Goal: Information Seeking & Learning: Learn about a topic

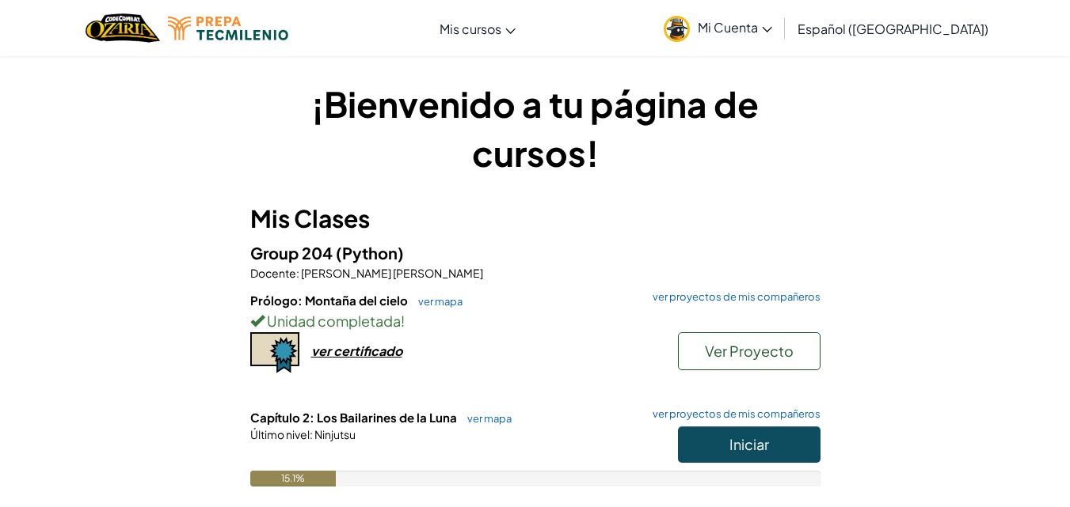
scroll to position [264, 0]
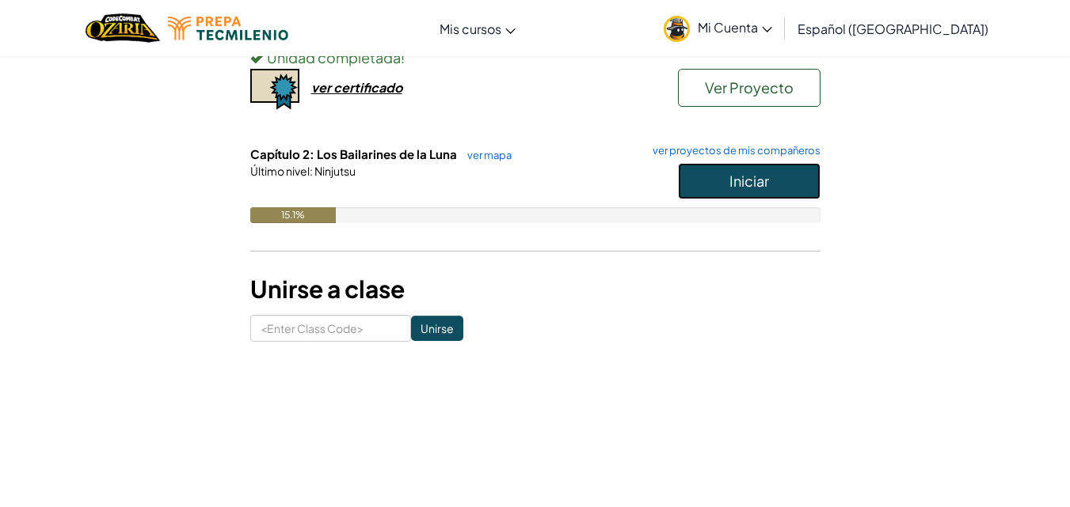
click at [760, 192] on button "Iniciar" at bounding box center [749, 181] width 142 height 36
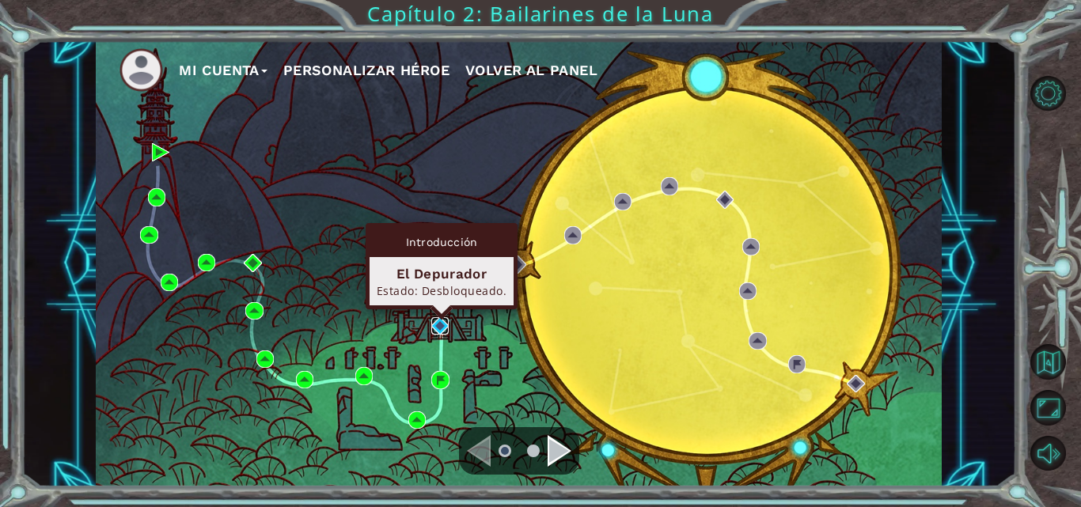
click at [438, 325] on img at bounding box center [439, 325] width 17 height 17
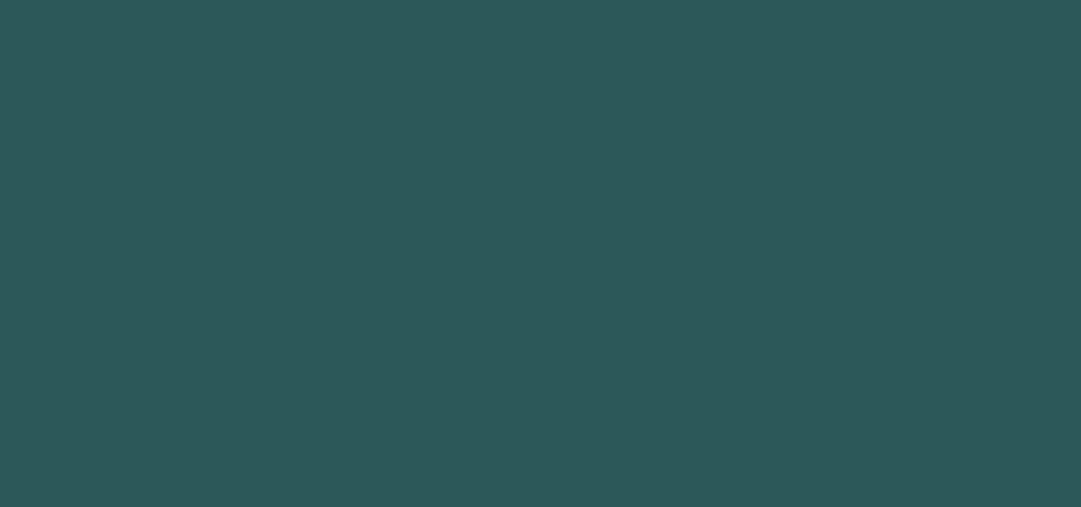
click at [438, 325] on body at bounding box center [540, 253] width 1081 height 507
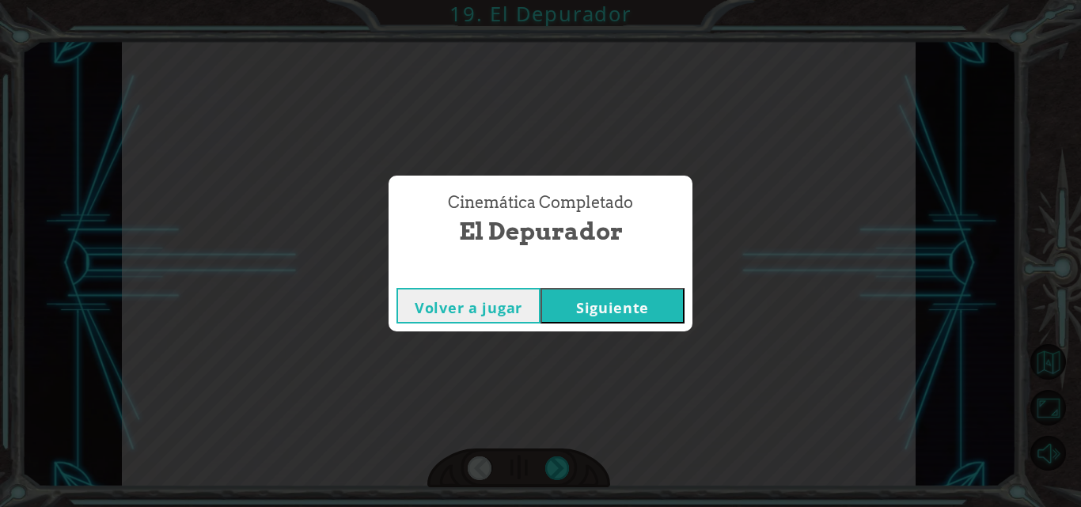
click at [602, 307] on button "Siguiente" at bounding box center [613, 306] width 144 height 36
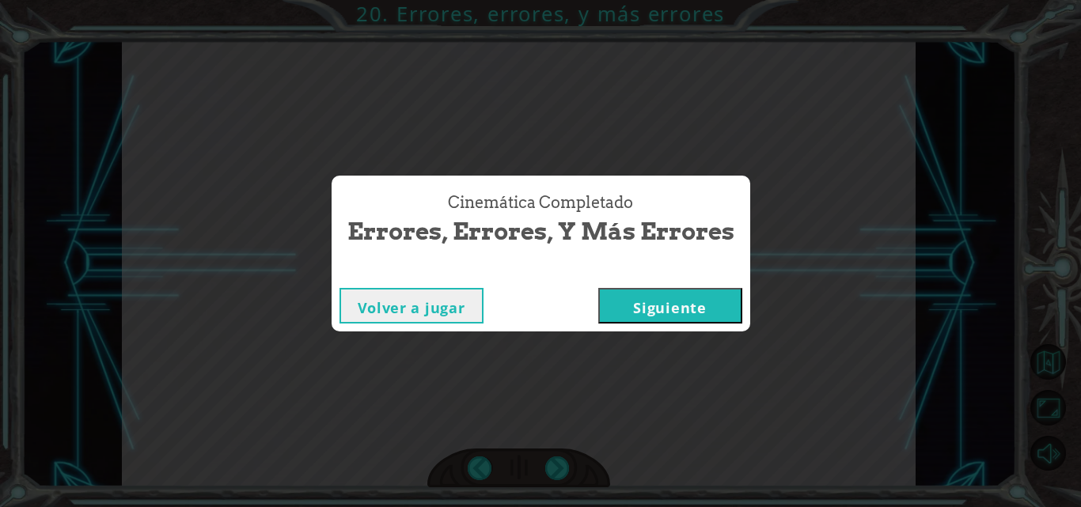
click at [602, 307] on button "Siguiente" at bounding box center [670, 306] width 144 height 36
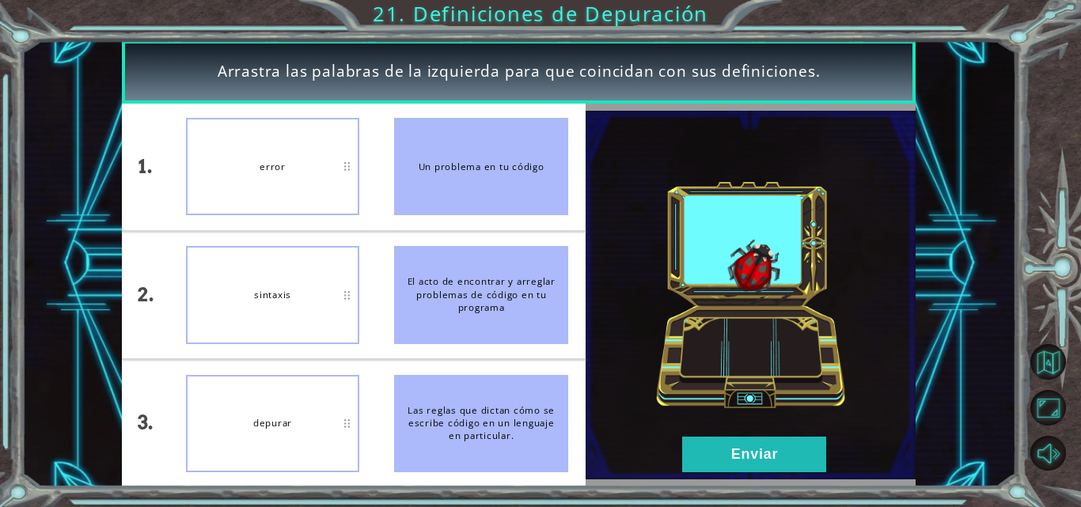
drag, startPoint x: 513, startPoint y: 184, endPoint x: 378, endPoint y: 180, distance: 135.5
click at [378, 180] on li "Un problema en tu código" at bounding box center [481, 167] width 209 height 127
click at [458, 175] on div "Un problema en tu código" at bounding box center [481, 166] width 174 height 97
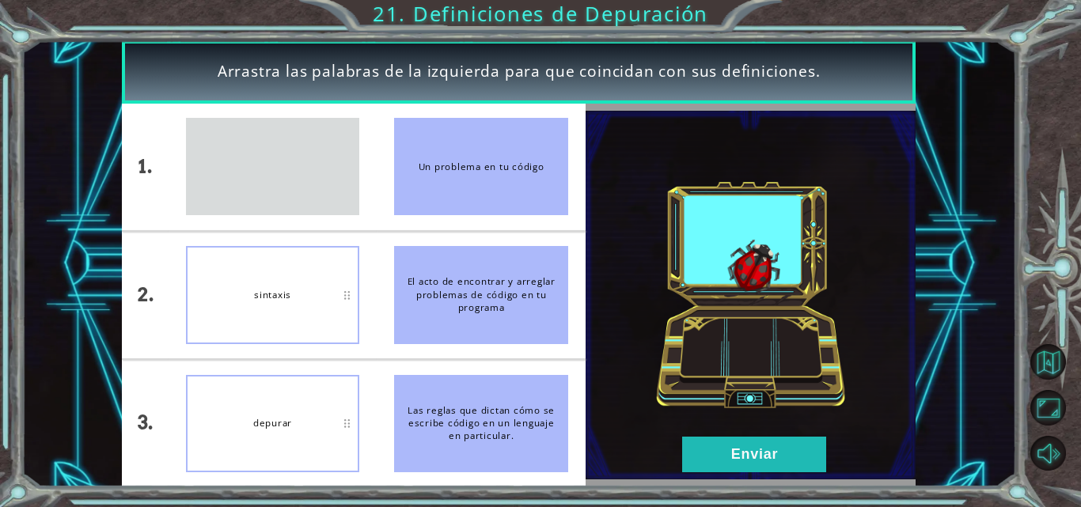
click at [412, 169] on div "Un problema en tu código" at bounding box center [481, 166] width 174 height 97
drag, startPoint x: 280, startPoint y: 158, endPoint x: 435, endPoint y: 163, distance: 155.2
click at [435, 163] on div "Un problema en tu código" at bounding box center [481, 166] width 174 height 97
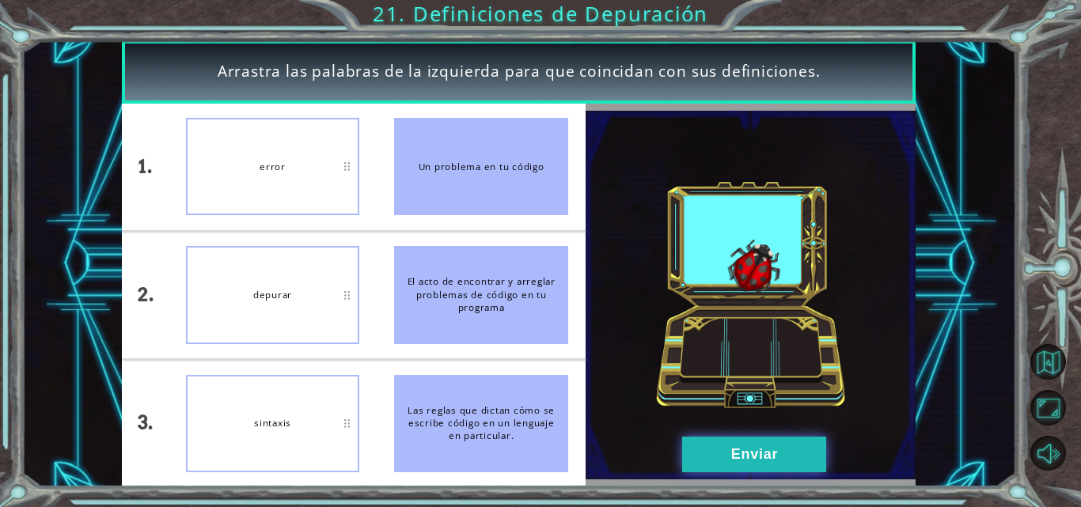
click at [812, 455] on button "Enviar" at bounding box center [754, 455] width 144 height 36
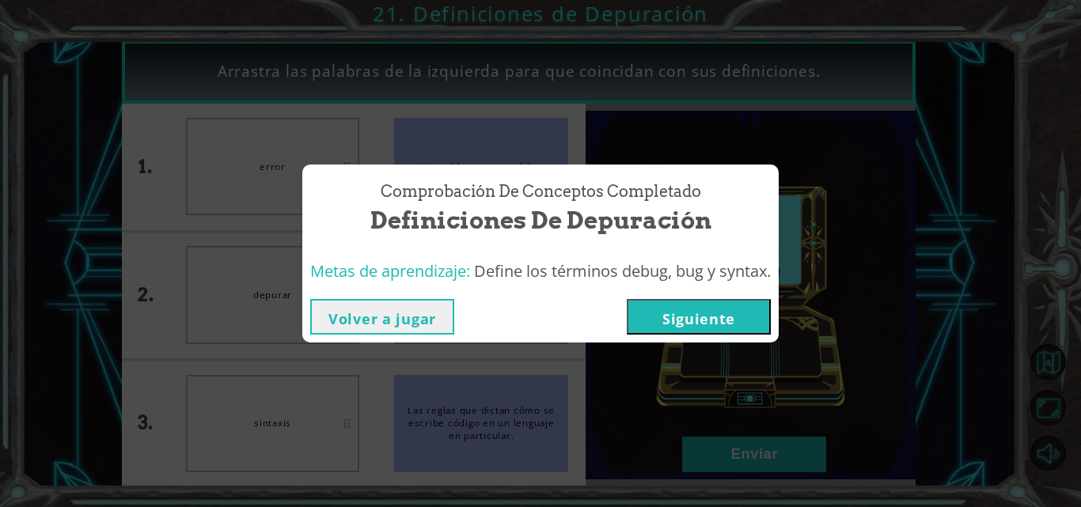
click at [709, 321] on button "Siguiente" at bounding box center [699, 317] width 144 height 36
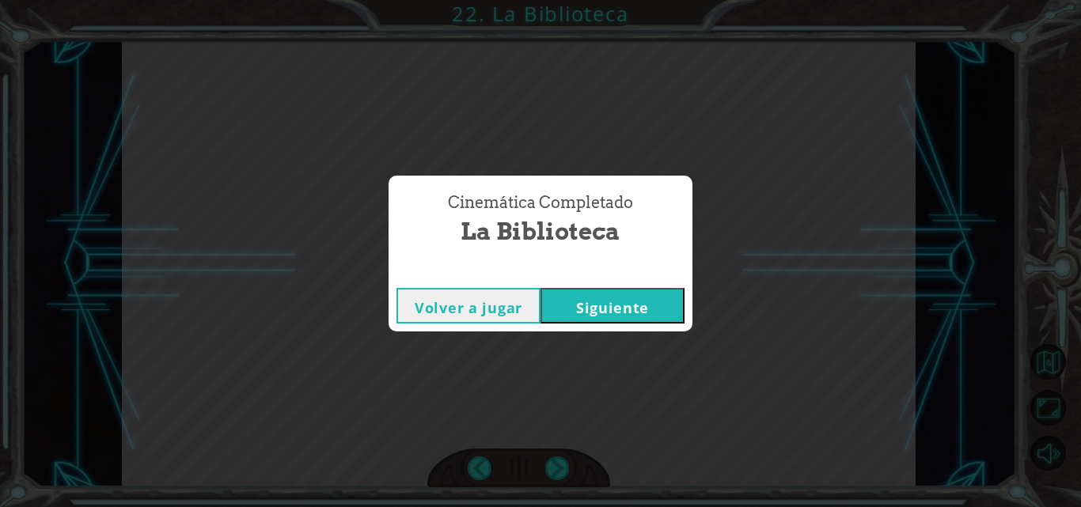
click at [616, 311] on button "Siguiente" at bounding box center [613, 306] width 144 height 36
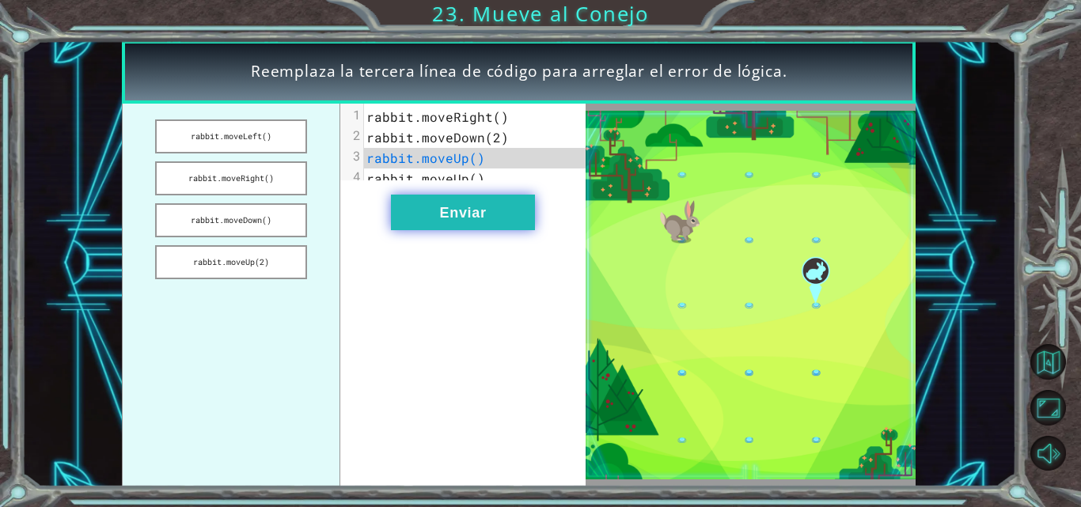
click at [431, 223] on button "Enviar" at bounding box center [463, 213] width 144 height 36
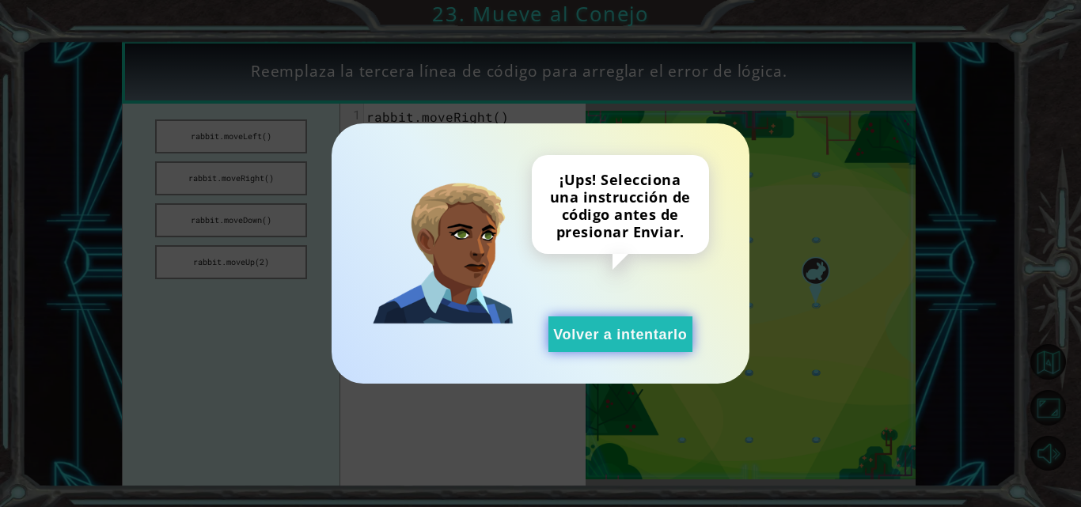
click at [638, 341] on button "Volver a intentarlo" at bounding box center [621, 335] width 144 height 36
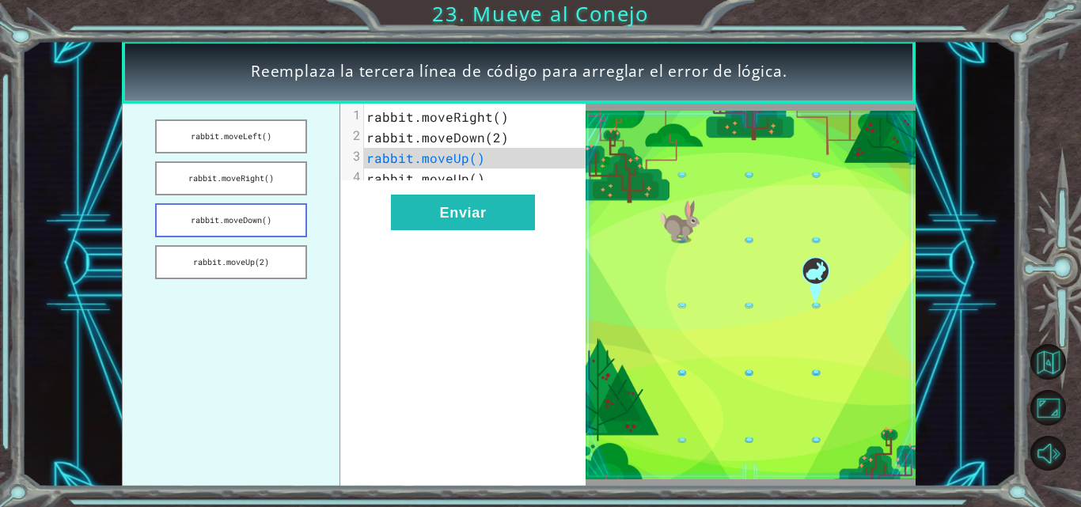
drag, startPoint x: 266, startPoint y: 264, endPoint x: 272, endPoint y: 225, distance: 39.3
click at [273, 226] on ul "rabbit.moveLeft() rabbit.moveRight() rabbit.moveDown() rabbit.moveUp(2)" at bounding box center [231, 296] width 218 height 384
click at [272, 223] on button "rabbit.moveDown()" at bounding box center [231, 220] width 152 height 34
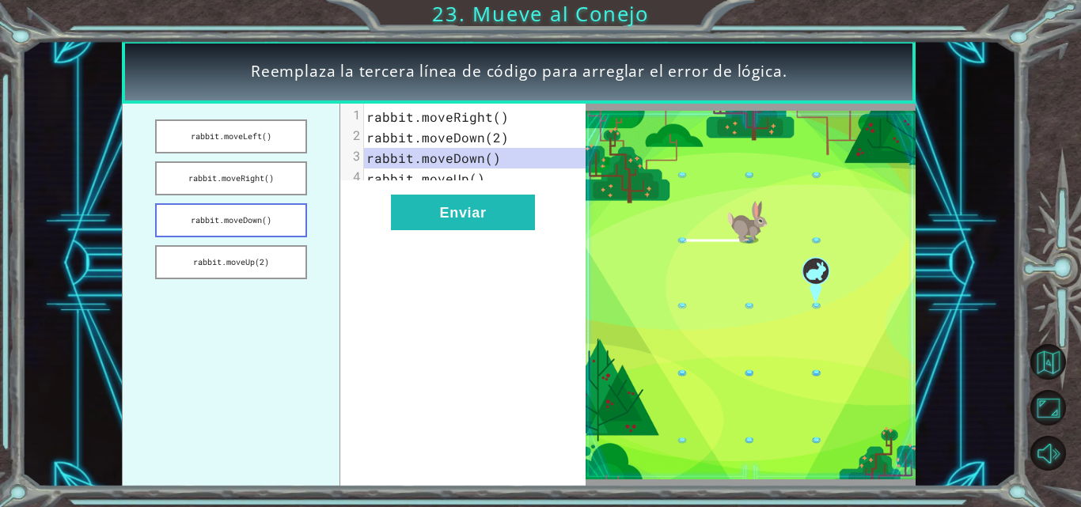
drag, startPoint x: 264, startPoint y: 181, endPoint x: 263, endPoint y: 234, distance: 53.1
click at [263, 227] on ul "rabbit.moveLeft() rabbit.moveRight() rabbit.moveDown() rabbit.moveUp(2)" at bounding box center [231, 296] width 218 height 384
click at [263, 234] on button "rabbit.moveDown()" at bounding box center [231, 220] width 152 height 34
drag, startPoint x: 260, startPoint y: 256, endPoint x: 260, endPoint y: 225, distance: 31.7
click at [260, 225] on ul "rabbit.moveLeft() rabbit.moveRight() rabbit.moveDown() rabbit.moveUp(2)" at bounding box center [231, 296] width 218 height 384
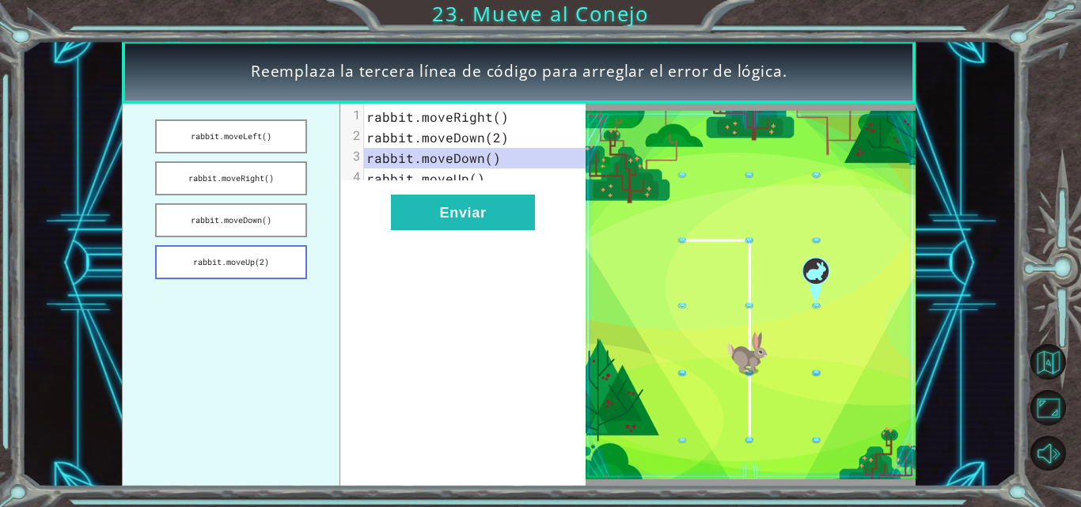
drag, startPoint x: 260, startPoint y: 224, endPoint x: 267, endPoint y: 257, distance: 33.8
click at [267, 257] on ul "rabbit.moveLeft() rabbit.moveRight() rabbit.moveDown() rabbit.moveUp(2)" at bounding box center [231, 296] width 218 height 384
click at [267, 257] on button "rabbit.moveUp(2)" at bounding box center [231, 262] width 152 height 34
click at [266, 219] on button "rabbit.moveDown()" at bounding box center [231, 220] width 152 height 34
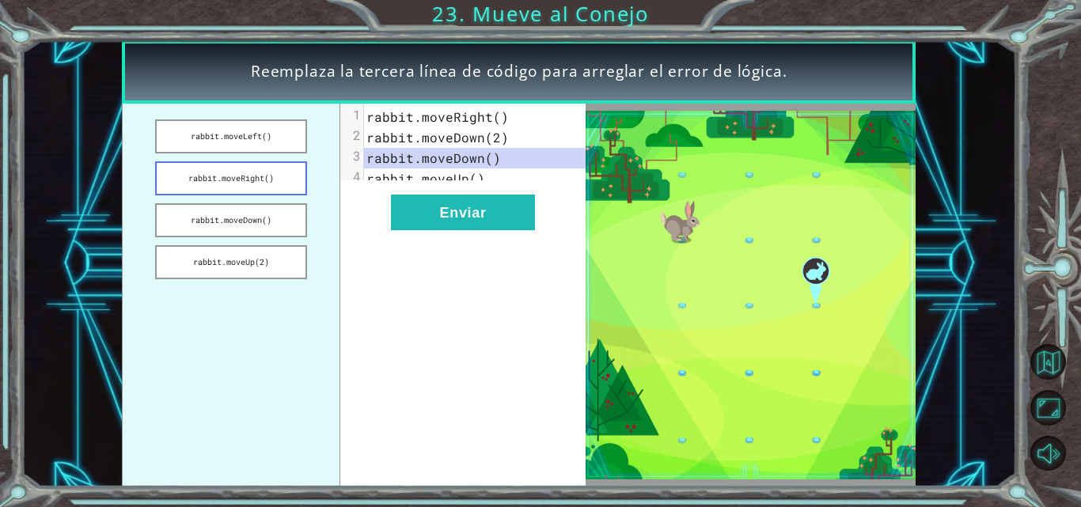
click at [272, 182] on button "rabbit.moveRight()" at bounding box center [231, 178] width 152 height 34
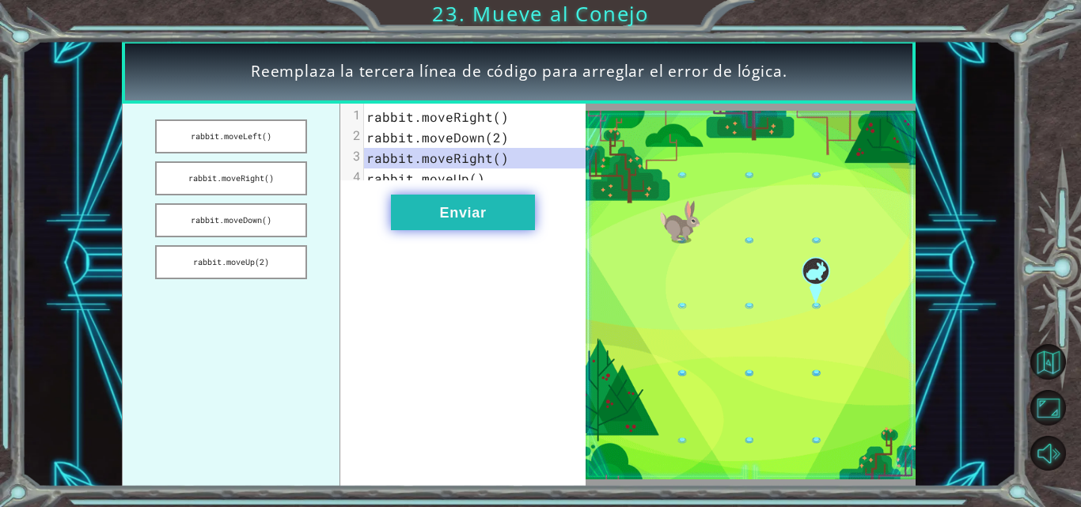
click at [470, 230] on button "Enviar" at bounding box center [463, 213] width 144 height 36
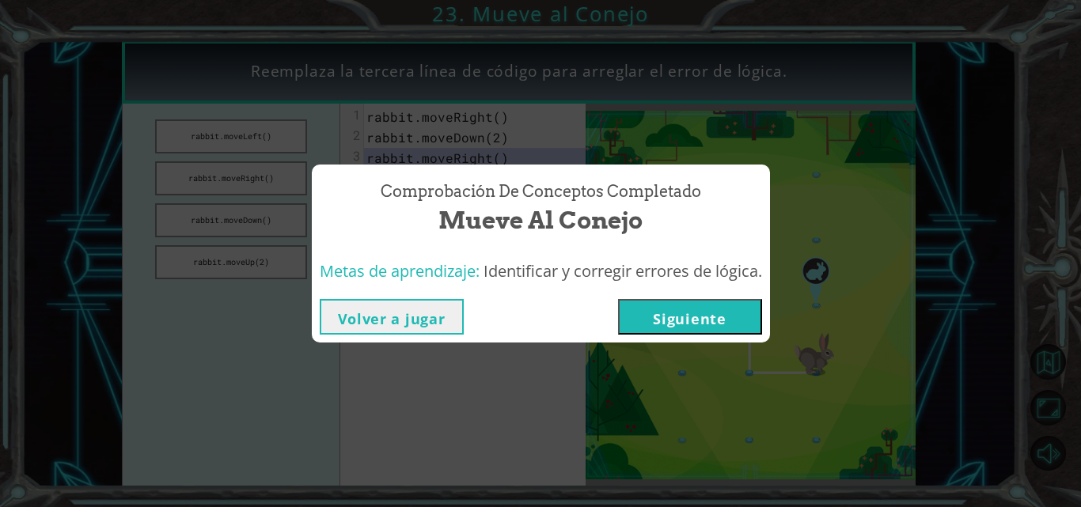
click at [696, 303] on button "Siguiente" at bounding box center [690, 317] width 144 height 36
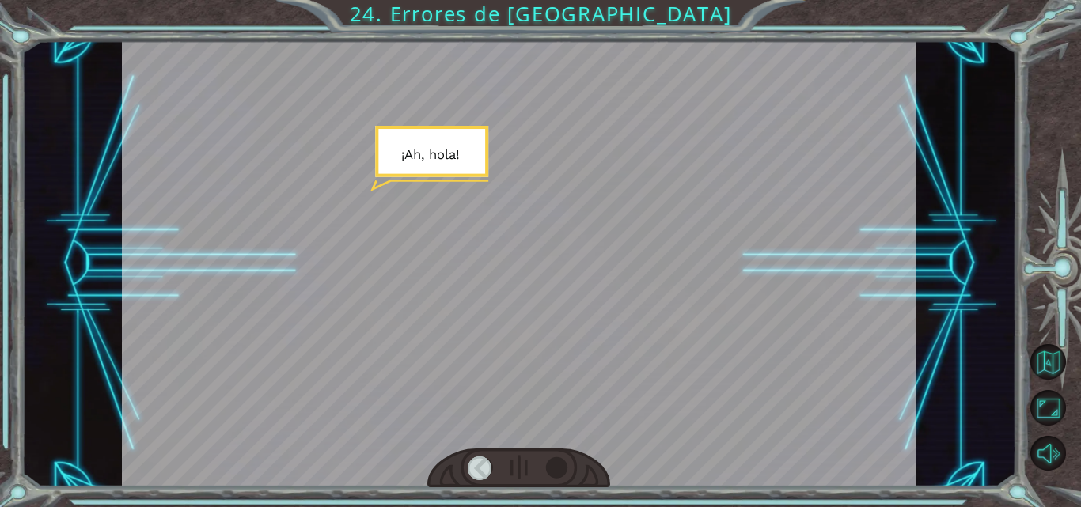
click at [558, 467] on div at bounding box center [557, 469] width 25 height 24
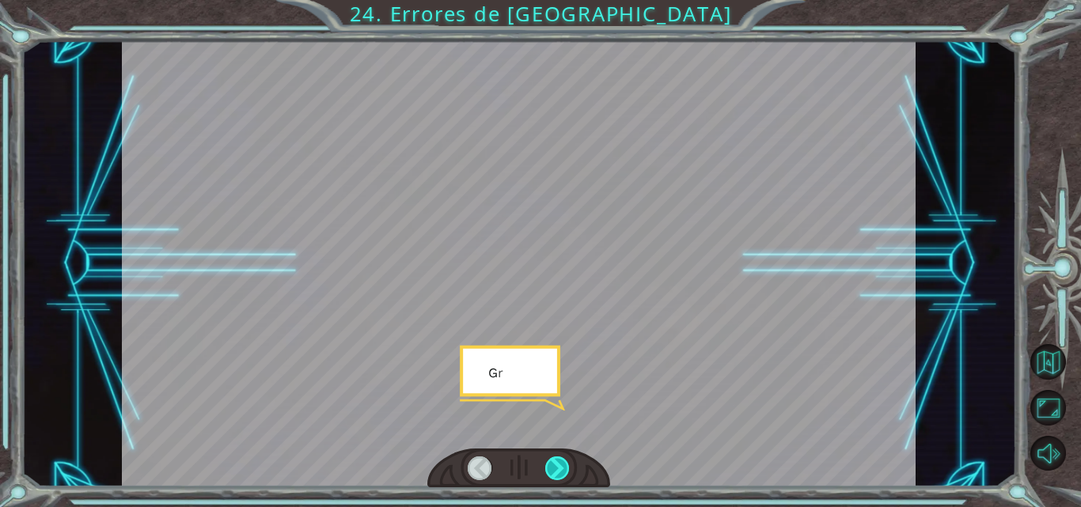
click at [558, 467] on div at bounding box center [557, 469] width 25 height 24
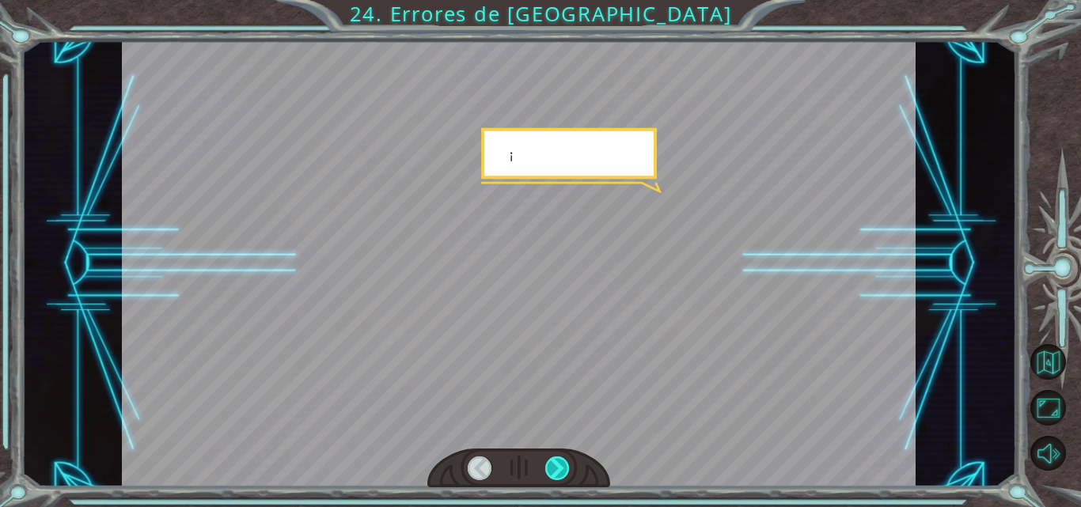
click at [558, 467] on div at bounding box center [557, 469] width 25 height 24
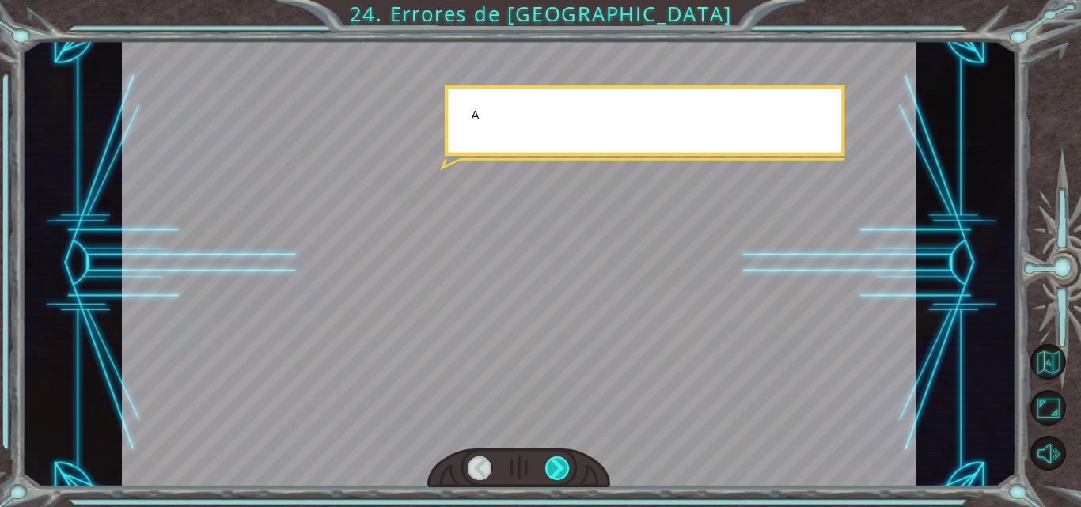
click at [558, 467] on div at bounding box center [557, 469] width 25 height 24
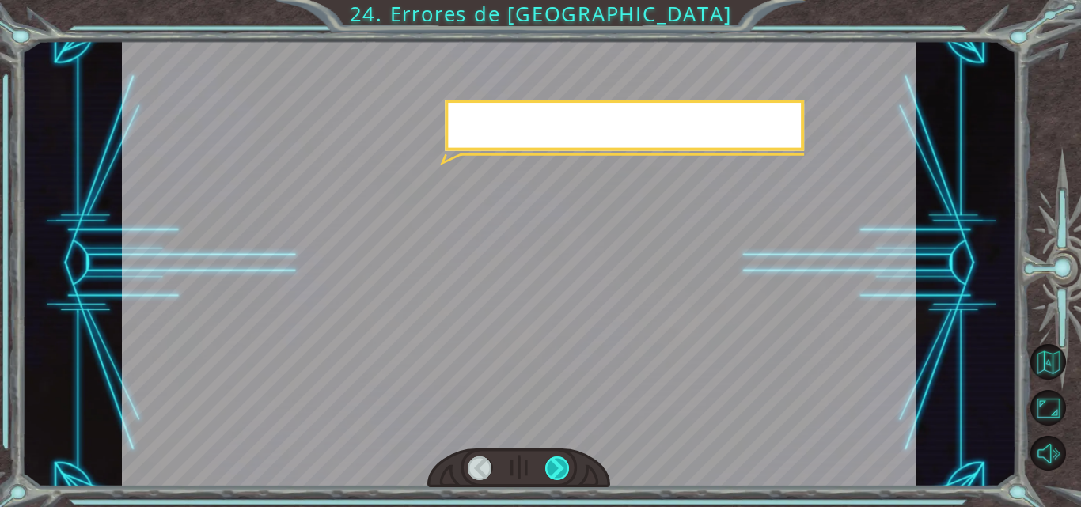
click at [558, 467] on div at bounding box center [557, 469] width 25 height 24
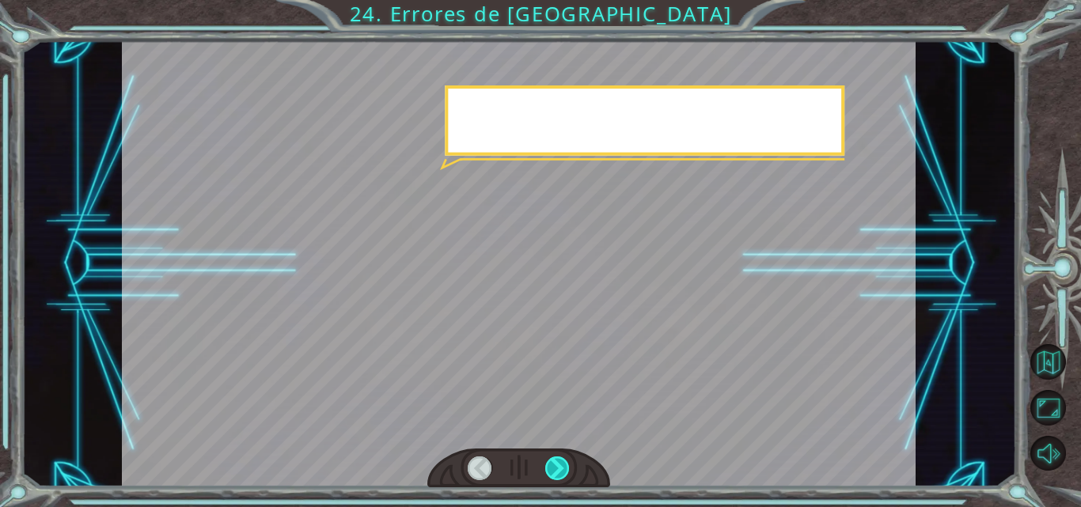
click at [558, 467] on div at bounding box center [557, 469] width 25 height 24
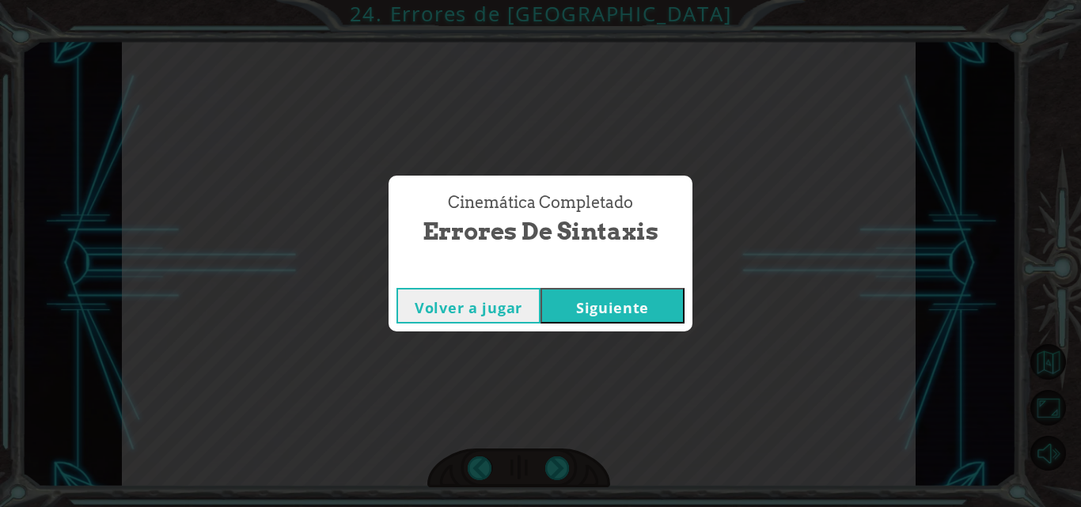
click at [605, 307] on button "Siguiente" at bounding box center [613, 306] width 144 height 36
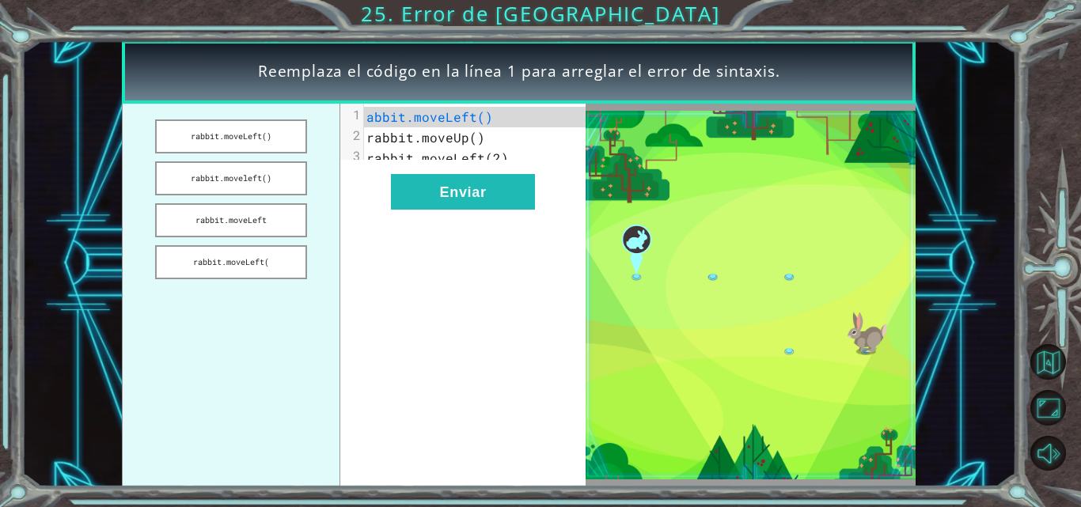
click at [605, 307] on img at bounding box center [751, 295] width 330 height 368
click at [264, 172] on button "rabbit.moveleft()" at bounding box center [231, 178] width 152 height 34
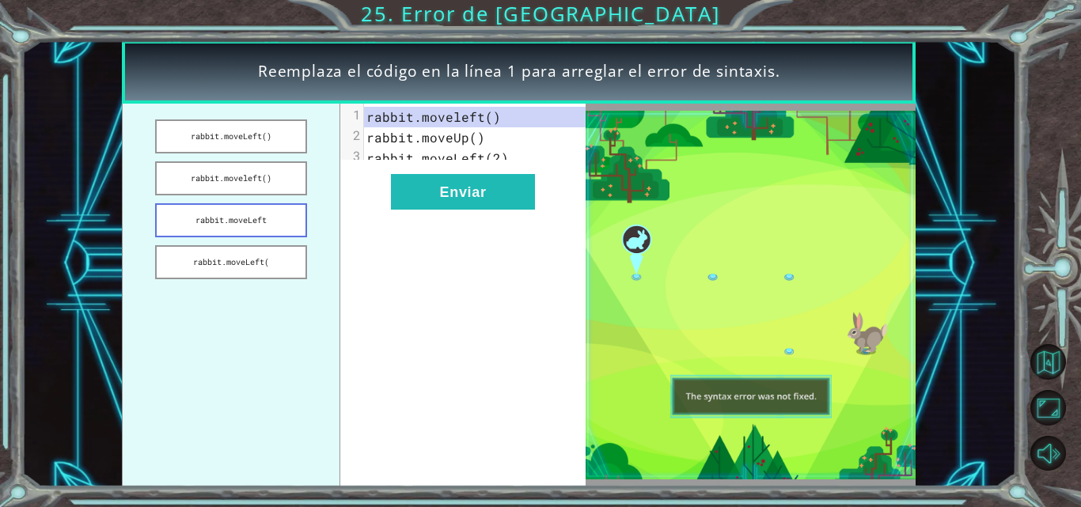
click at [254, 217] on button "rabbit.moveLeft" at bounding box center [231, 220] width 152 height 34
click at [265, 140] on button "rabbit.moveLeft()" at bounding box center [231, 137] width 152 height 34
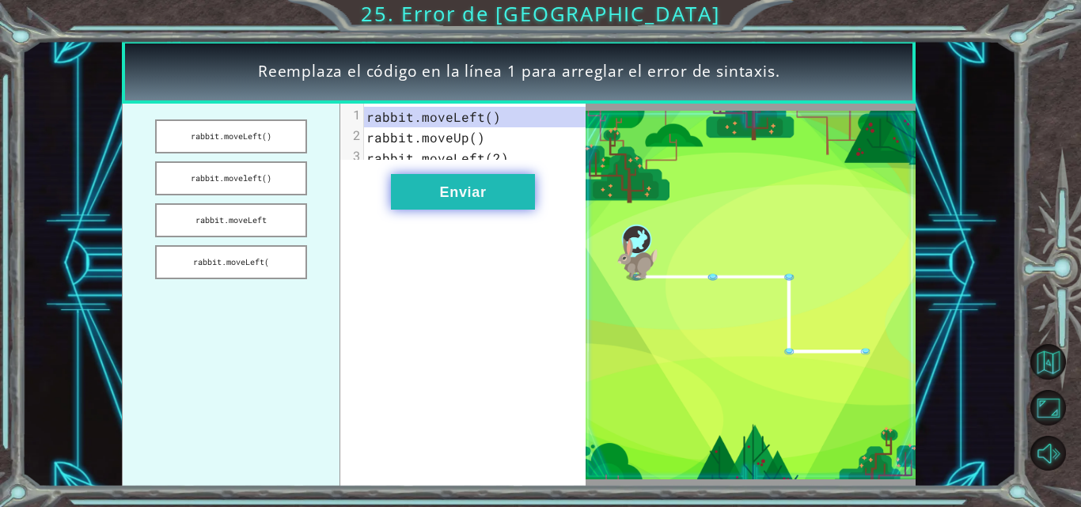
click at [446, 201] on button "Enviar" at bounding box center [463, 192] width 144 height 36
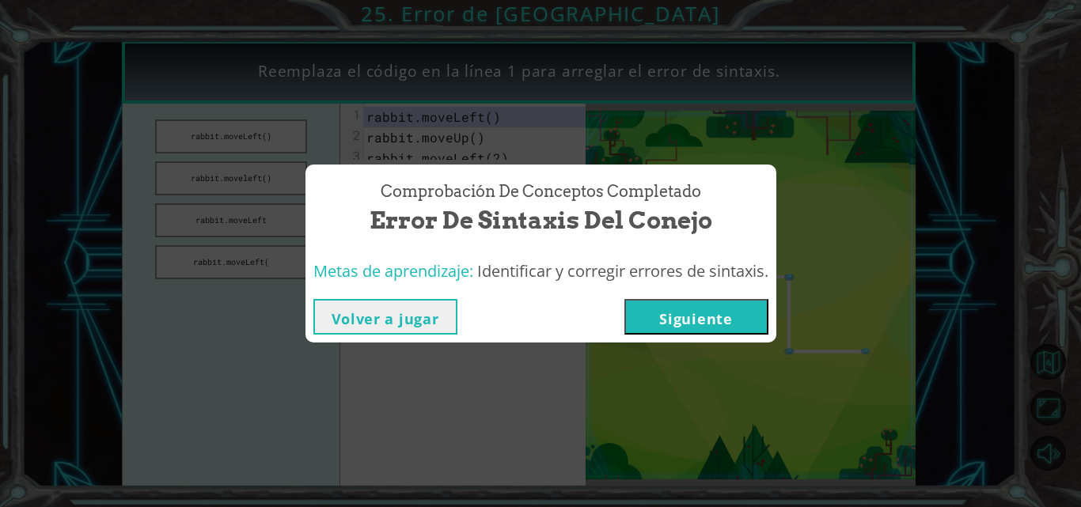
click at [726, 332] on button "Siguiente" at bounding box center [697, 317] width 144 height 36
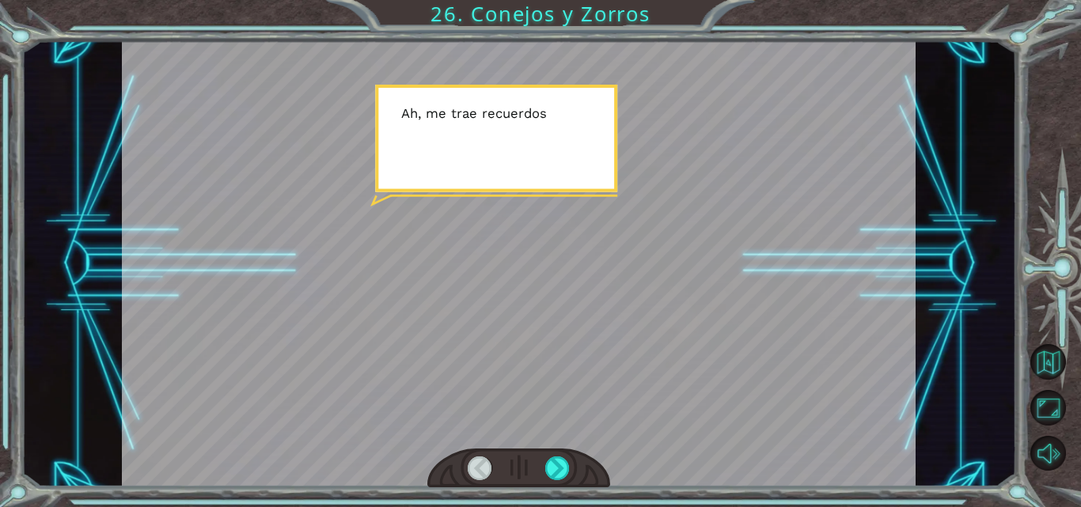
click at [692, 313] on div at bounding box center [519, 263] width 794 height 446
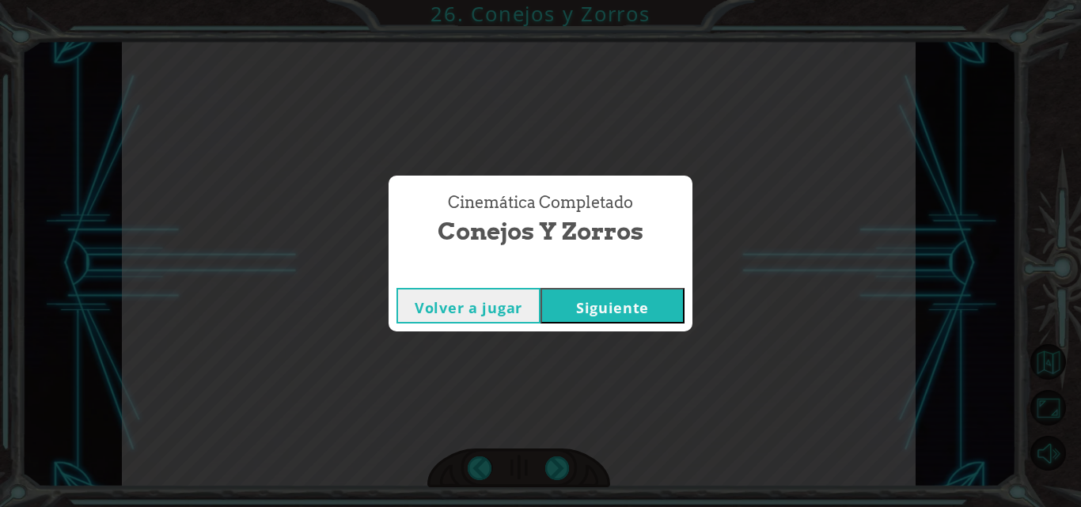
click at [658, 306] on button "Siguiente" at bounding box center [613, 306] width 144 height 36
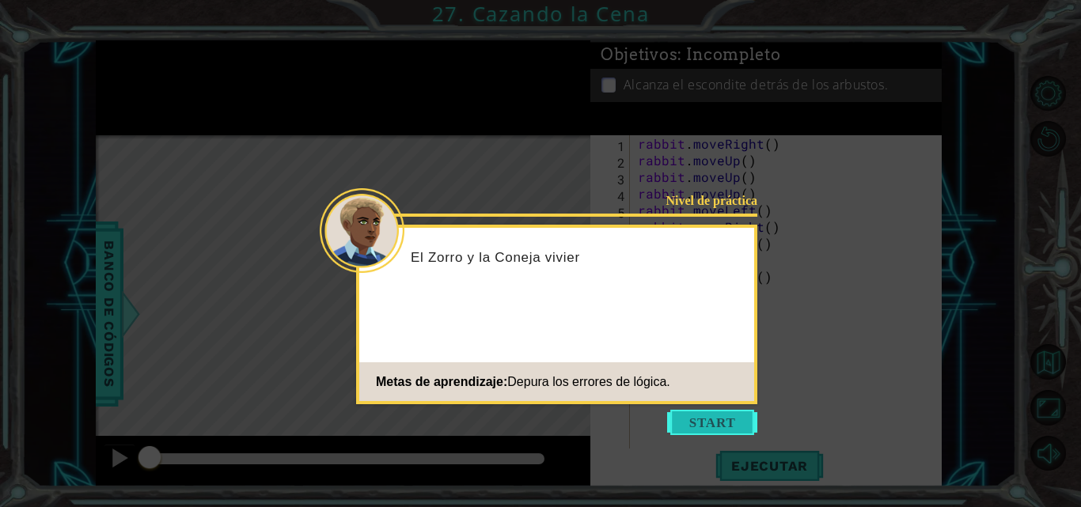
click at [720, 428] on button "Start" at bounding box center [712, 422] width 90 height 25
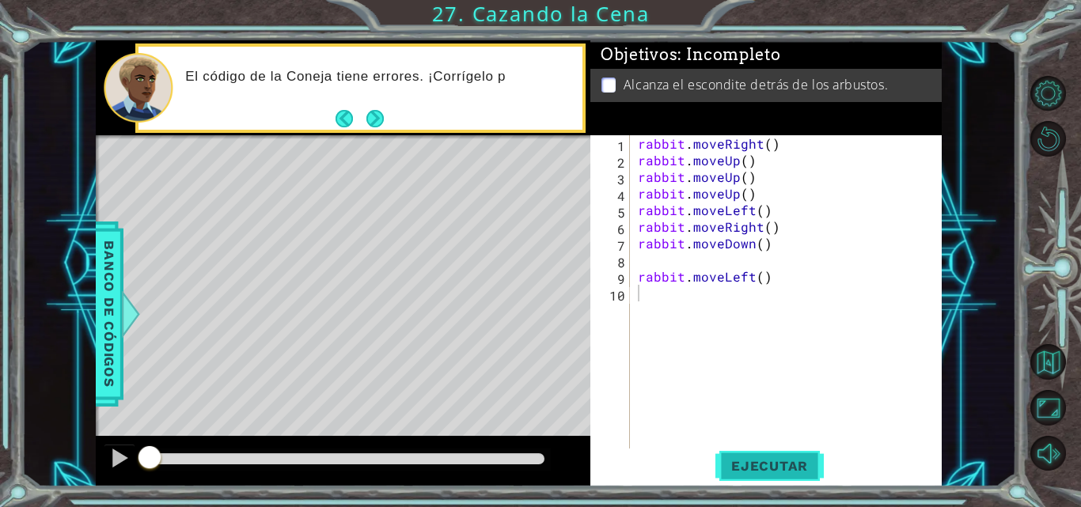
click at [751, 462] on span "Ejecutar" at bounding box center [770, 466] width 108 height 16
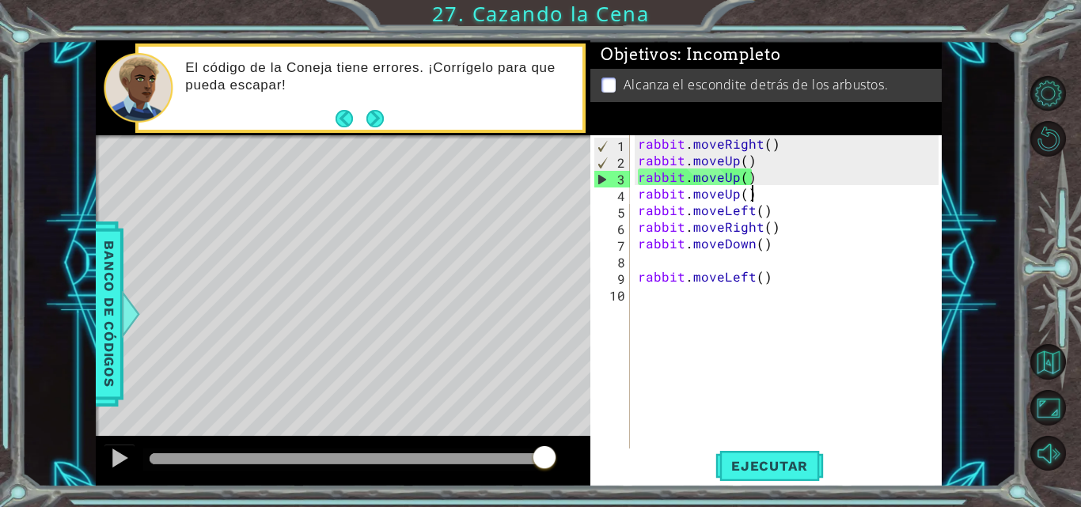
click at [758, 199] on div "rabbit . moveRight ( ) rabbit . moveUp ( ) rabbit . moveUp ( ) rabbit . moveUp …" at bounding box center [791, 309] width 312 height 349
click at [777, 462] on span "Ejecutar" at bounding box center [770, 466] width 108 height 16
click at [799, 466] on span "Ejecutar" at bounding box center [770, 466] width 108 height 16
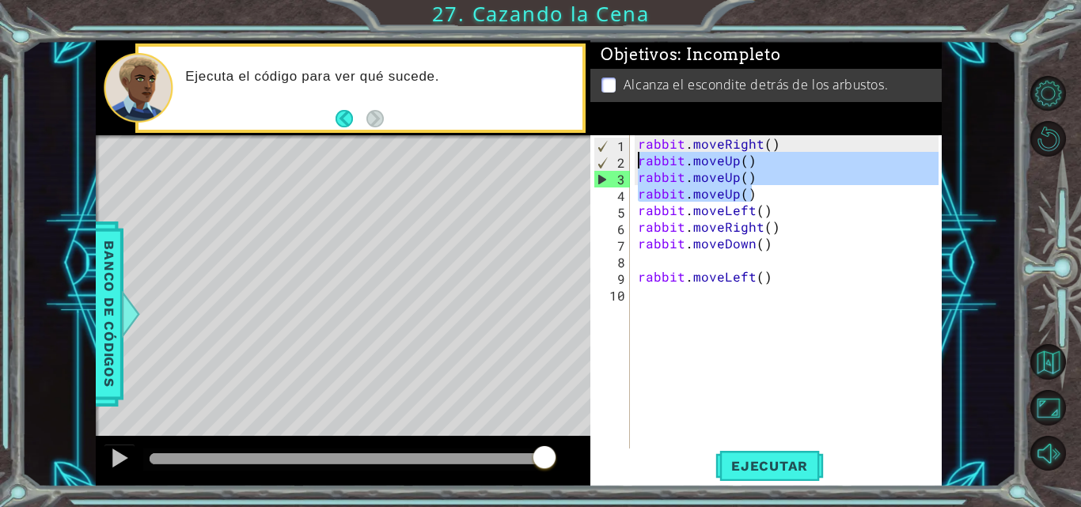
drag, startPoint x: 773, startPoint y: 193, endPoint x: 639, endPoint y: 161, distance: 138.4
click at [639, 161] on div "rabbit . moveRight ( ) rabbit . moveUp ( ) rabbit . moveUp ( ) rabbit . moveUp …" at bounding box center [791, 309] width 312 height 349
click at [763, 154] on div "rabbit . moveRight ( ) rabbit . moveUp ( ) rabbit . moveUp ( ) rabbit . moveUp …" at bounding box center [791, 309] width 312 height 349
drag, startPoint x: 758, startPoint y: 188, endPoint x: 692, endPoint y: 160, distance: 72.3
click at [692, 160] on div "rabbit . moveRight ( ) rabbit . moveUp ( ) rabbit . moveUp ( ) rabbit . moveUp …" at bounding box center [791, 309] width 312 height 349
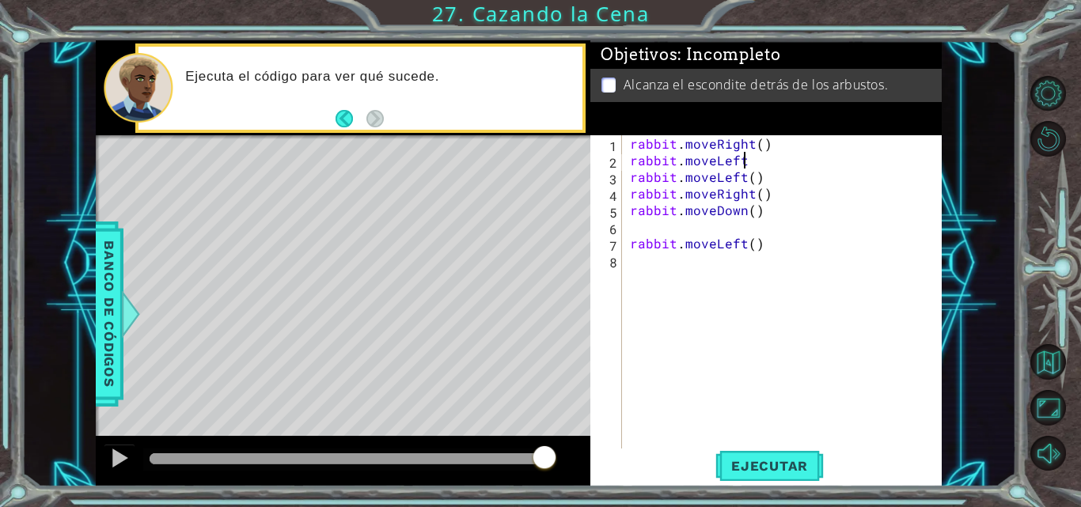
scroll to position [0, 7]
click at [769, 465] on span "Ejecutar" at bounding box center [770, 466] width 108 height 16
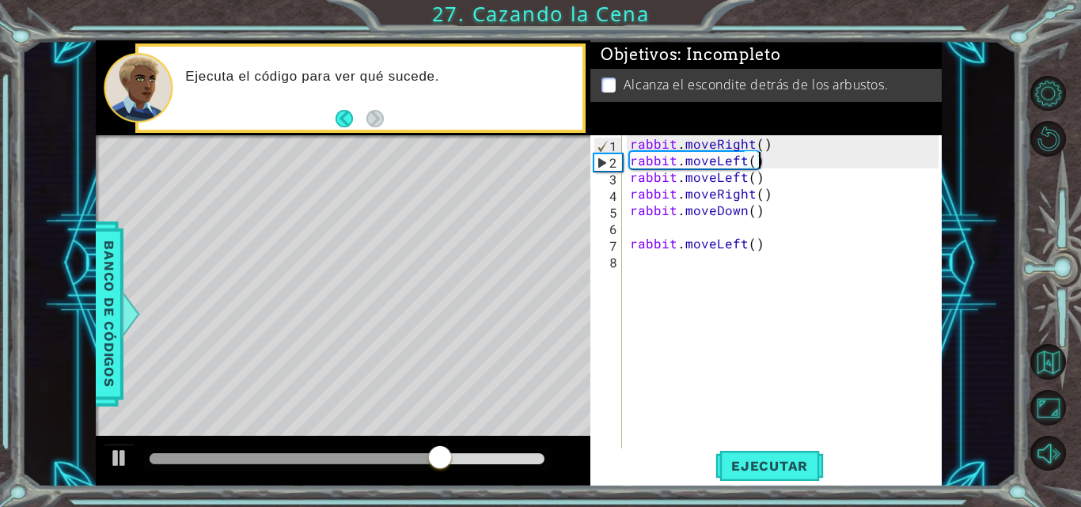
click at [741, 159] on div "rabbit . moveRight ( ) rabbit . moveLeft ( ) rabbit . moveLeft ( ) rabbit . mov…" at bounding box center [787, 309] width 320 height 349
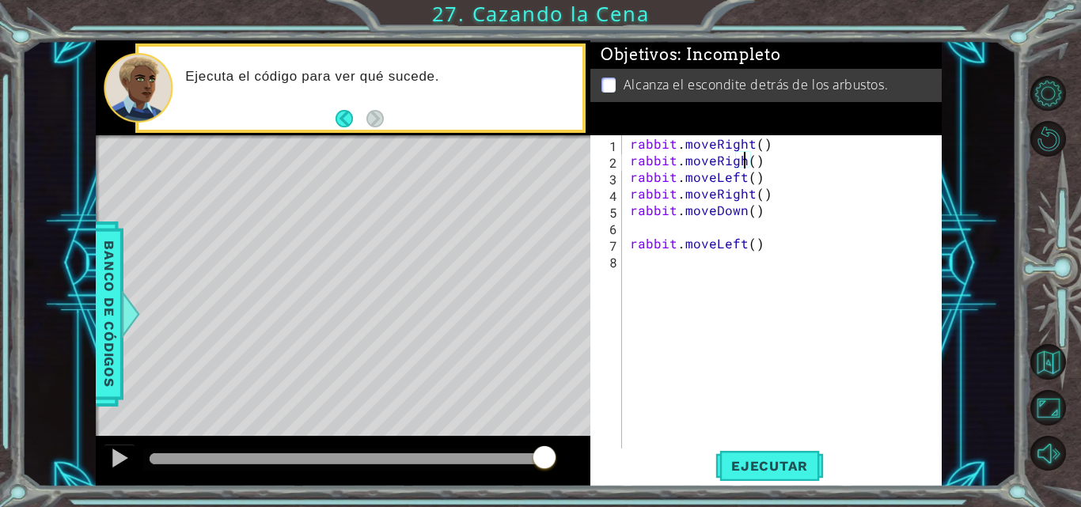
scroll to position [0, 8]
click at [783, 178] on div "rabbit . moveRight ( ) rabbit . moveRight ( ) rabbit . moveLeft ( ) rabbit . mo…" at bounding box center [787, 309] width 320 height 349
click at [775, 161] on div "rabbit . moveRight ( ) rabbit . moveRight ( ) rabbit . moveLeft ( ) rabbit . mo…" at bounding box center [787, 309] width 320 height 349
type textarea "rabbit.moveRight()"
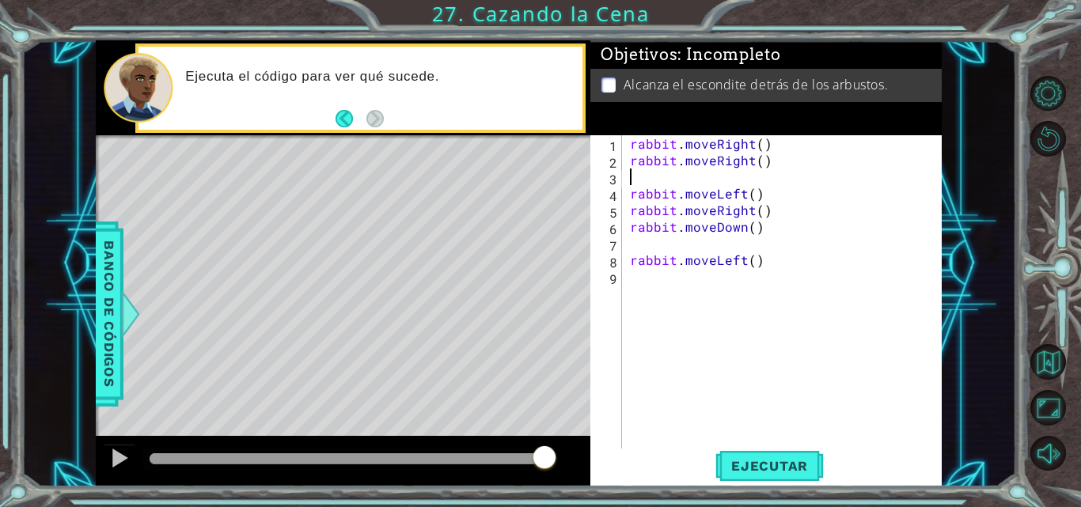
scroll to position [0, 0]
type textarea "m"
click at [781, 463] on span "Ejecutar" at bounding box center [770, 466] width 108 height 16
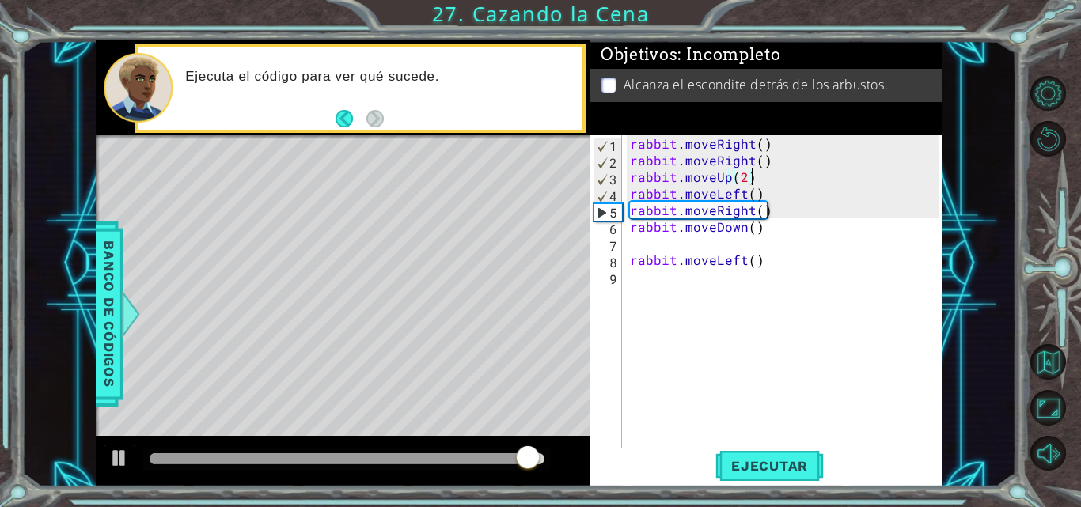
click at [750, 209] on div "rabbit . moveRight ( ) rabbit . moveRight ( ) rabbit . moveUp ( 2 ) rabbit . mo…" at bounding box center [787, 309] width 320 height 349
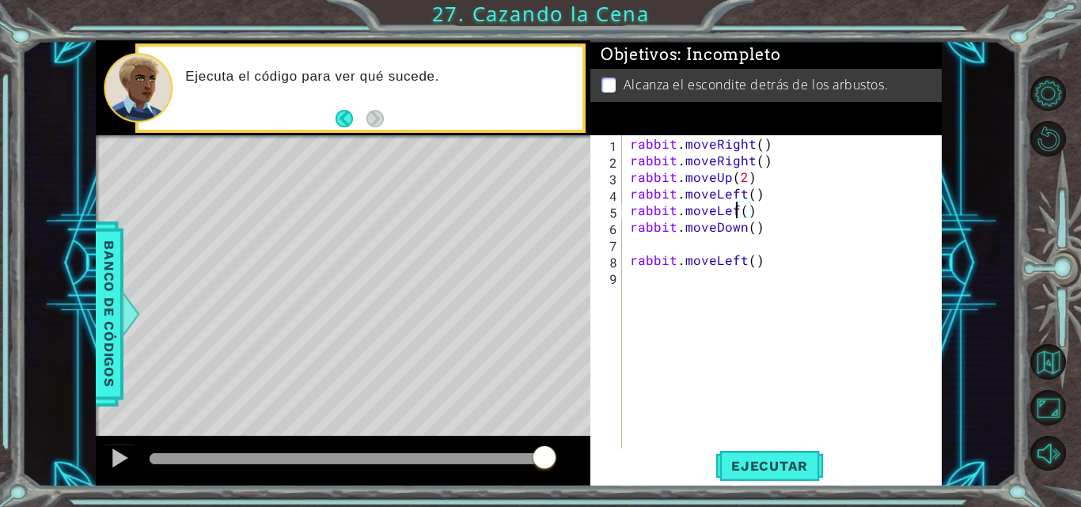
type textarea "rabbit.moveLeft()"
click at [720, 250] on div "rabbit . moveRight ( ) rabbit . moveRight ( ) rabbit . moveUp ( 2 ) rabbit . mo…" at bounding box center [787, 309] width 320 height 349
type textarea "rabbit.moveDown()"
click at [778, 465] on span "Ejecutar" at bounding box center [770, 466] width 108 height 16
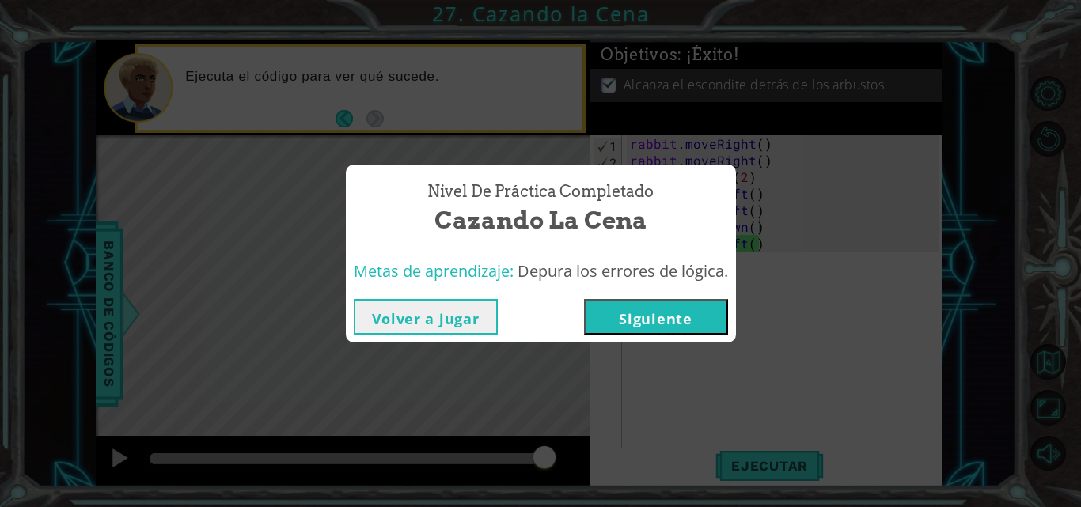
click at [688, 326] on button "Siguiente" at bounding box center [656, 317] width 144 height 36
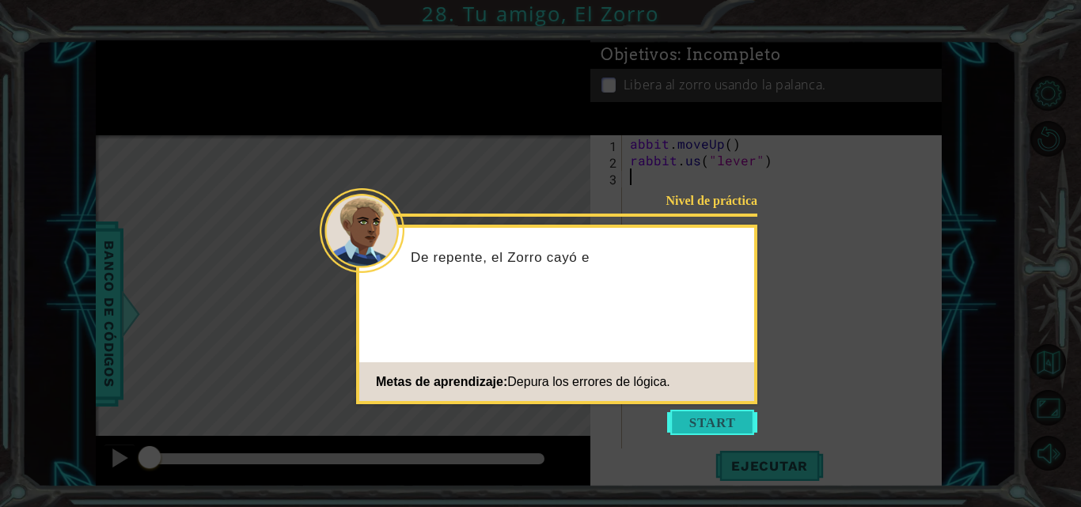
click at [729, 419] on button "Start" at bounding box center [712, 422] width 90 height 25
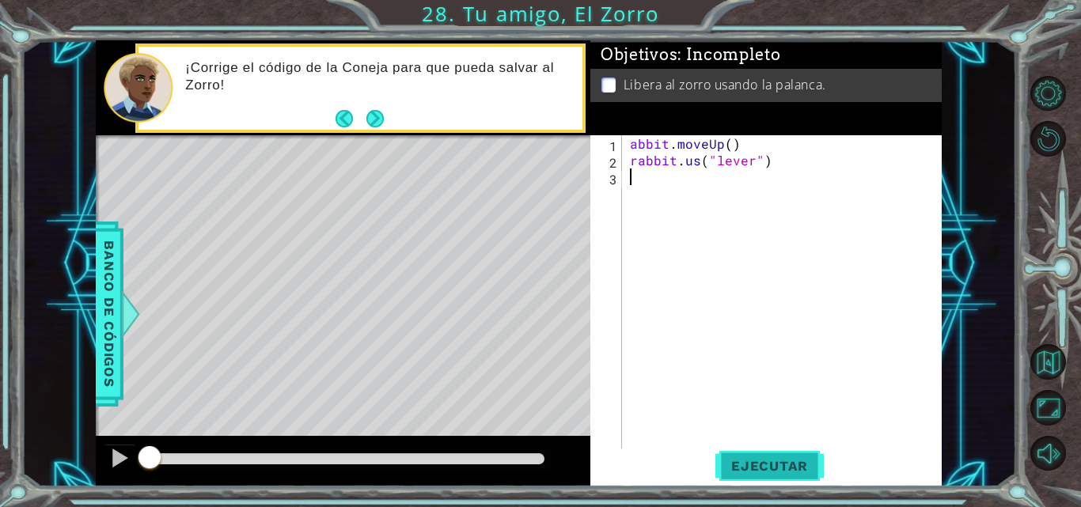
click at [766, 467] on span "Ejecutar" at bounding box center [770, 466] width 108 height 16
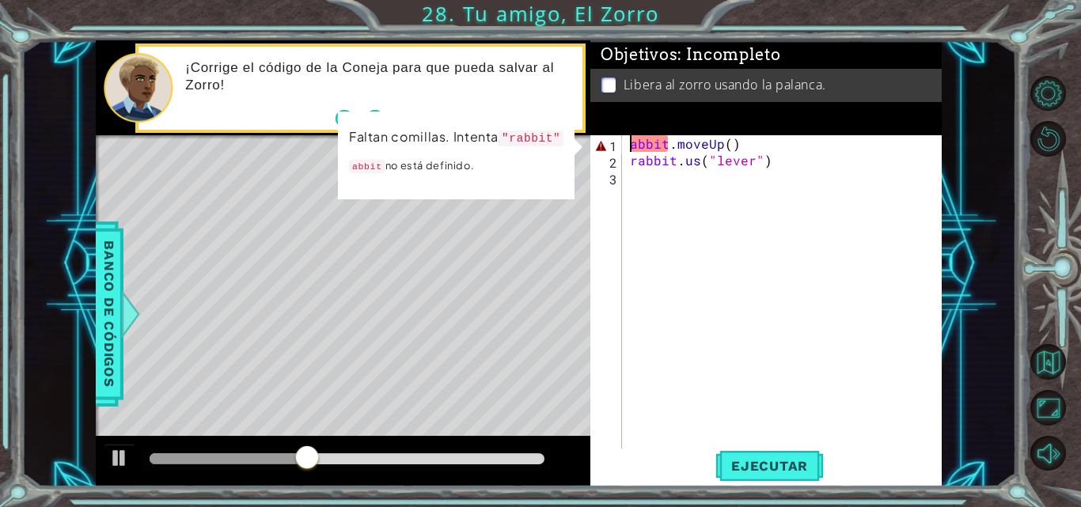
click at [632, 145] on div "abbit . moveUp ( ) rabbit . us ( "lever" )" at bounding box center [787, 309] width 320 height 349
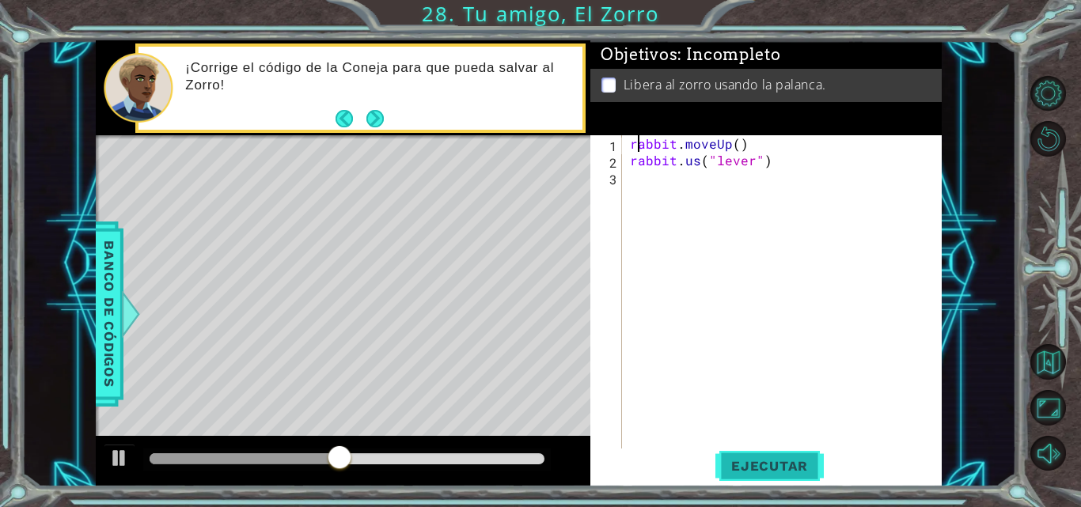
click at [787, 468] on span "Ejecutar" at bounding box center [770, 466] width 108 height 16
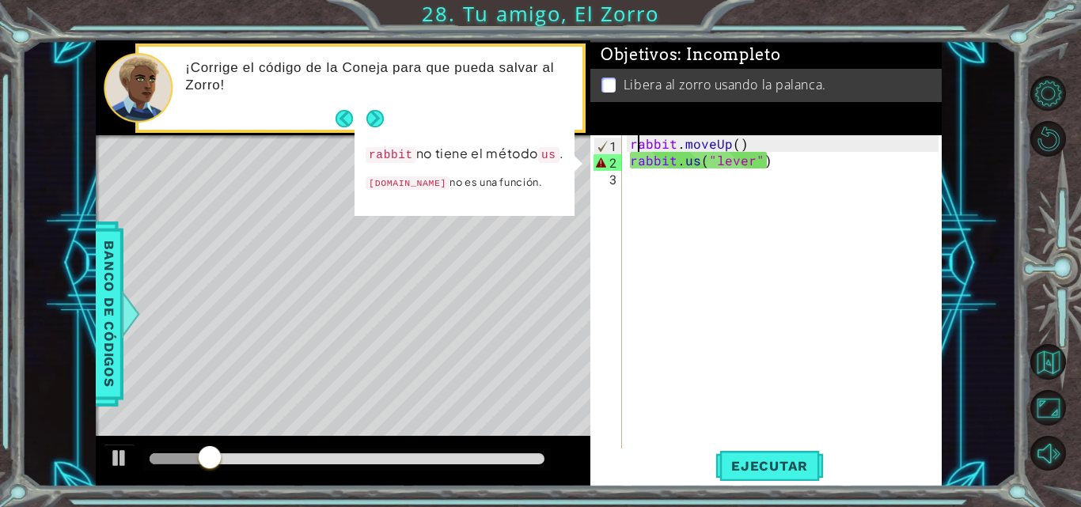
click at [694, 165] on div "rabbit . moveUp ( ) rabbit . us ( "lever" )" at bounding box center [787, 309] width 320 height 349
click at [700, 165] on div "rabbit . moveUp ( ) rabbit . us ( "lever" )" at bounding box center [787, 309] width 320 height 349
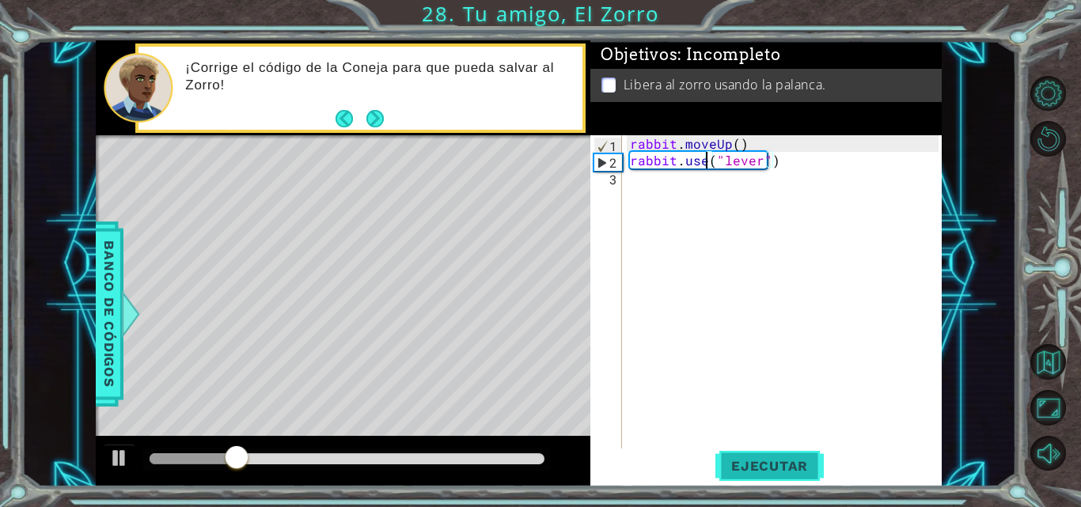
type textarea "rabbit.use("lever")"
click at [790, 464] on span "Ejecutar" at bounding box center [770, 466] width 108 height 16
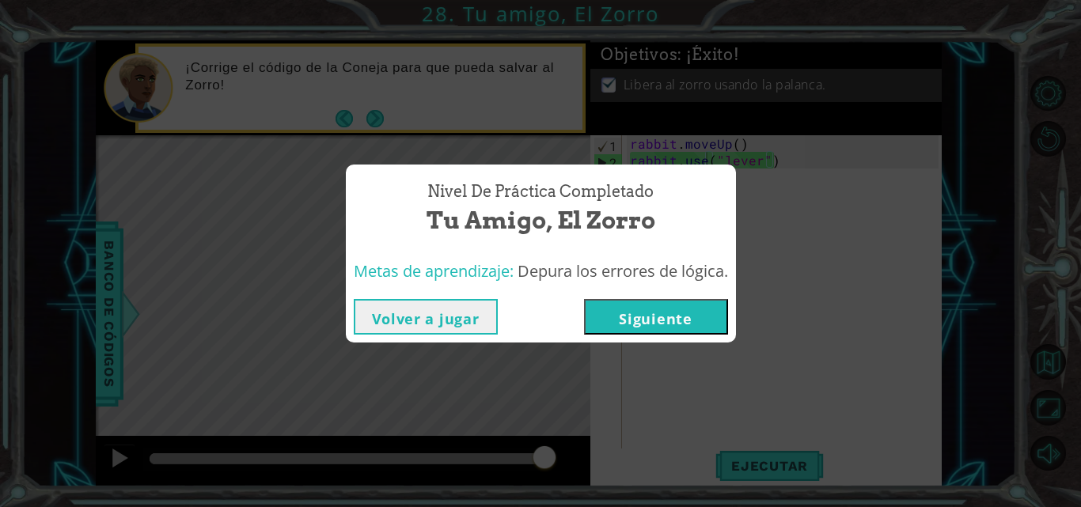
click at [659, 331] on button "Siguiente" at bounding box center [656, 317] width 144 height 36
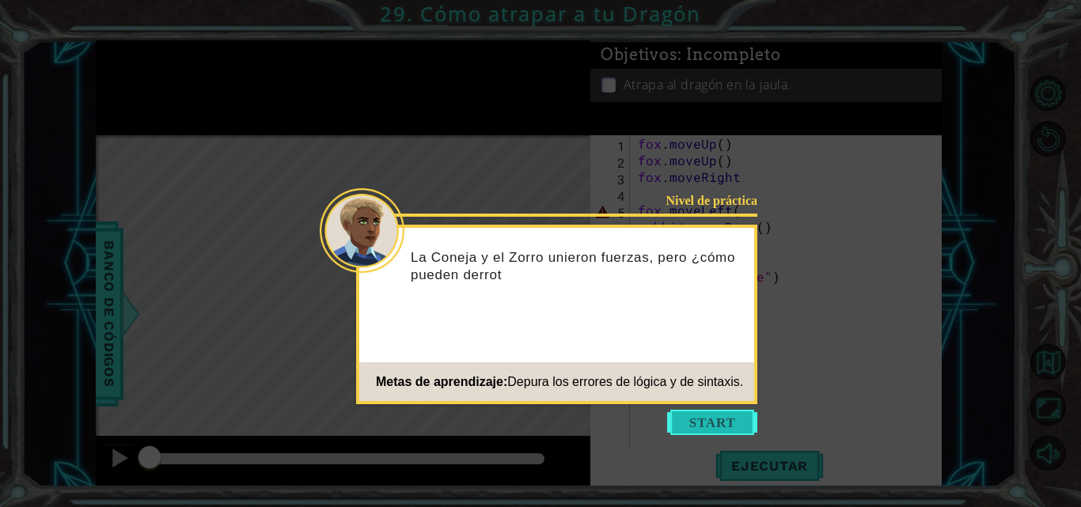
click at [717, 422] on button "Start" at bounding box center [712, 422] width 90 height 25
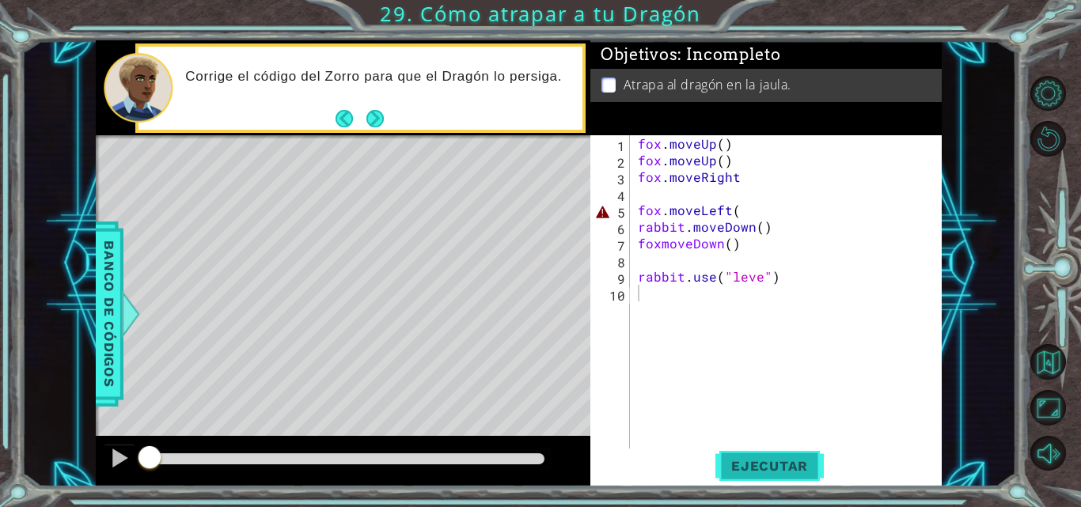
click at [808, 467] on span "Ejecutar" at bounding box center [770, 466] width 108 height 16
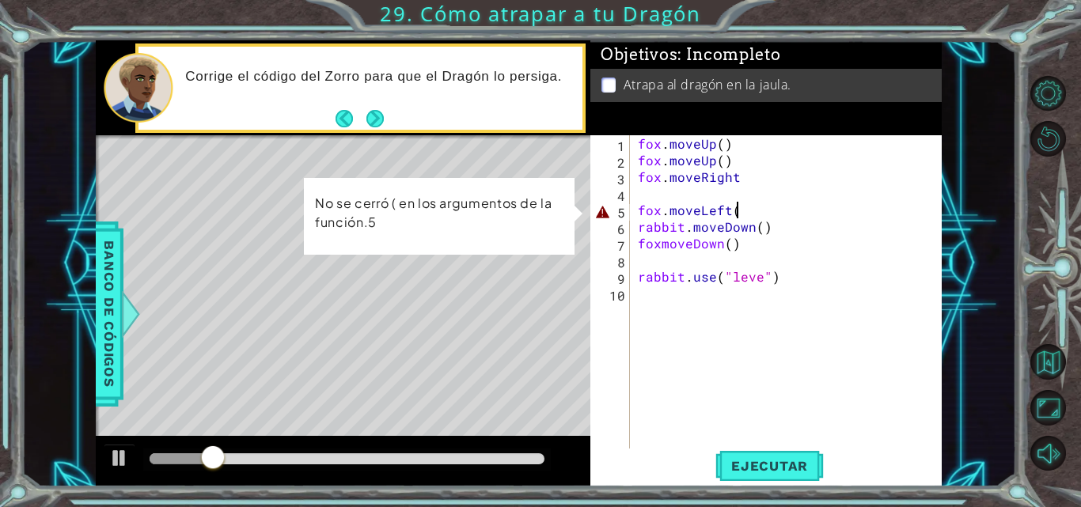
click at [747, 206] on div "fox . moveUp ( ) fox . moveUp ( ) fox . moveRight fox . moveLeft ( rabbit . mov…" at bounding box center [791, 309] width 312 height 349
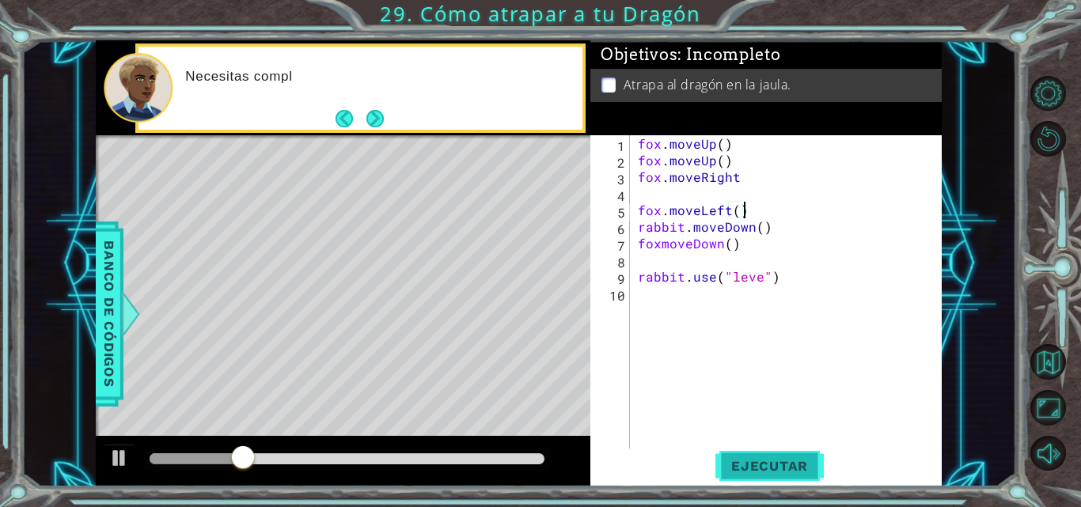
click at [781, 474] on span "Ejecutar" at bounding box center [770, 466] width 108 height 16
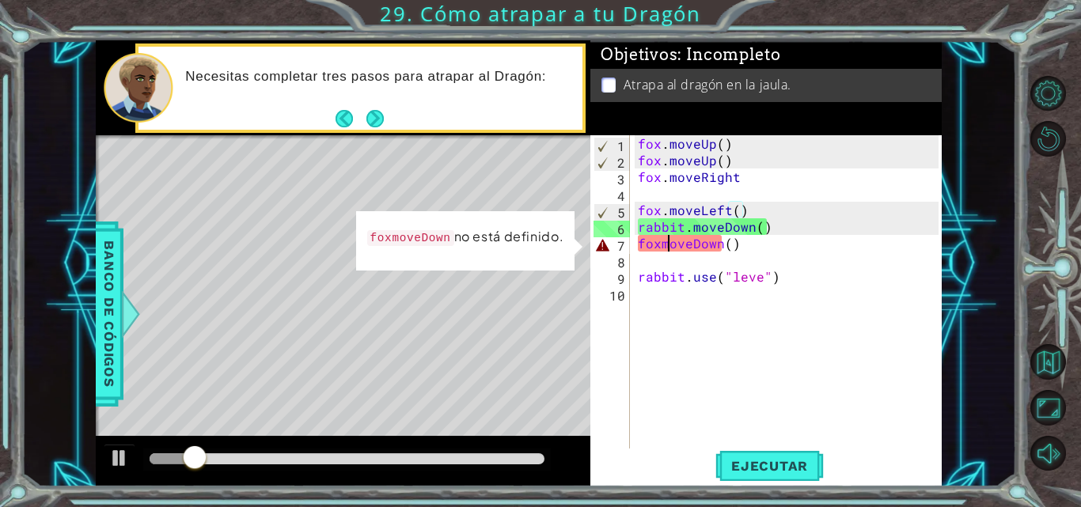
click at [667, 244] on div "fox . moveUp ( ) fox . moveUp ( ) fox . moveRight fox . moveLeft ( ) rabbit . m…" at bounding box center [791, 309] width 312 height 349
click at [661, 243] on div "fox . moveUp ( ) fox . moveUp ( ) fox . moveRight fox . moveLeft ( ) rabbit . m…" at bounding box center [791, 309] width 312 height 349
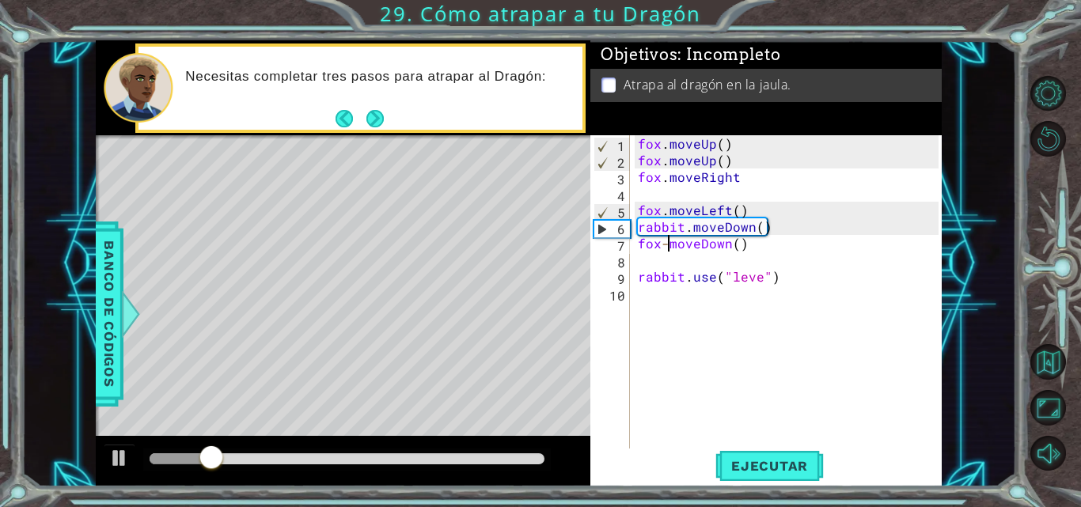
scroll to position [0, 2]
click at [779, 458] on button "Ejecutar" at bounding box center [770, 466] width 108 height 35
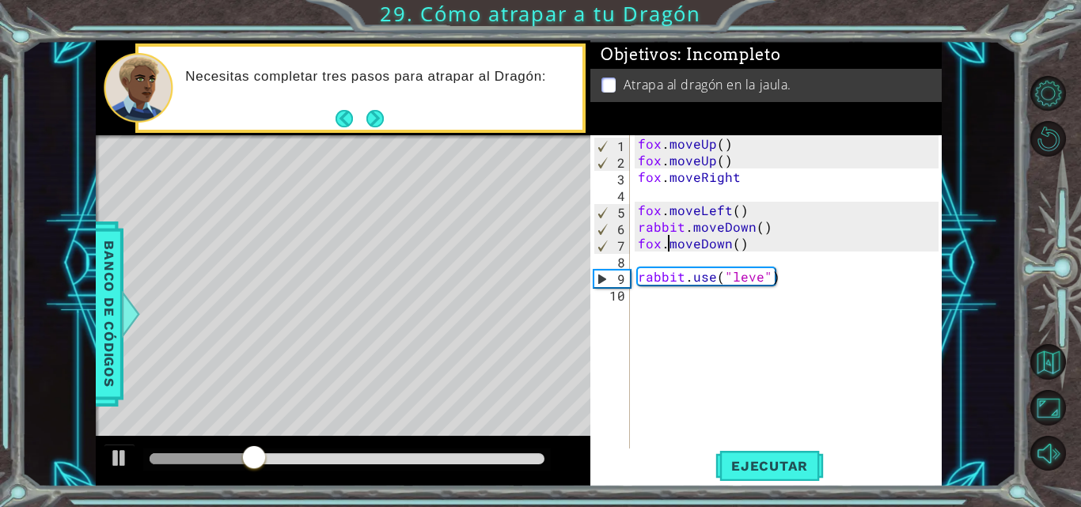
click at [758, 275] on div "fox . moveUp ( ) fox . moveUp ( ) fox . moveRight fox . moveLeft ( ) rabbit . m…" at bounding box center [791, 309] width 312 height 349
click at [758, 461] on span "Ejecutar" at bounding box center [770, 466] width 108 height 16
drag, startPoint x: 769, startPoint y: 228, endPoint x: 639, endPoint y: 227, distance: 130.6
click at [639, 227] on div "fox . moveUp ( ) fox . moveUp ( ) fox . moveRight fox . moveLeft ( ) rabbit . m…" at bounding box center [791, 309] width 312 height 349
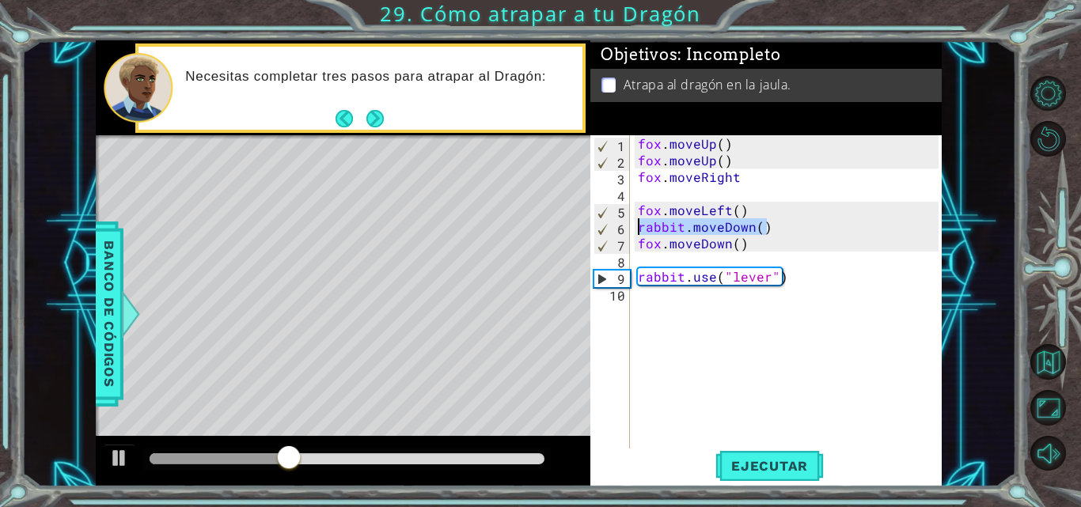
type textarea "rabbit.moveDown()"
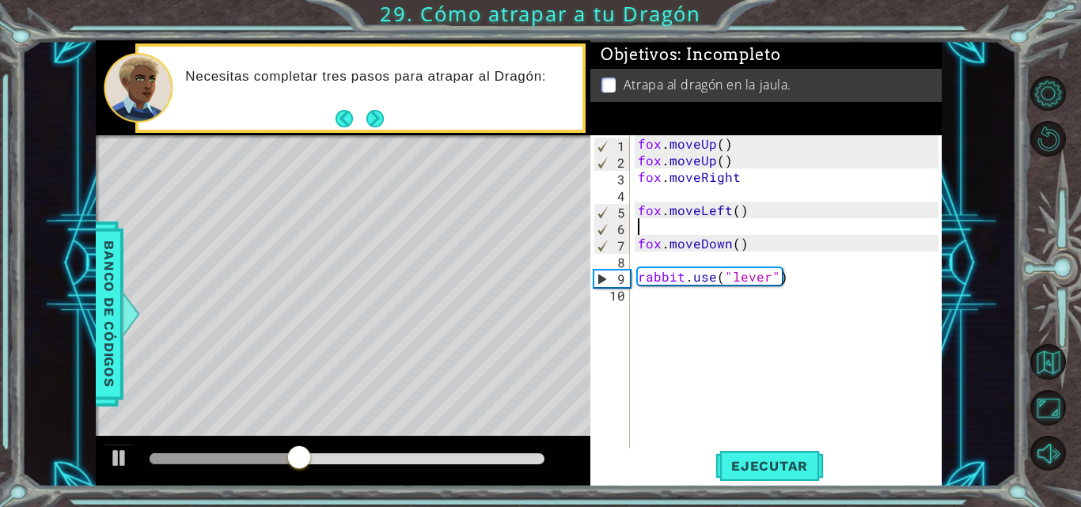
scroll to position [0, 0]
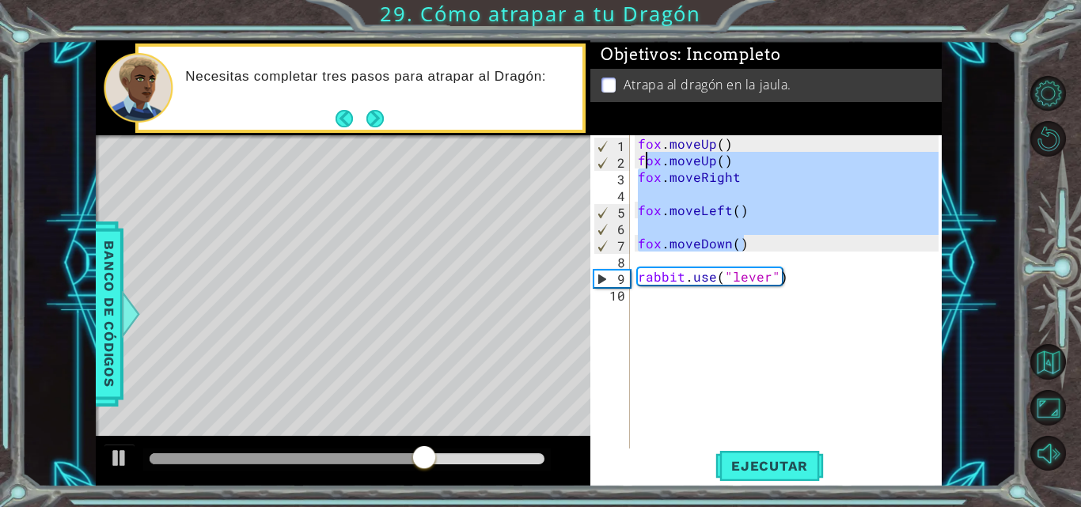
drag, startPoint x: 763, startPoint y: 246, endPoint x: 640, endPoint y: 165, distance: 148.0
click at [640, 165] on div "fox . moveUp ( ) fox . moveUp ( ) fox . moveRight fox . moveLeft ( ) fox . move…" at bounding box center [791, 309] width 312 height 349
click at [720, 165] on div "fox . moveUp ( ) fox . moveUp ( ) fox . moveRight fox . moveLeft ( ) fox . move…" at bounding box center [791, 309] width 312 height 349
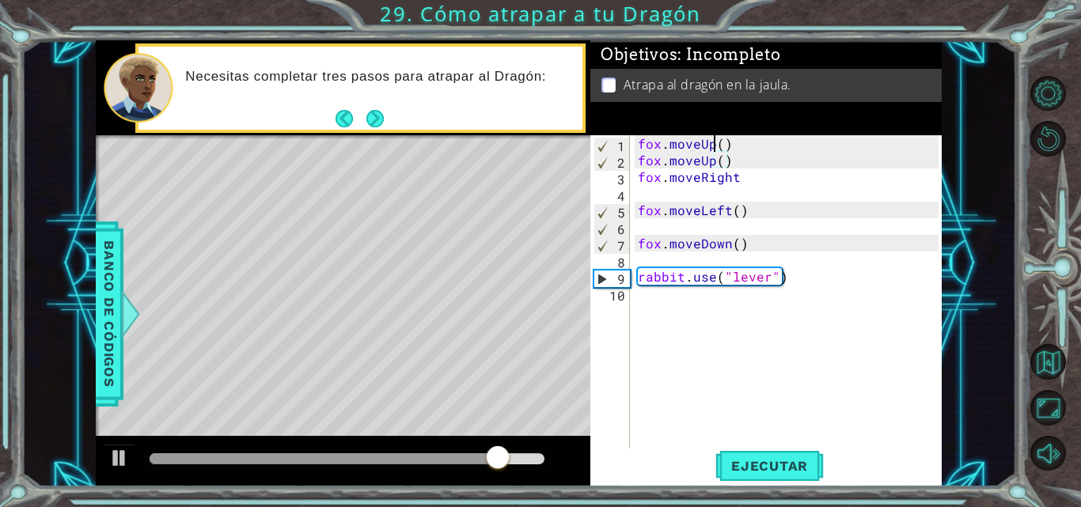
click at [715, 144] on div "fox . moveUp ( ) fox . moveUp ( ) fox . moveRight fox . moveLeft ( ) fox . move…" at bounding box center [791, 309] width 312 height 349
click at [713, 143] on div "fox . moveUp ( ) fox . moveUp ( ) fox . moveRight fox . moveLeft ( ) fox . move…" at bounding box center [791, 309] width 312 height 349
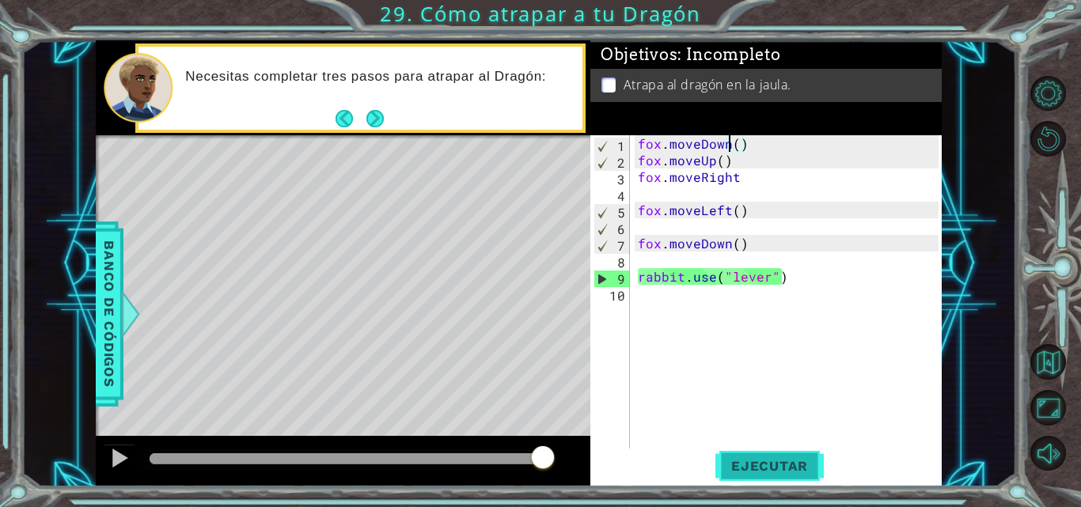
type textarea "fox.moveDown()"
click at [781, 469] on span "Ejecutar" at bounding box center [770, 466] width 108 height 16
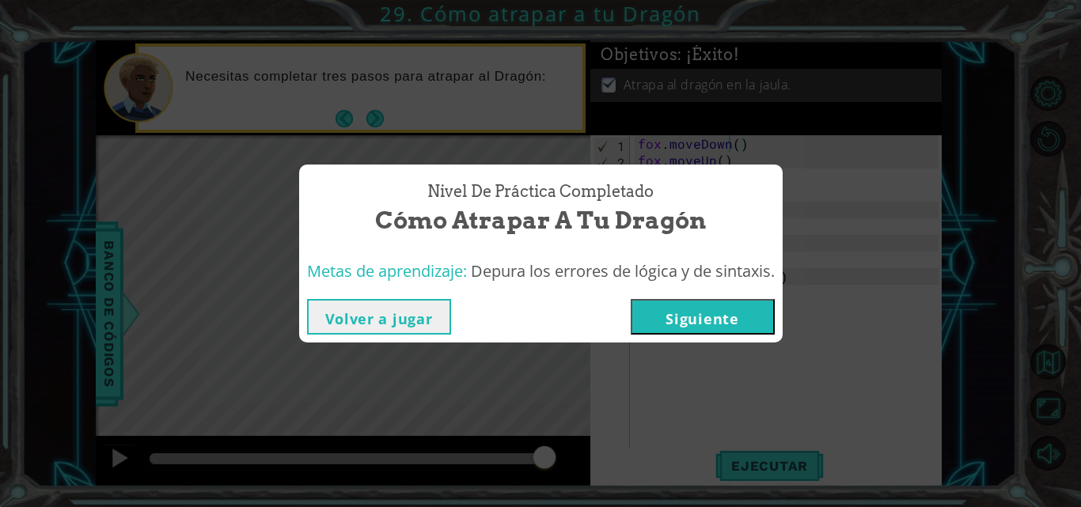
click at [698, 321] on button "Siguiente" at bounding box center [703, 317] width 144 height 36
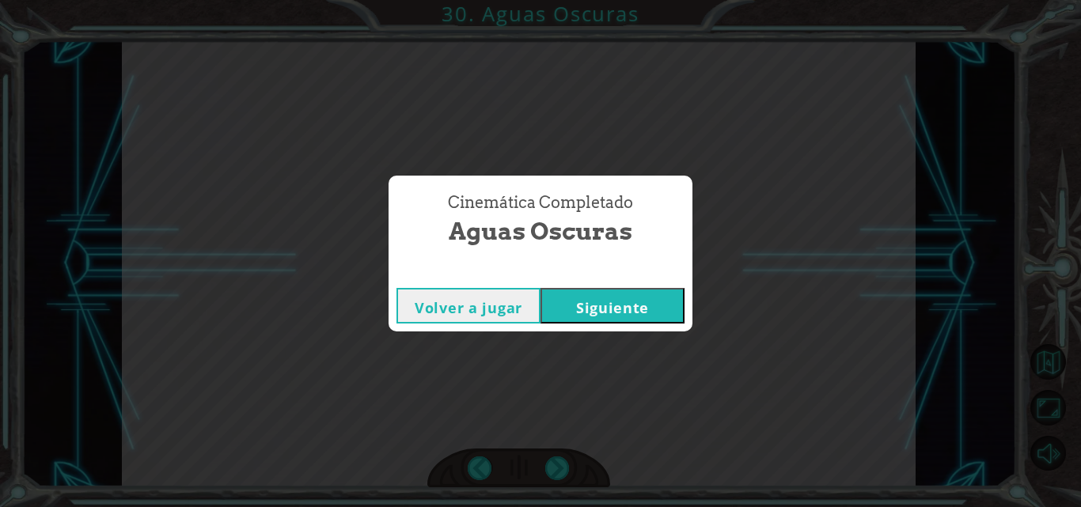
click at [678, 312] on button "Siguiente" at bounding box center [613, 306] width 144 height 36
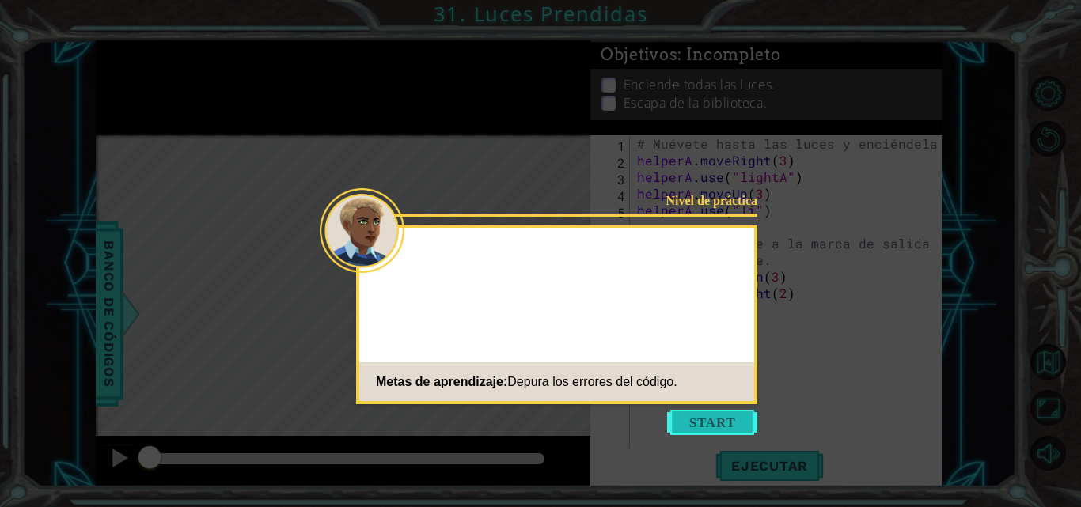
click at [730, 420] on button "Start" at bounding box center [712, 422] width 90 height 25
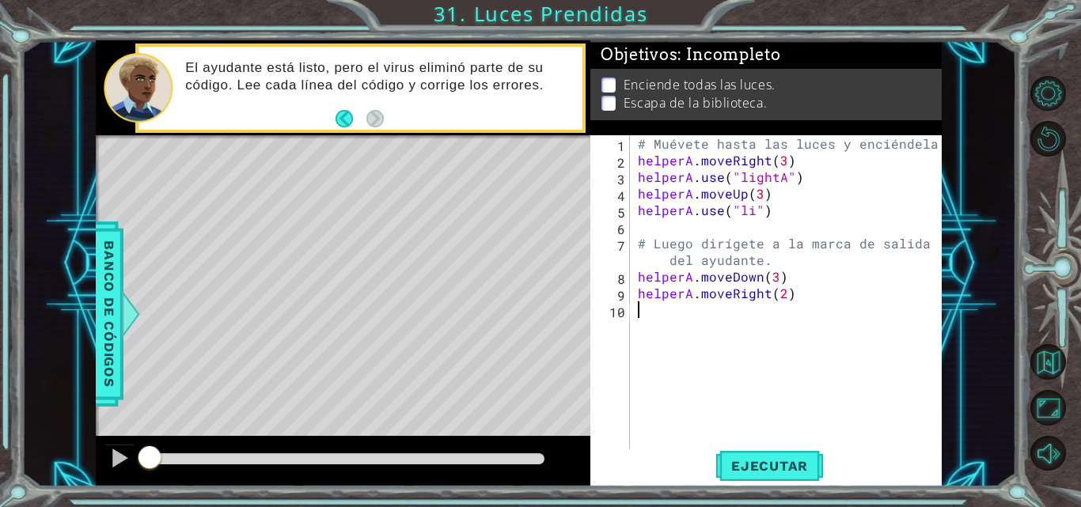
click at [334, 116] on div "El ayudante está listo, pero el virus eliminó parte de su código. Lee cada líne…" at bounding box center [378, 88] width 408 height 74
click at [342, 116] on button "Back" at bounding box center [351, 118] width 31 height 17
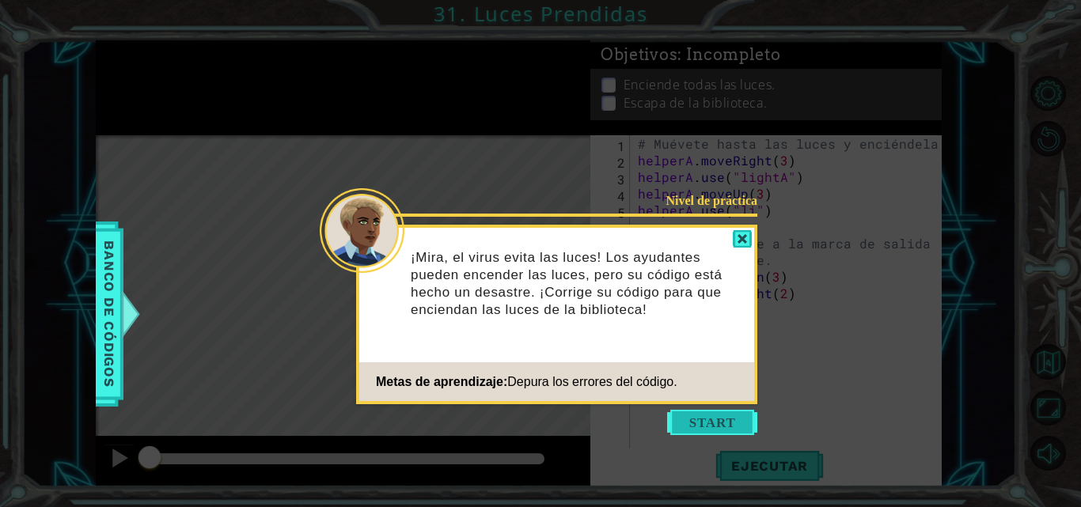
click at [712, 426] on button "Start" at bounding box center [712, 422] width 90 height 25
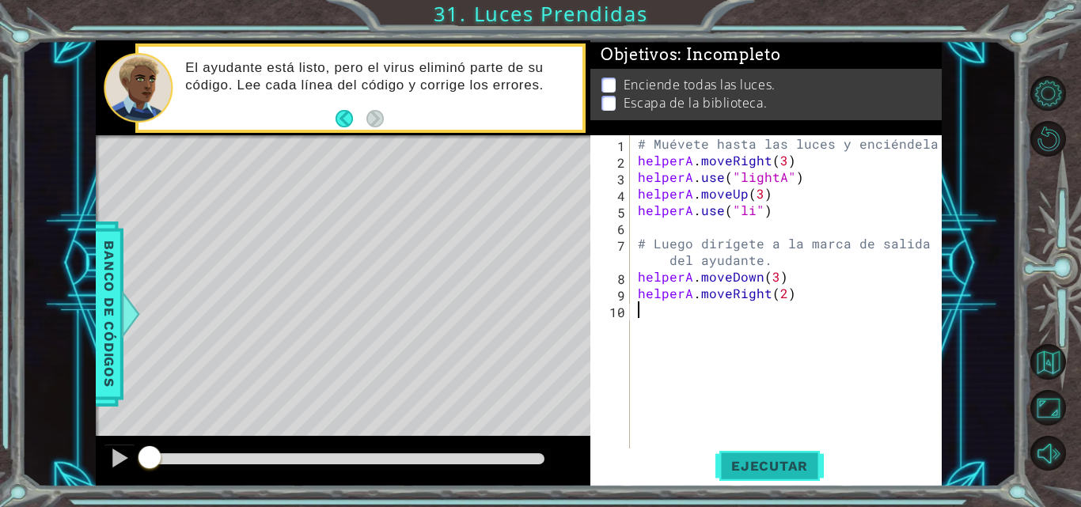
click at [770, 474] on span "Ejecutar" at bounding box center [770, 466] width 108 height 16
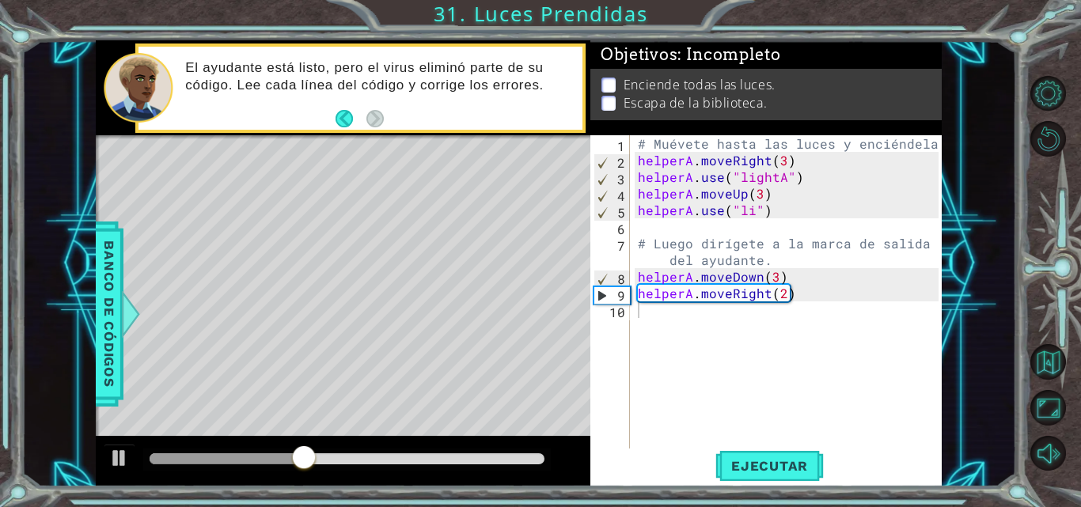
click at [633, 259] on div "1 2 3 4 5 6 7 8 9 10 # Muévete hasta las luces y enciéndelas. helperA . moveRig…" at bounding box center [765, 293] width 348 height 316
click at [649, 263] on div "# Muévete hasta las luces y enciéndelas. helperA . moveRight ( 3 ) helperA . us…" at bounding box center [791, 309] width 312 height 349
type textarea "# Luego dirígete a la marca de salidadel ayudante."
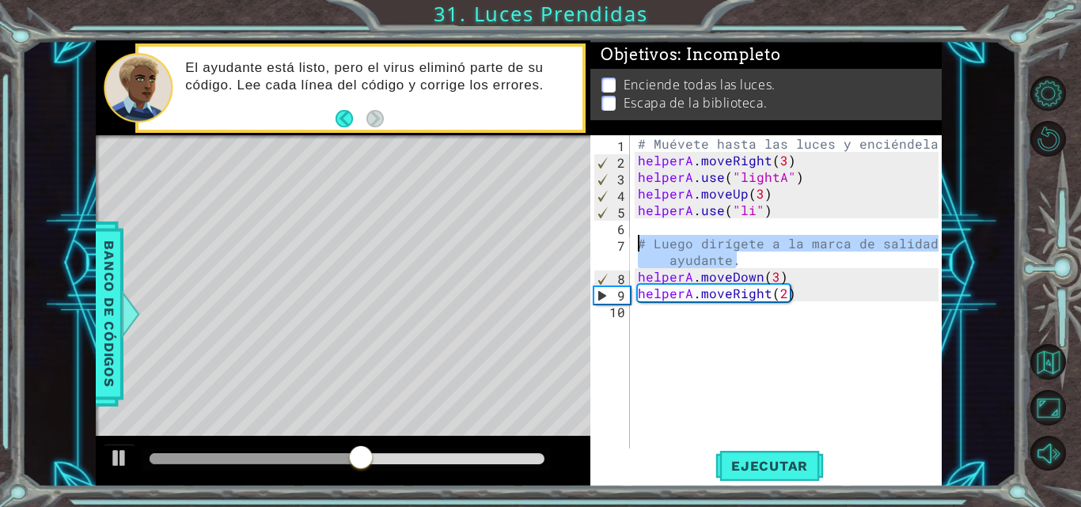
drag, startPoint x: 760, startPoint y: 256, endPoint x: 636, endPoint y: 238, distance: 125.6
click at [636, 238] on div "# Muévete hasta las luces y enciéndelas. helperA . moveRight ( 3 ) helperA . us…" at bounding box center [791, 309] width 312 height 349
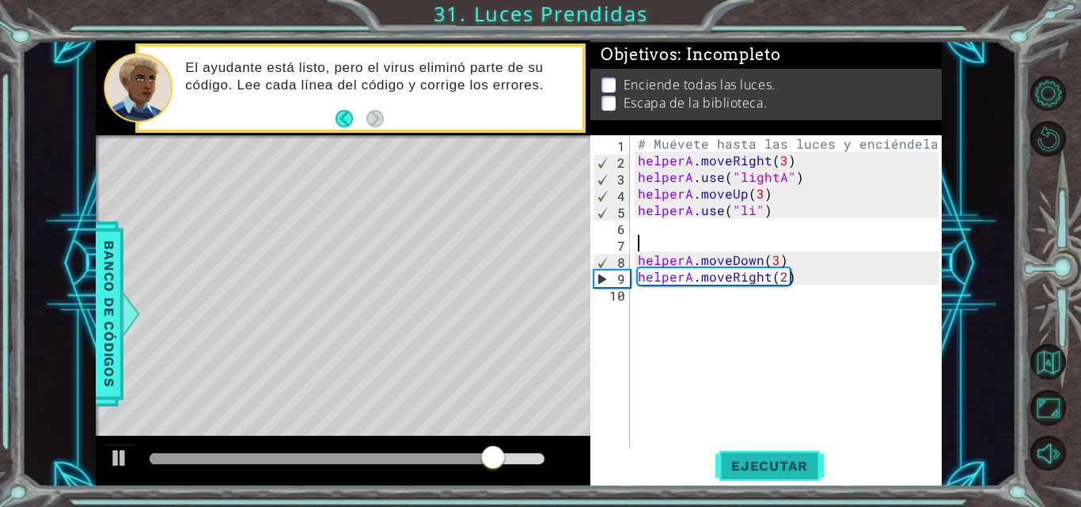
click at [772, 471] on span "Ejecutar" at bounding box center [770, 466] width 108 height 16
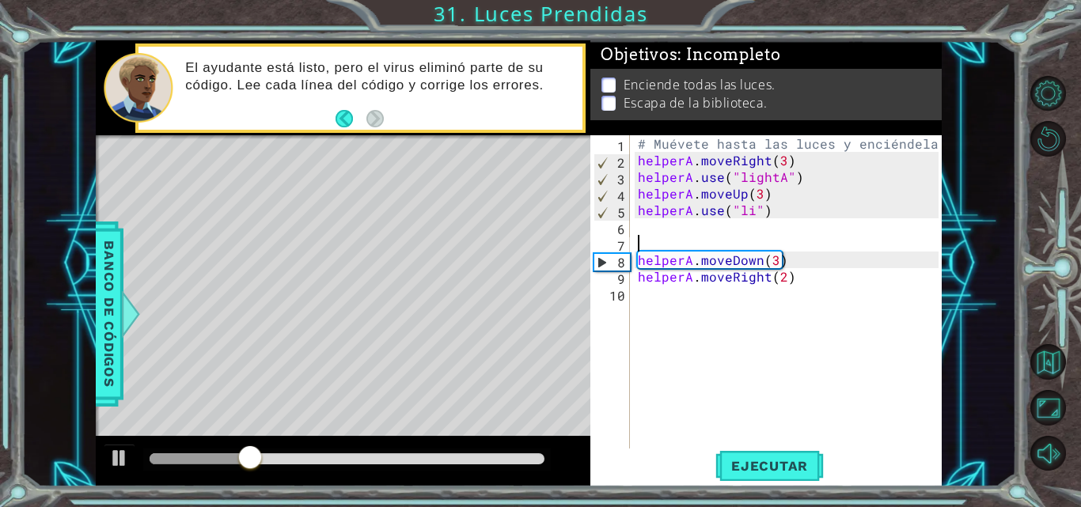
click at [755, 214] on div "# Muévete hasta las luces y enciéndelas. helperA . moveRight ( 3 ) helperA . us…" at bounding box center [791, 309] width 312 height 349
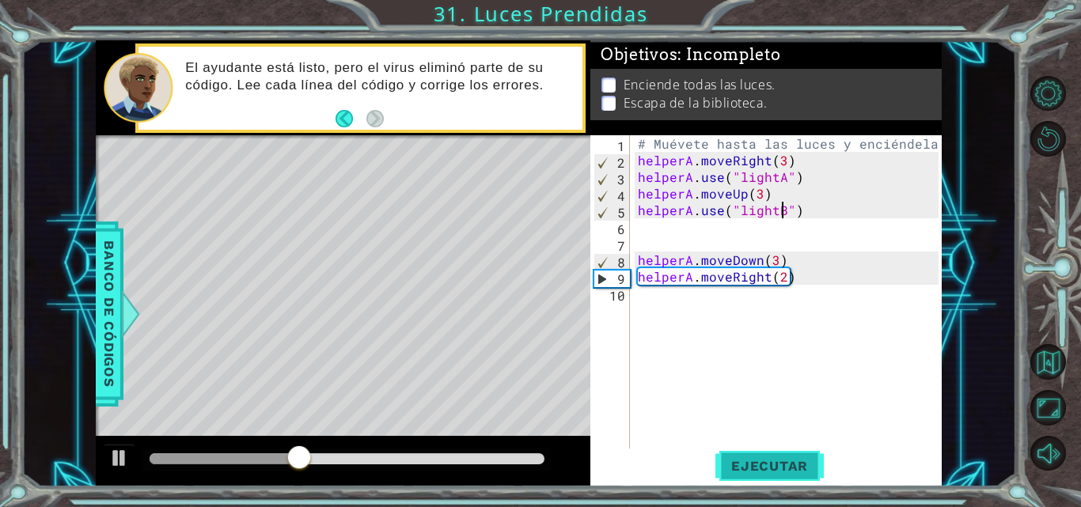
type textarea "helperA.use("lightB")"
click at [762, 465] on span "Ejecutar" at bounding box center [770, 466] width 108 height 16
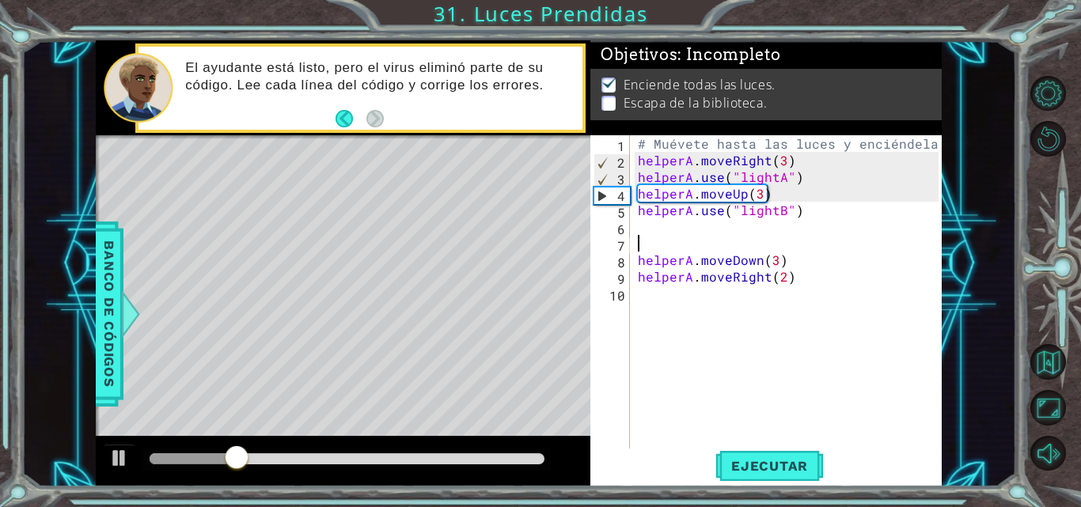
click at [699, 248] on div "# Muévete hasta las luces y enciéndelas. helperA . moveRight ( 3 ) helperA . us…" at bounding box center [791, 309] width 312 height 349
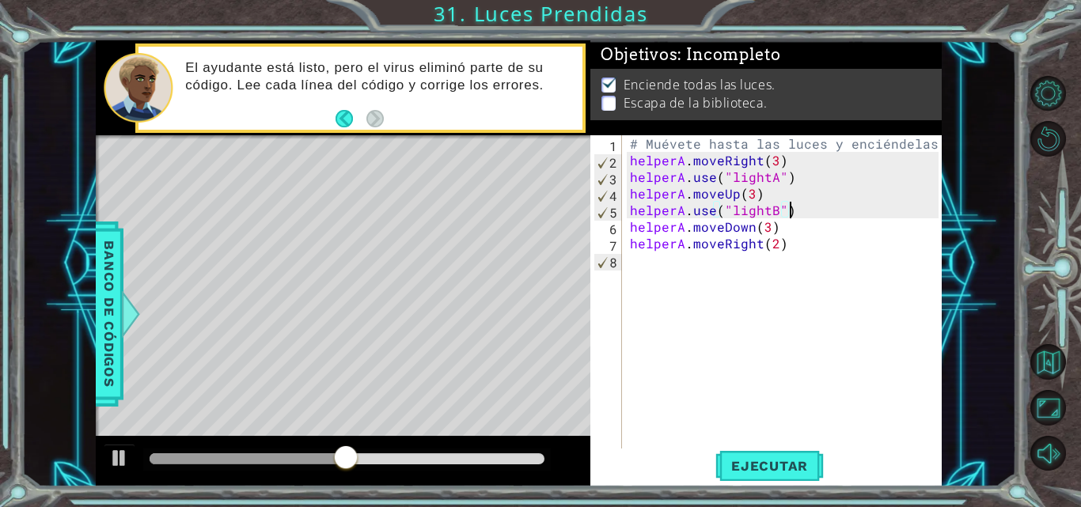
click at [755, 230] on div "# Muévete hasta las luces y enciéndelas. helperA . moveRight ( 3 ) helperA . us…" at bounding box center [787, 309] width 320 height 349
click at [764, 231] on div "# Muévete hasta las luces y enciéndelas. helperA . moveRight ( 3 ) helperA . us…" at bounding box center [787, 309] width 320 height 349
click at [790, 227] on div "# Muévete hasta las luces y enciéndelas. helperA . moveRight ( 3 ) helperA . us…" at bounding box center [787, 309] width 320 height 349
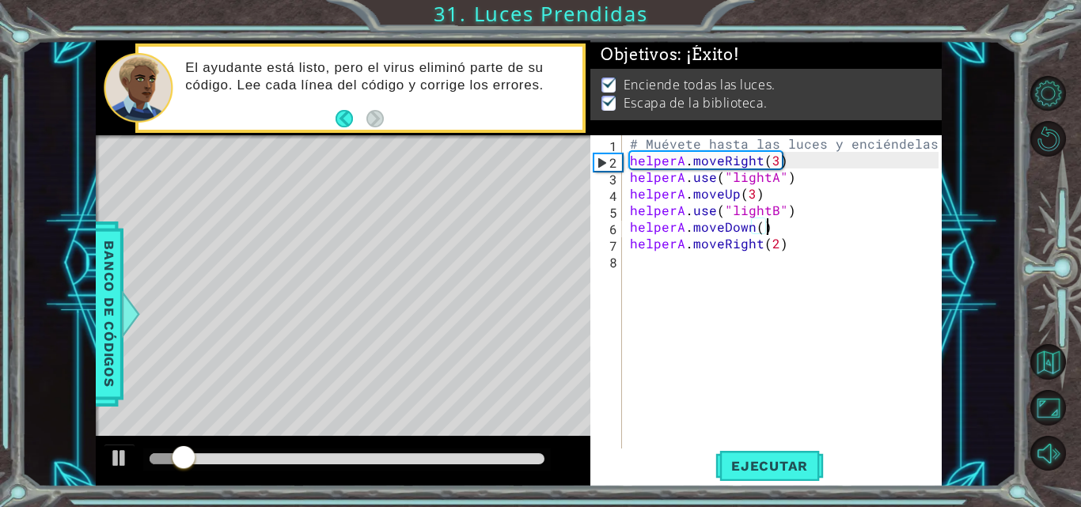
click at [794, 249] on div "# Muévete hasta las luces y enciéndelas. helperA . moveRight ( 3 ) helperA . us…" at bounding box center [787, 309] width 320 height 349
type textarea "helperA.moveRight(2)"
click at [799, 263] on div "# Muévete hasta las luces y enciéndelas. helperA . moveRight ( 3 ) helperA . us…" at bounding box center [787, 309] width 320 height 349
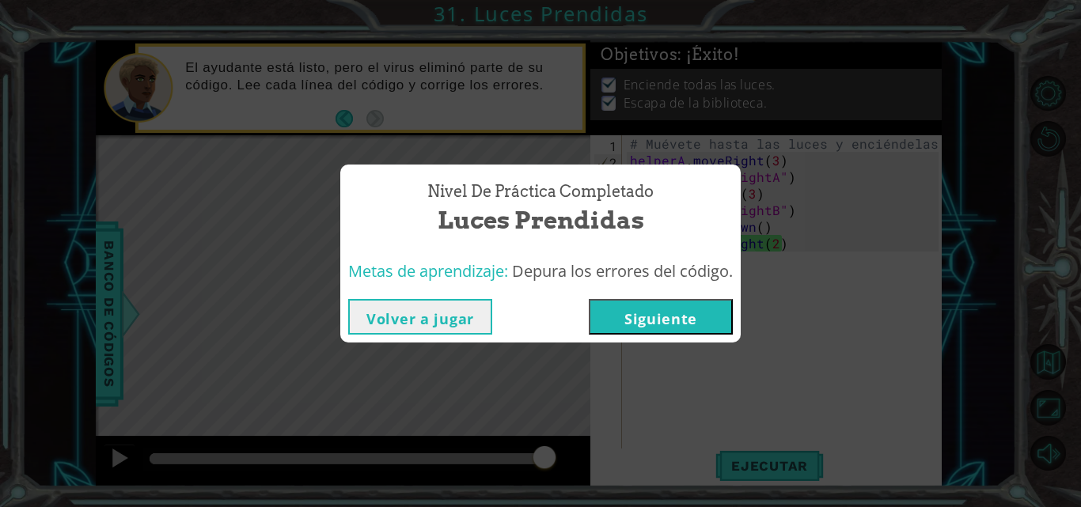
click at [682, 318] on button "Siguiente" at bounding box center [661, 317] width 144 height 36
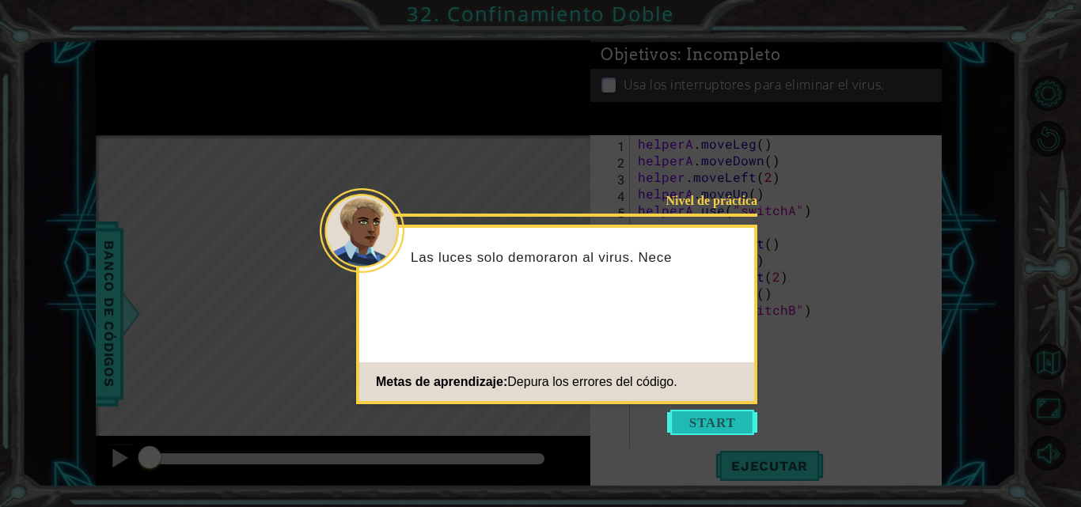
click at [723, 425] on button "Start" at bounding box center [712, 422] width 90 height 25
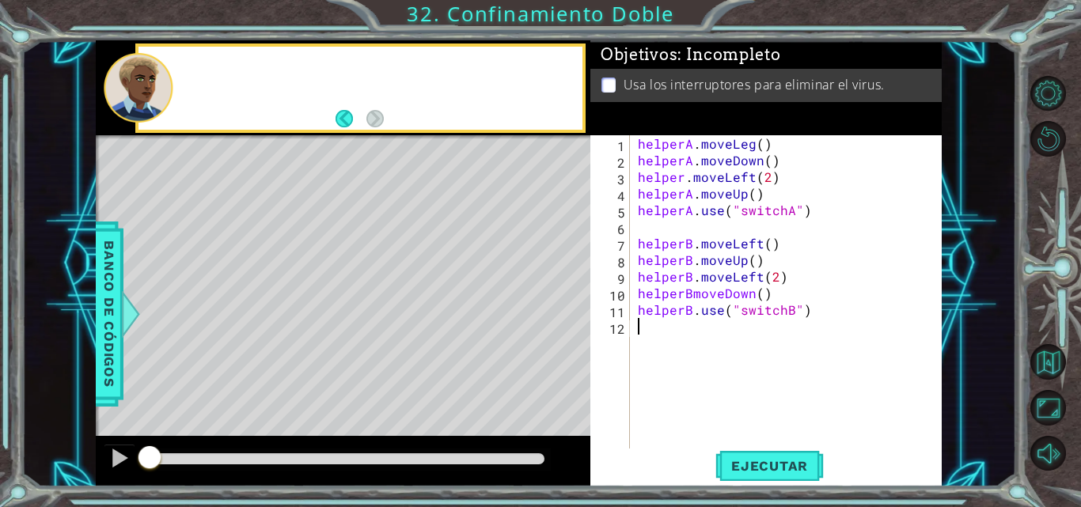
click at [723, 425] on div "helperA . moveLeg ( ) helperA . moveDown ( ) helper . moveLeft ( 2 ) helperA . …" at bounding box center [791, 309] width 312 height 349
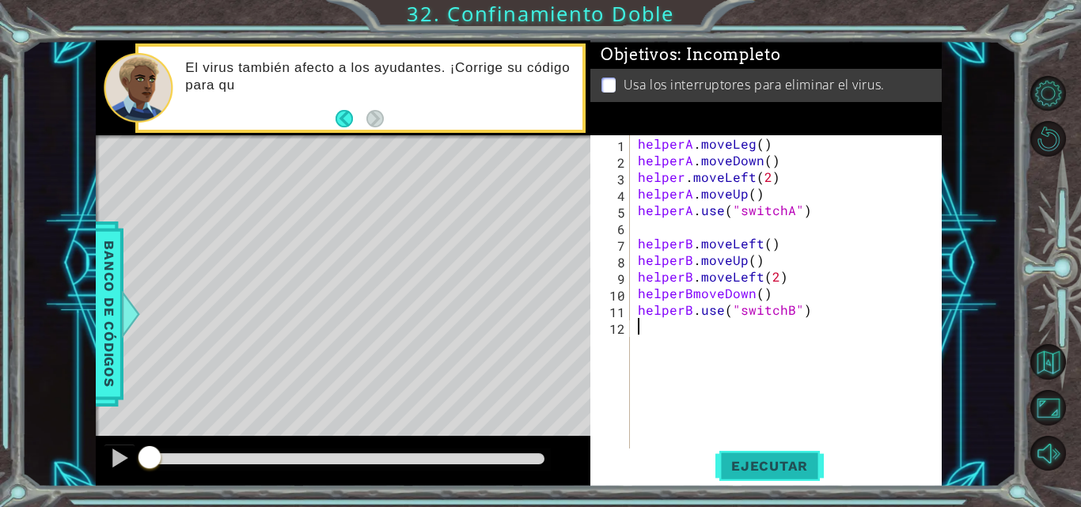
click at [771, 458] on button "Ejecutar" at bounding box center [770, 466] width 108 height 35
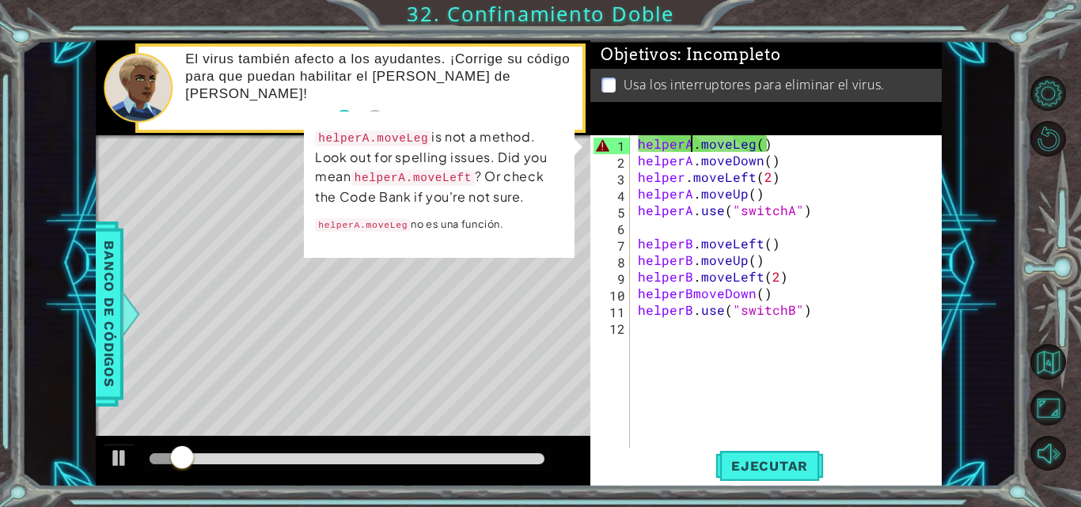
click at [690, 144] on div "helperA . moveLeg ( ) helperA . moveDown ( ) helper . moveLeft ( 2 ) helperA . …" at bounding box center [791, 309] width 312 height 349
click at [759, 143] on div "helperA . moveLeg ( ) helperA . moveDown ( ) helper . moveLeft ( 2 ) helperA . …" at bounding box center [791, 309] width 312 height 349
click at [754, 142] on div "helperA . moveLeg ( ) helperA . moveDown ( ) helper . moveLeft ( 2 ) helperA . …" at bounding box center [791, 309] width 312 height 349
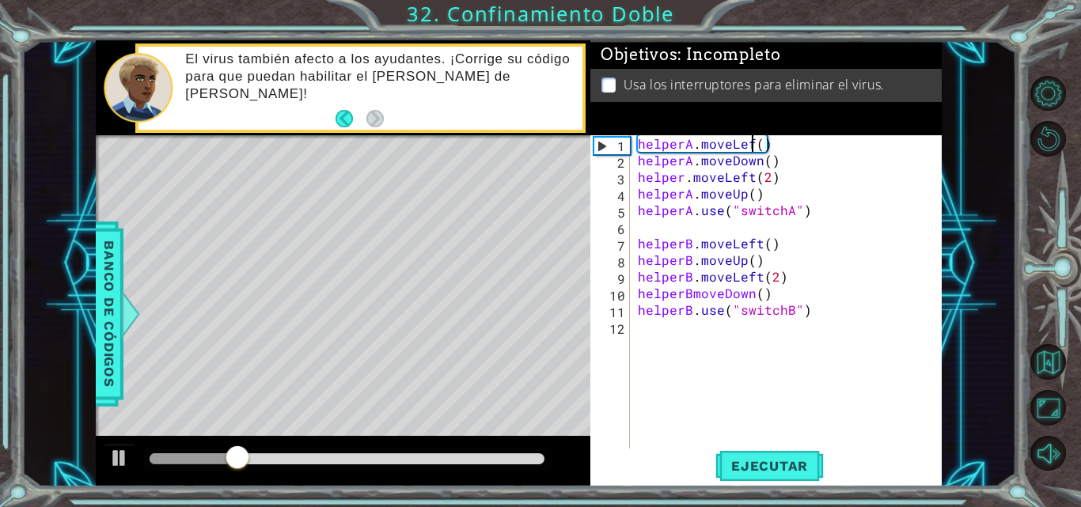
scroll to position [0, 8]
click at [771, 472] on span "Ejecutar" at bounding box center [770, 466] width 108 height 16
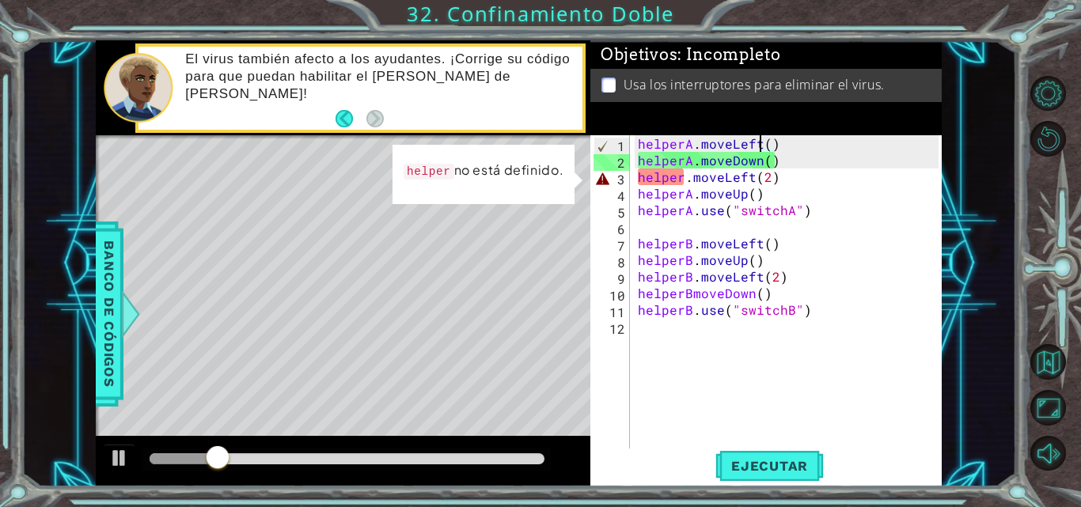
click at [684, 179] on div "helperA . moveLeft ( ) helperA . moveDown ( ) helper . moveLeft ( 2 ) helperA .…" at bounding box center [791, 309] width 312 height 349
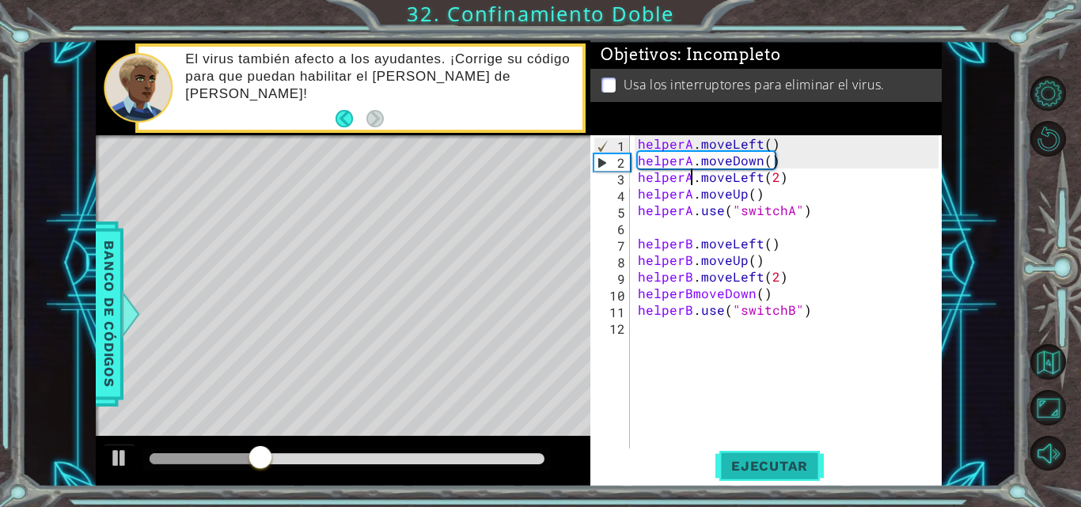
click at [769, 465] on span "Ejecutar" at bounding box center [770, 466] width 108 height 16
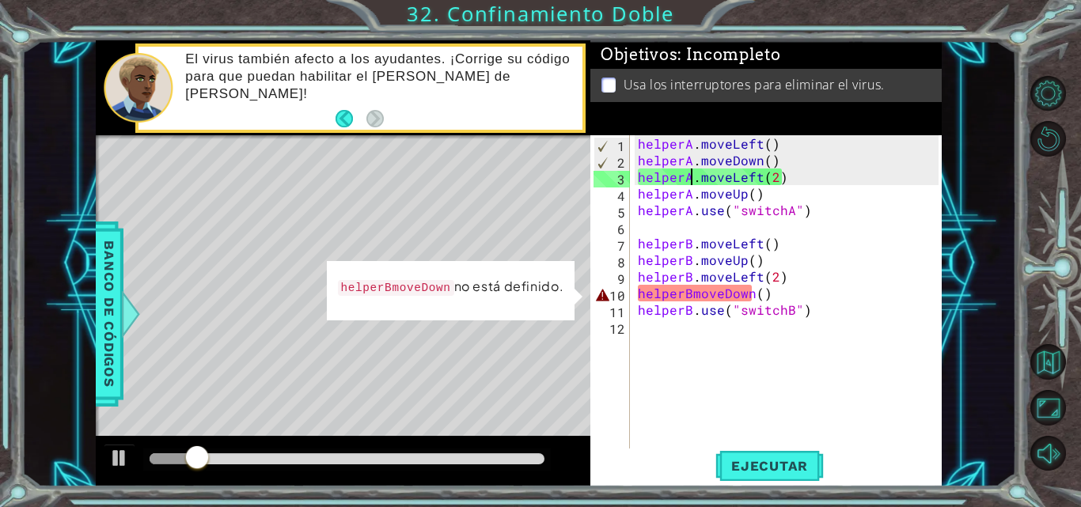
click at [690, 294] on div "helperA . moveLeft ( ) helperA . moveDown ( ) helperA . moveLeft ( 2 ) helperA …" at bounding box center [791, 309] width 312 height 349
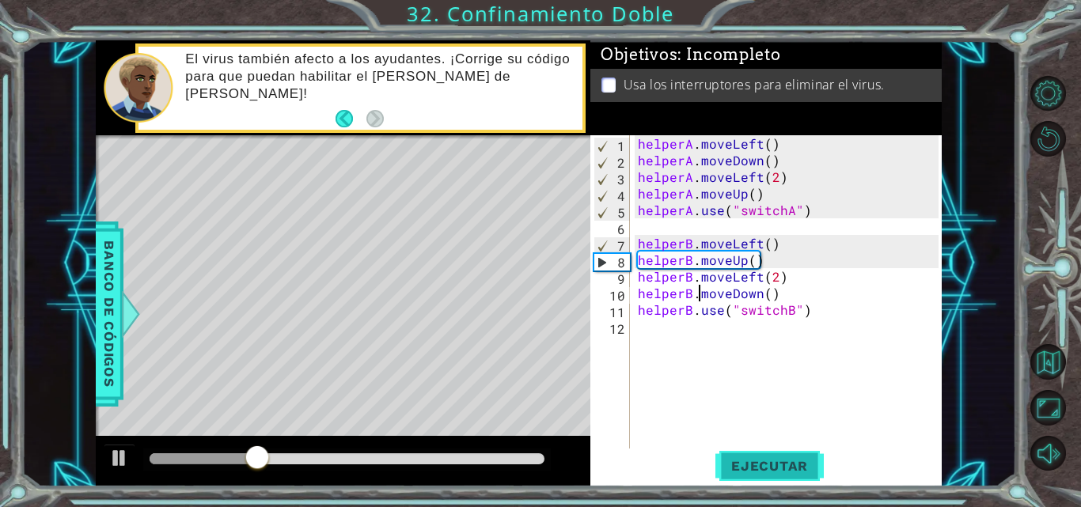
type textarea "helperB.moveDown()"
click at [792, 469] on span "Ejecutar" at bounding box center [770, 466] width 108 height 16
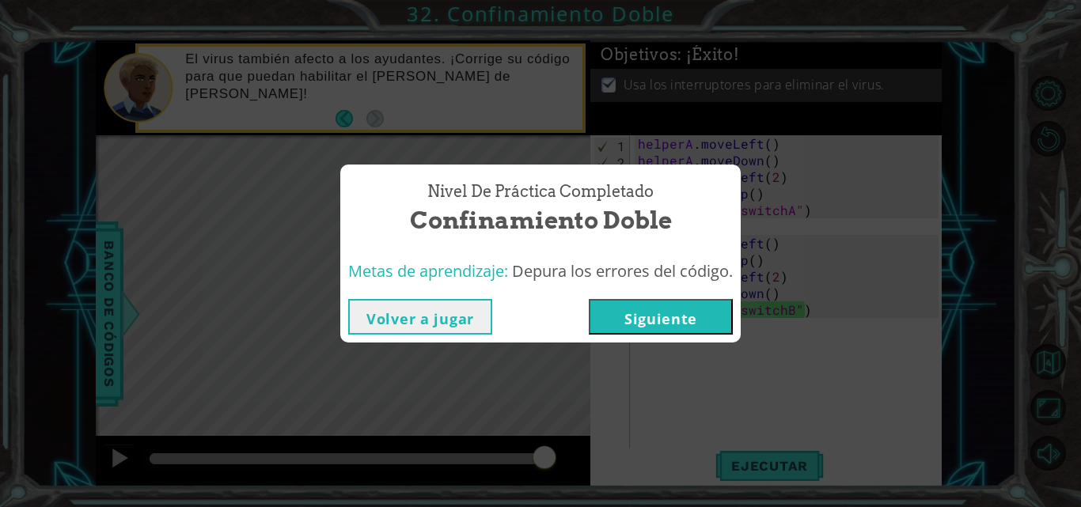
click at [712, 340] on div "Volver a jugar [GEOGRAPHIC_DATA]" at bounding box center [540, 316] width 401 height 51
click at [694, 324] on button "Siguiente" at bounding box center [661, 317] width 144 height 36
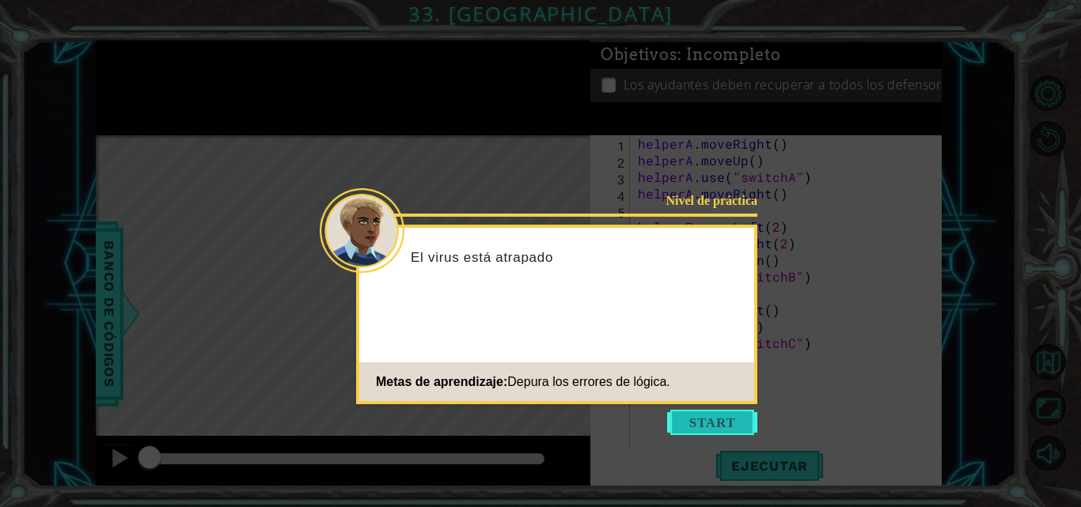
click at [715, 428] on button "Start" at bounding box center [712, 422] width 90 height 25
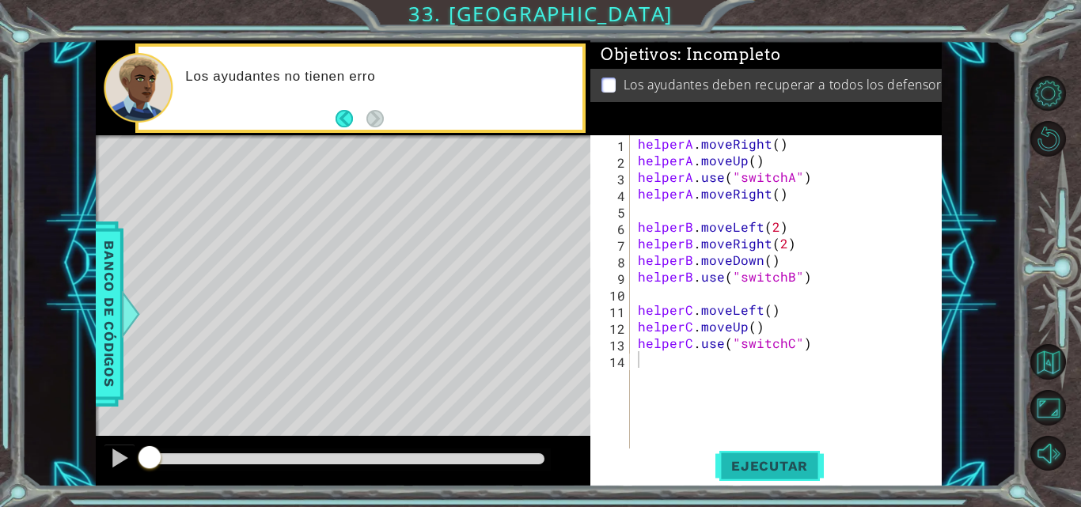
click at [754, 463] on span "Ejecutar" at bounding box center [770, 466] width 108 height 16
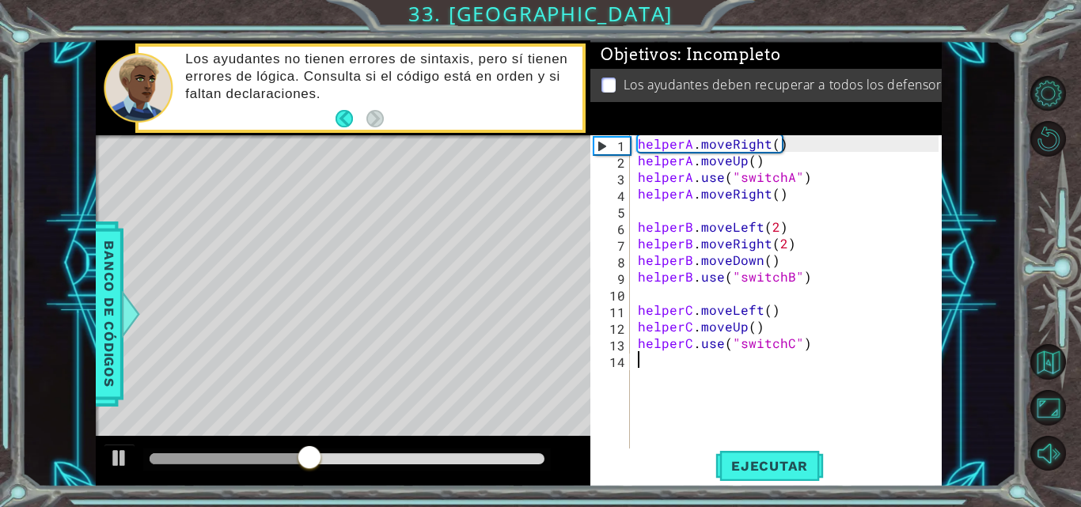
click at [768, 332] on div "helperA . moveRight ( ) helperA . moveUp ( ) helperA . use ( "switchA" ) helper…" at bounding box center [791, 309] width 312 height 349
type textarea "helperC.moveUp()"
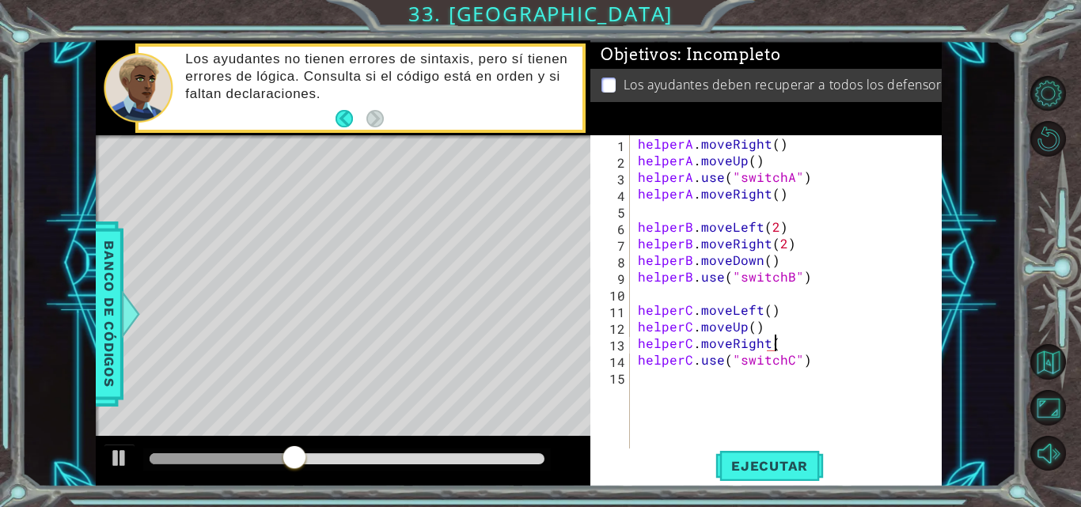
scroll to position [0, 8]
click at [767, 480] on button "Ejecutar" at bounding box center [770, 466] width 108 height 35
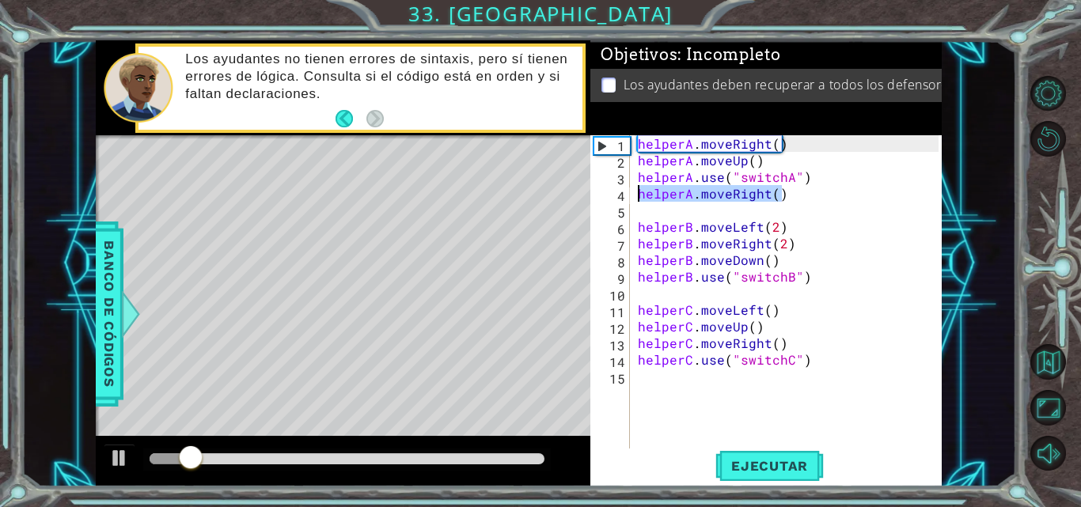
drag, startPoint x: 800, startPoint y: 192, endPoint x: 640, endPoint y: 196, distance: 160.8
click at [640, 196] on div "helperA . moveRight ( ) helperA . moveUp ( ) helperA . use ( "switchA" ) helper…" at bounding box center [791, 309] width 312 height 349
type textarea "helperA.moveRight()"
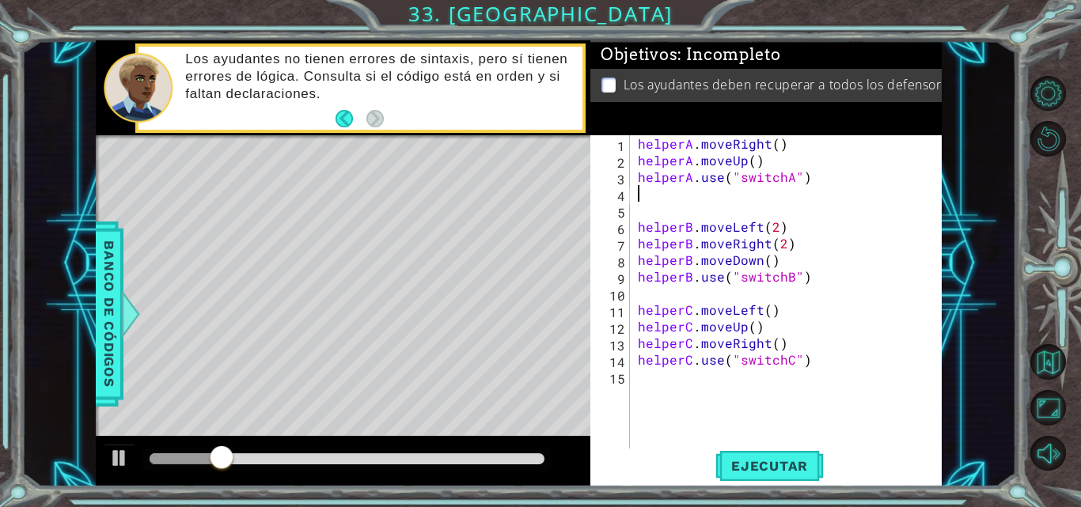
scroll to position [0, 0]
click at [785, 165] on div "helperA . moveRight ( ) helperA . moveUp ( ) helperA . use ( "switchA" ) helper…" at bounding box center [791, 309] width 312 height 349
type textarea "helperA.moveUp()"
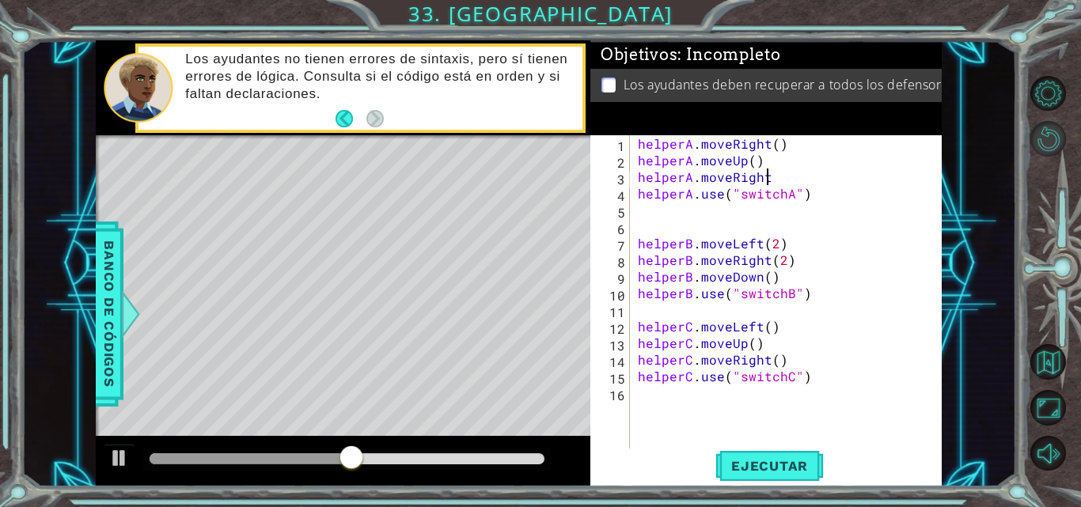
scroll to position [0, 8]
click at [801, 473] on span "Ejecutar" at bounding box center [770, 466] width 108 height 16
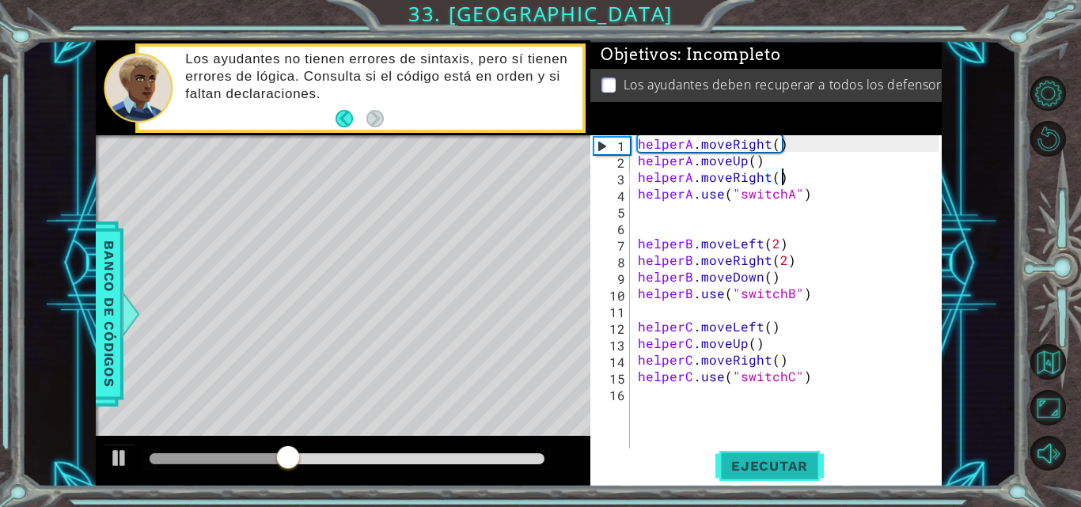
click at [762, 461] on span "Ejecutar" at bounding box center [770, 466] width 108 height 16
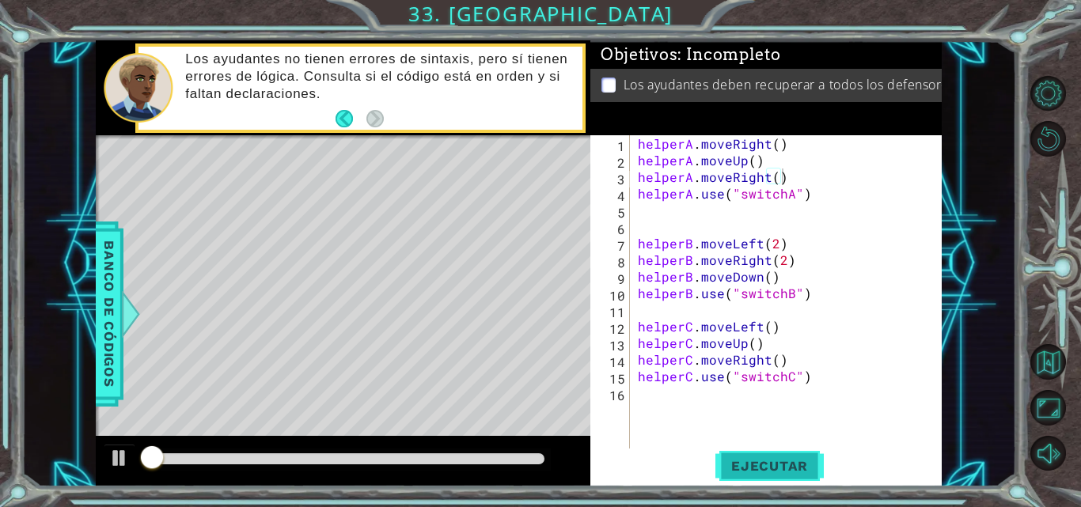
click at [762, 461] on span "Ejecutar" at bounding box center [770, 466] width 108 height 16
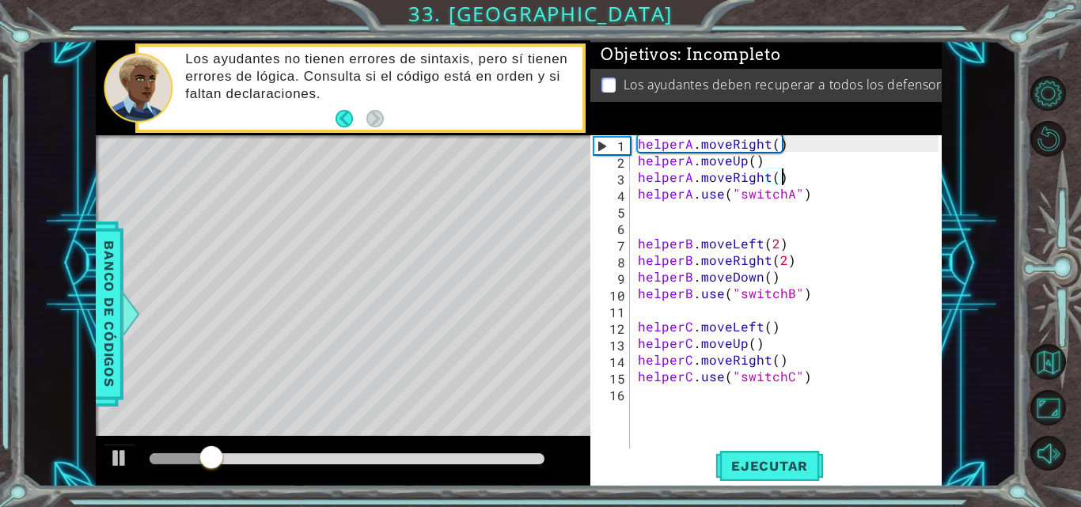
click at [797, 279] on div "helperA . moveRight ( ) helperA . moveUp ( ) helperA . moveRight ( ) helperA . …" at bounding box center [791, 309] width 312 height 349
click at [796, 279] on div "helperA . moveRight ( ) helperA . moveUp ( ) helperA . moveRight ( ) helperA . …" at bounding box center [791, 309] width 312 height 349
drag, startPoint x: 804, startPoint y: 263, endPoint x: 641, endPoint y: 256, distance: 163.2
click at [641, 256] on div "helperA . moveRight ( ) helperA . moveUp ( ) helperA . moveRight ( ) helperA . …" at bounding box center [791, 309] width 312 height 349
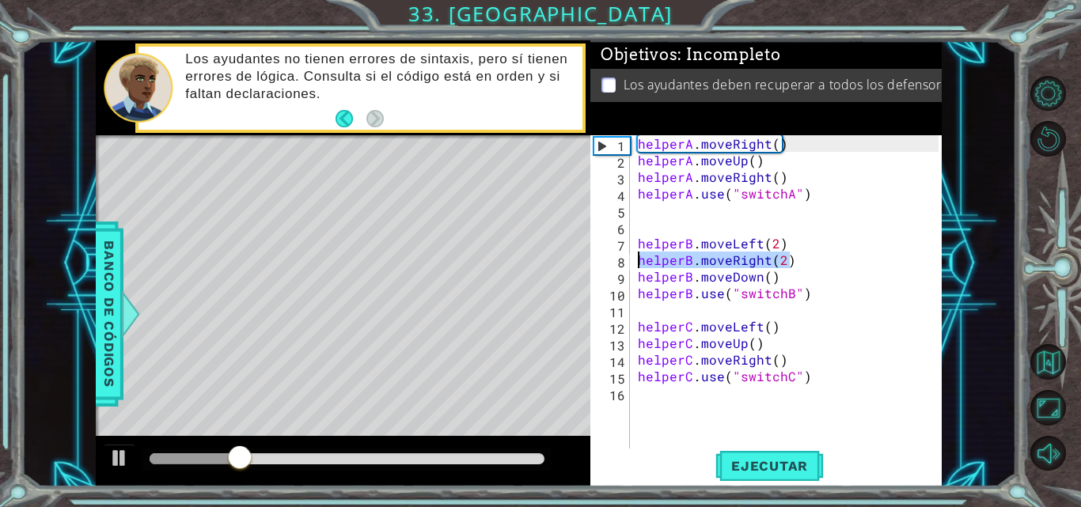
type textarea "helperB.moveRight(2)"
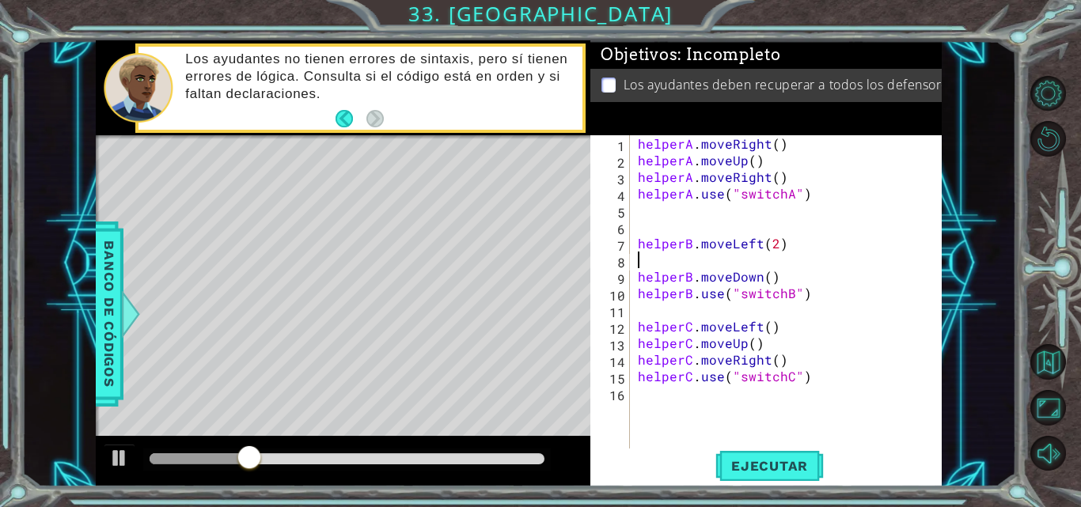
scroll to position [0, 0]
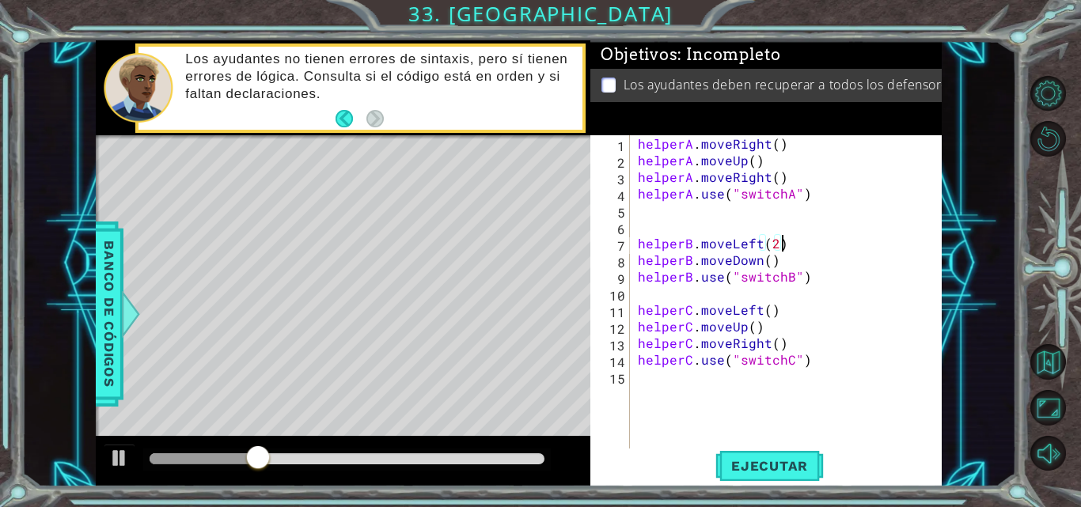
click at [781, 268] on div "helperA . moveRight ( ) helperA . moveUp ( ) helperA . moveRight ( ) helperA . …" at bounding box center [791, 309] width 312 height 349
type textarea "helperB.moveDown()"
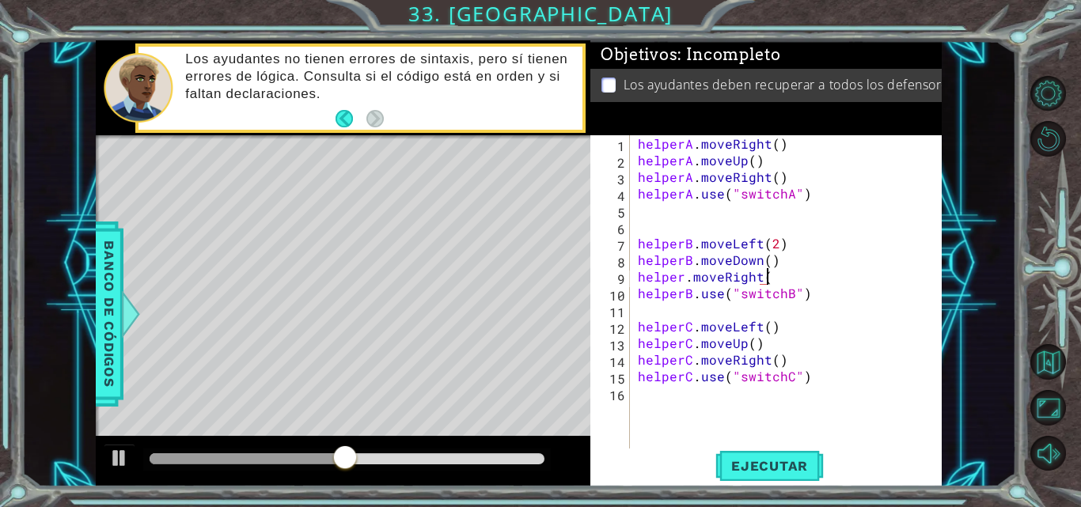
scroll to position [0, 8]
click at [780, 470] on span "Ejecutar" at bounding box center [770, 466] width 108 height 16
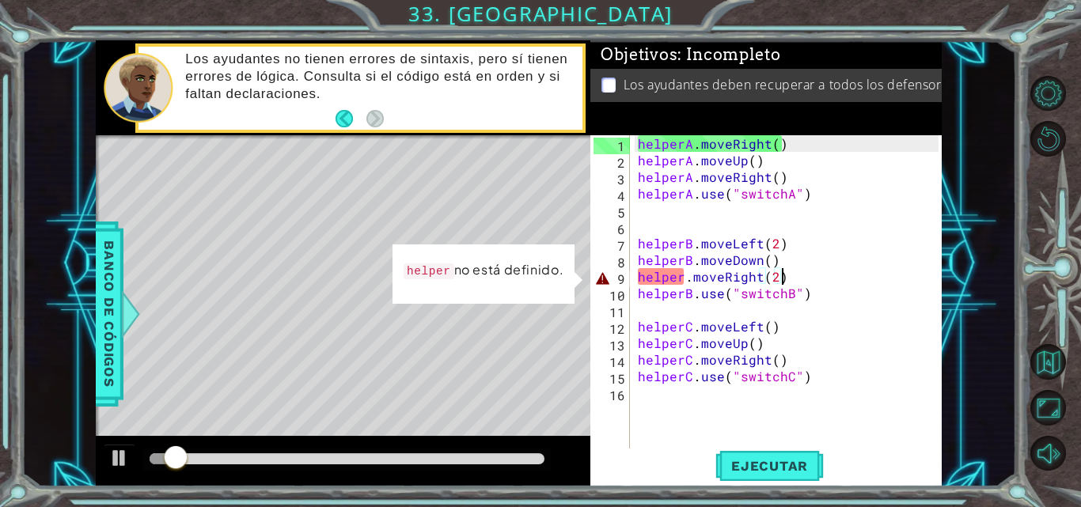
click at [687, 279] on div "helperA . moveRight ( ) helperA . moveUp ( ) helperA . moveRight ( ) helperA . …" at bounding box center [791, 309] width 312 height 349
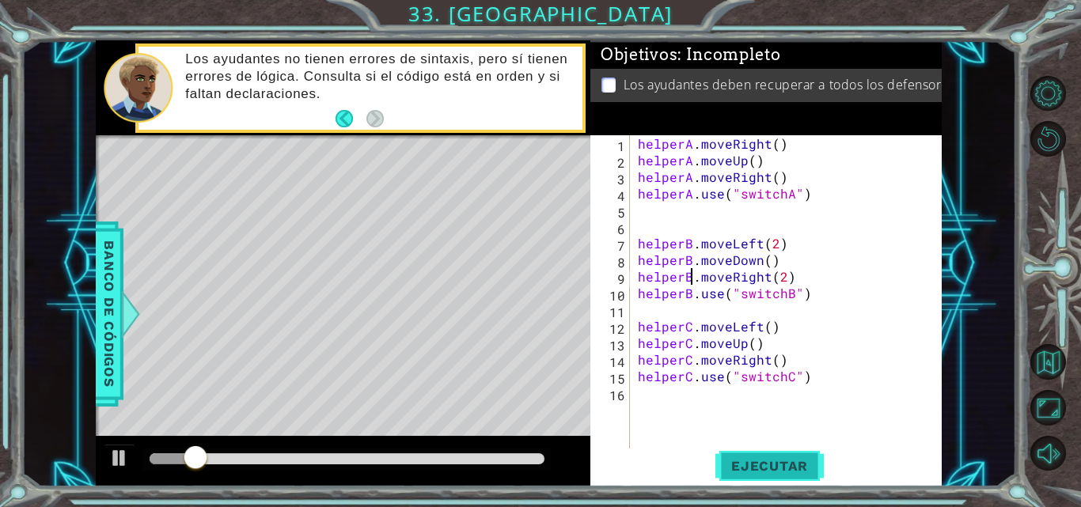
type textarea "helperB.moveRight(2)"
click at [772, 474] on span "Ejecutar" at bounding box center [770, 466] width 108 height 16
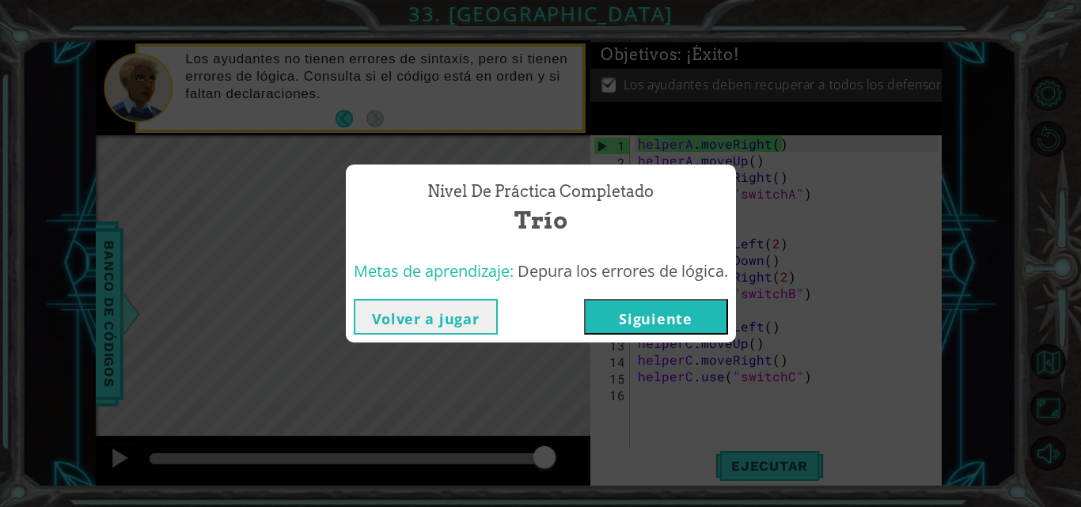
click at [655, 309] on button "Siguiente" at bounding box center [656, 317] width 144 height 36
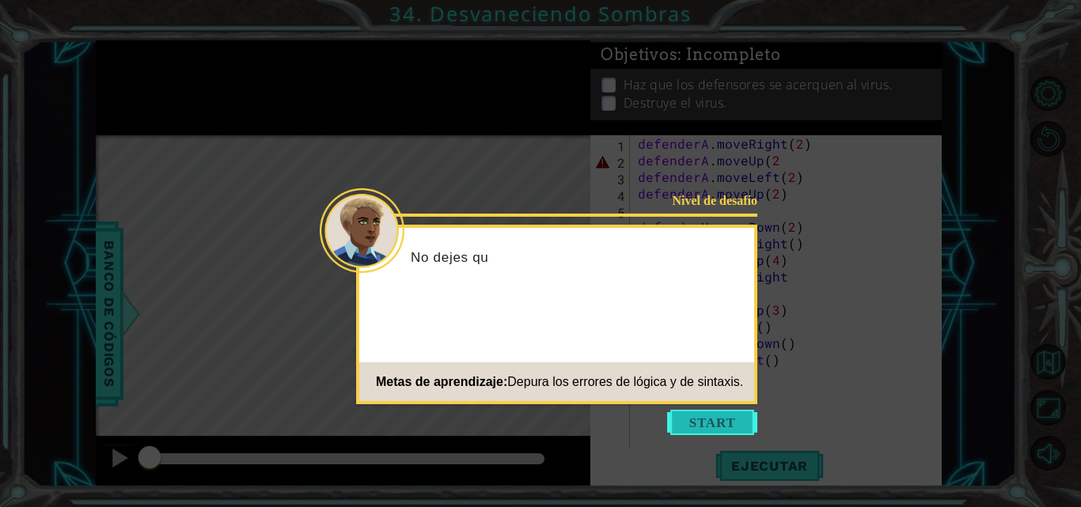
click at [691, 414] on button "Start" at bounding box center [712, 422] width 90 height 25
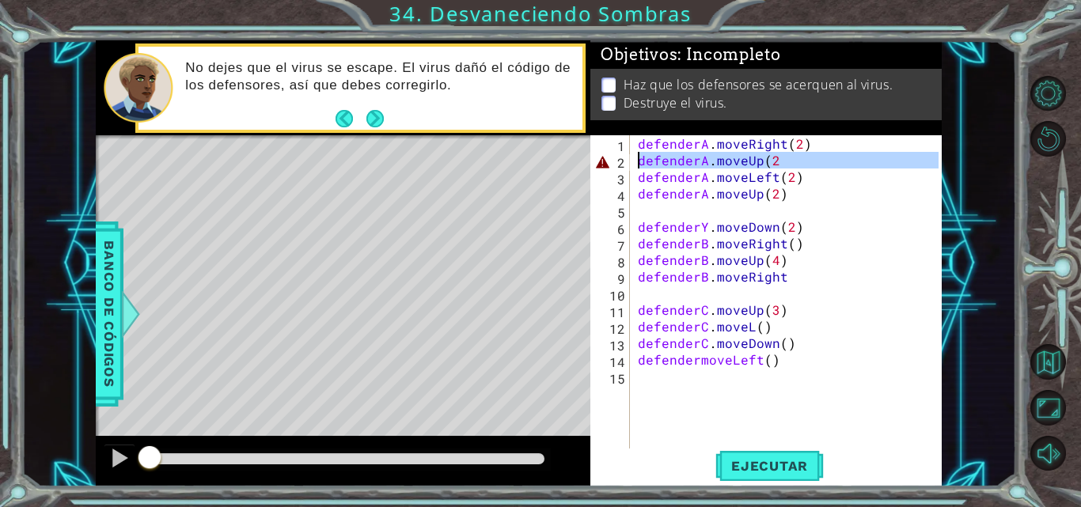
click at [609, 162] on div "2" at bounding box center [612, 162] width 36 height 17
click at [801, 160] on div "defenderA . moveRight ( 2 ) defenderA . moveUp ( 2 defenderA . moveLeft ( 2 ) d…" at bounding box center [791, 309] width 312 height 349
click at [702, 365] on div "defenderA . moveRight ( 2 ) defenderA . moveUp ( 2 ) defenderA . moveLeft ( 2 )…" at bounding box center [791, 309] width 312 height 349
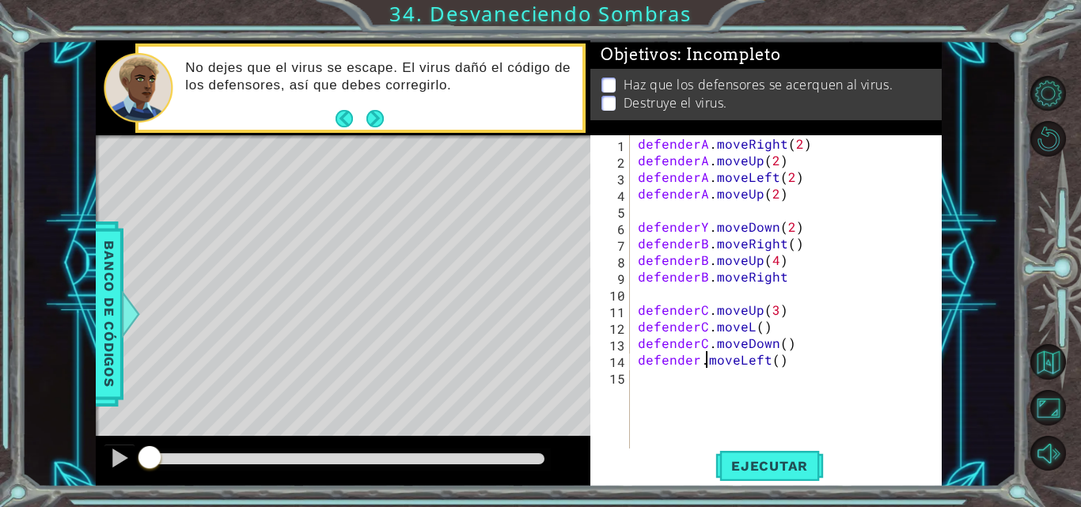
scroll to position [0, 5]
click at [750, 332] on div "defenderA . moveRight ( 2 ) defenderA . moveUp ( 2 ) defenderA . moveLeft ( 2 )…" at bounding box center [791, 309] width 312 height 349
drag, startPoint x: 766, startPoint y: 454, endPoint x: 768, endPoint y: 462, distance: 8.1
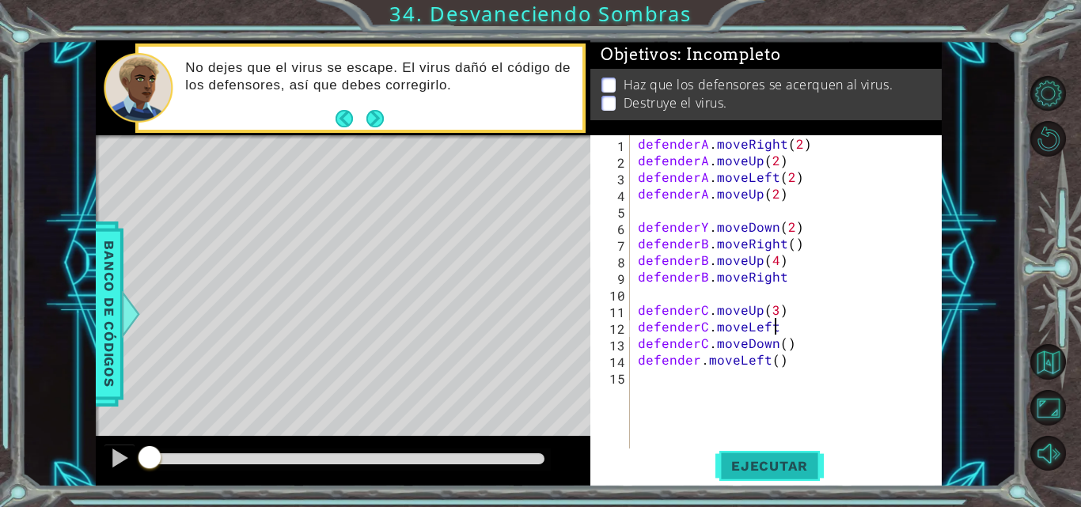
click at [766, 455] on button "Ejecutar" at bounding box center [770, 466] width 108 height 35
click at [769, 462] on span "Ejecutar" at bounding box center [770, 466] width 108 height 16
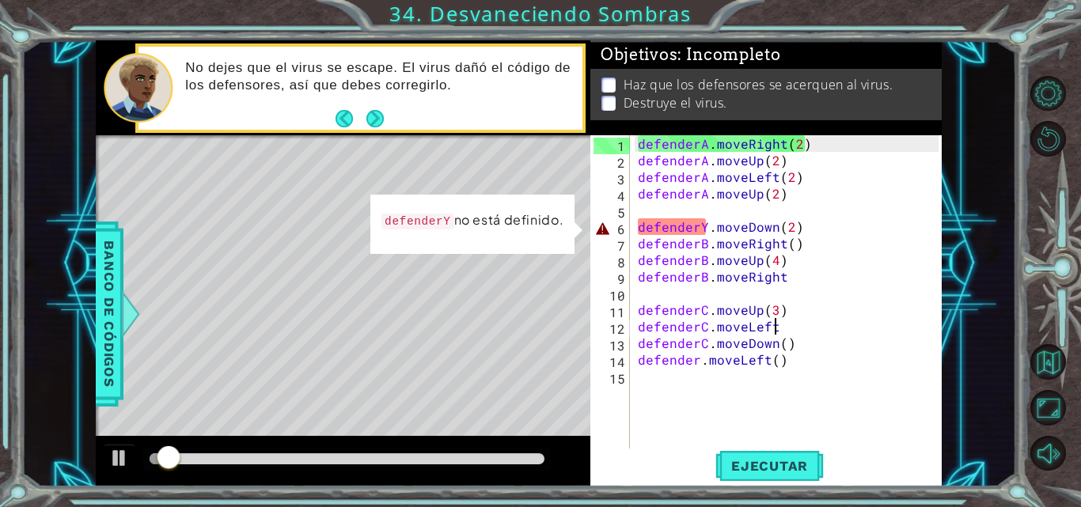
click at [709, 231] on div "defenderA . moveRight ( 2 ) defenderA . moveUp ( 2 ) defenderA . moveLeft ( 2 )…" at bounding box center [791, 309] width 312 height 349
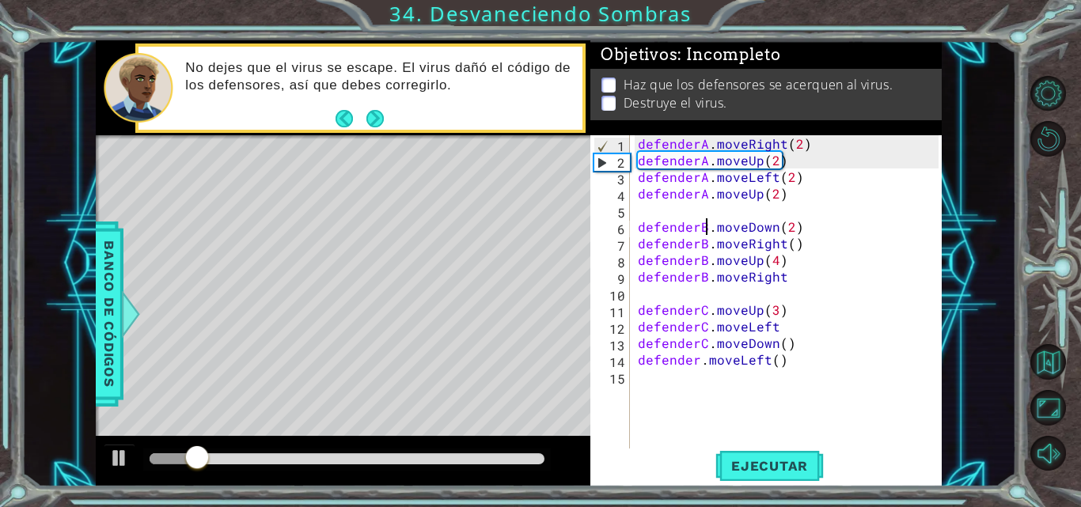
scroll to position [0, 5]
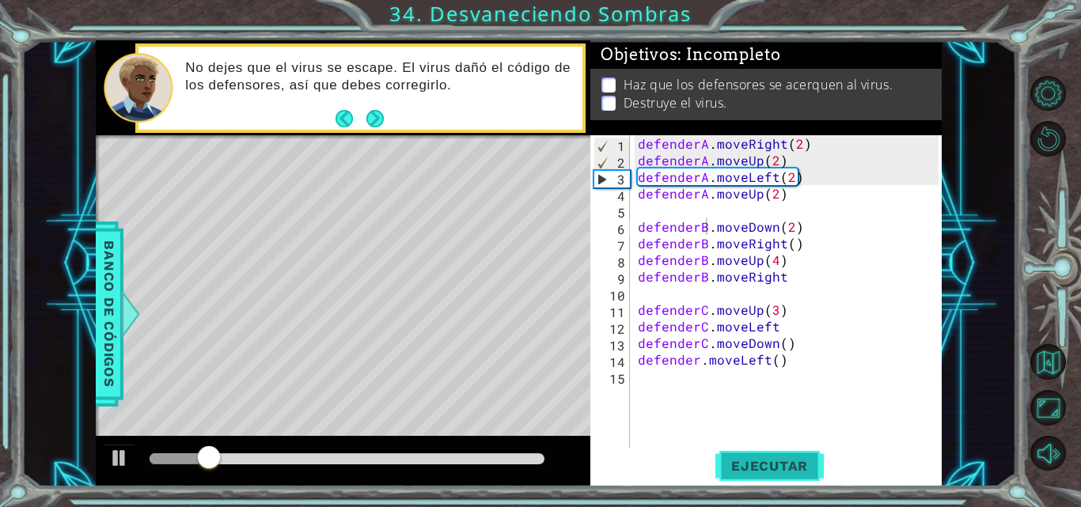
click at [760, 462] on span "Ejecutar" at bounding box center [770, 466] width 108 height 16
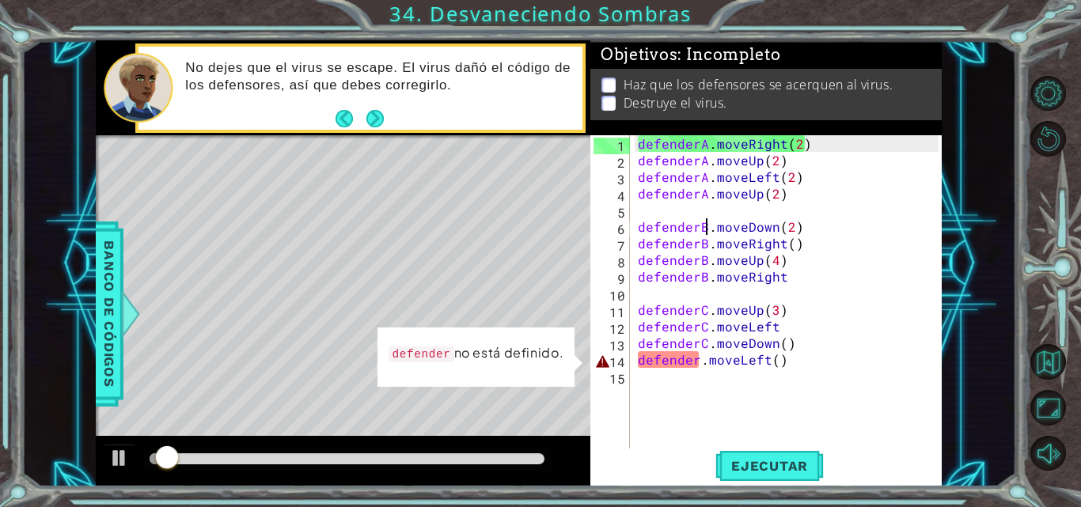
click at [701, 367] on div "defenderA . moveRight ( 2 ) defenderA . moveUp ( 2 ) defenderA . moveLeft ( 2 )…" at bounding box center [791, 309] width 312 height 349
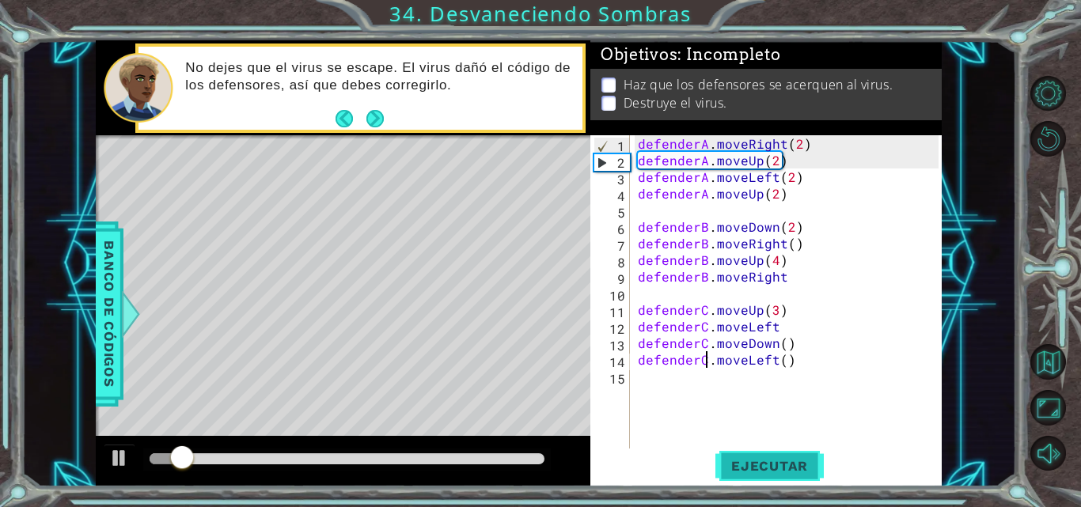
click at [782, 468] on span "Ejecutar" at bounding box center [770, 466] width 108 height 16
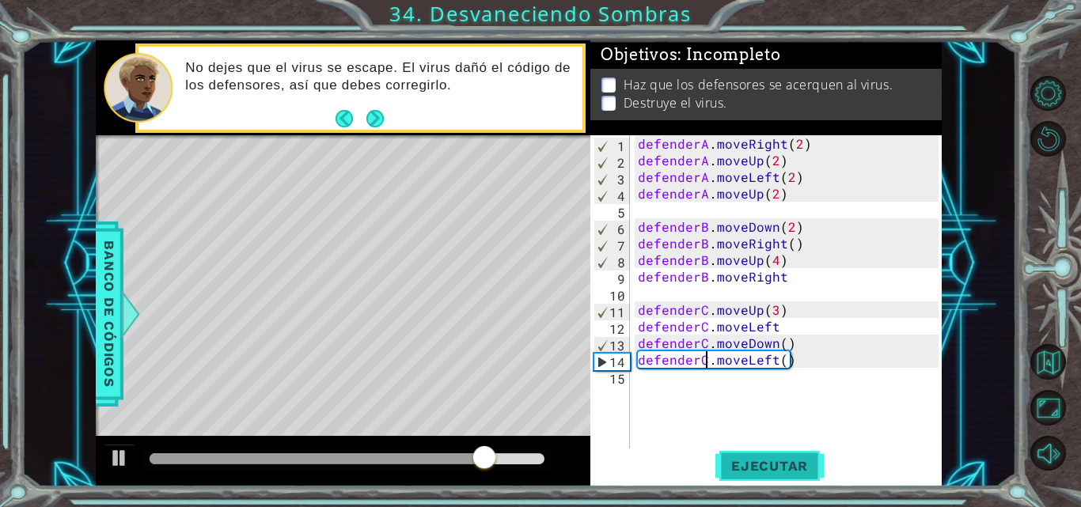
click at [762, 468] on span "Ejecutar" at bounding box center [770, 466] width 108 height 16
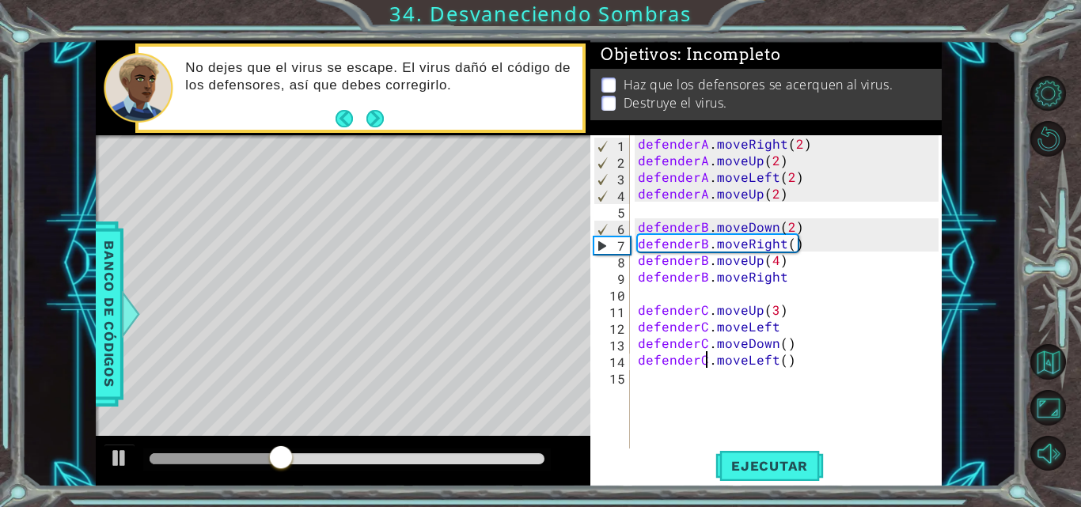
click at [777, 311] on div "defenderA . moveRight ( 2 ) defenderA . moveUp ( 2 ) defenderA . moveLeft ( 2 )…" at bounding box center [791, 309] width 312 height 349
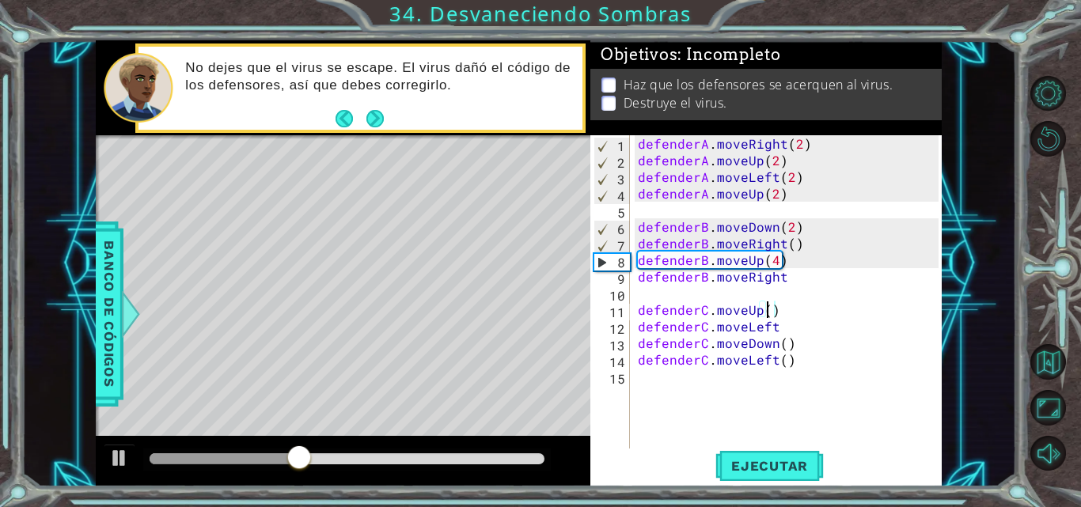
scroll to position [0, 8]
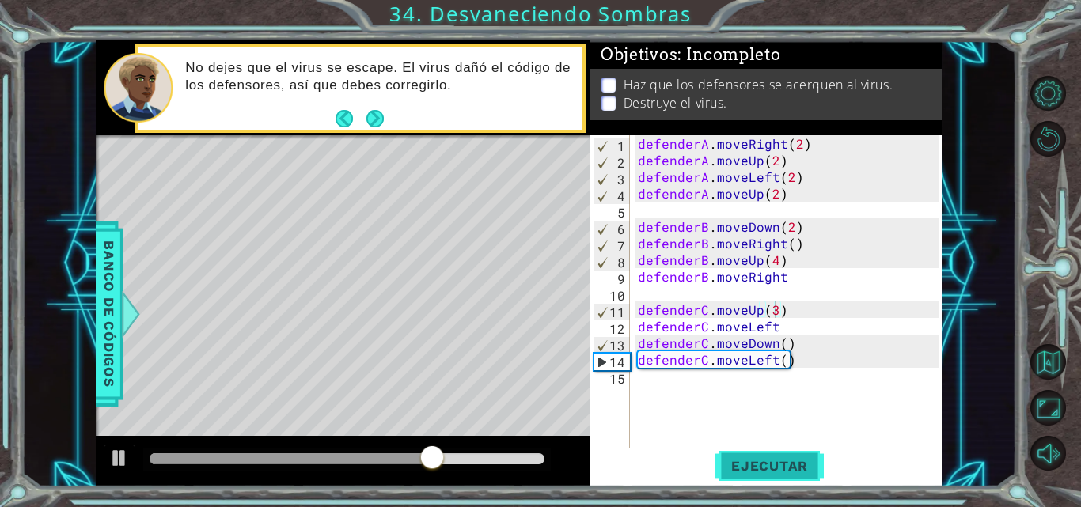
click at [755, 456] on button "Ejecutar" at bounding box center [770, 466] width 108 height 35
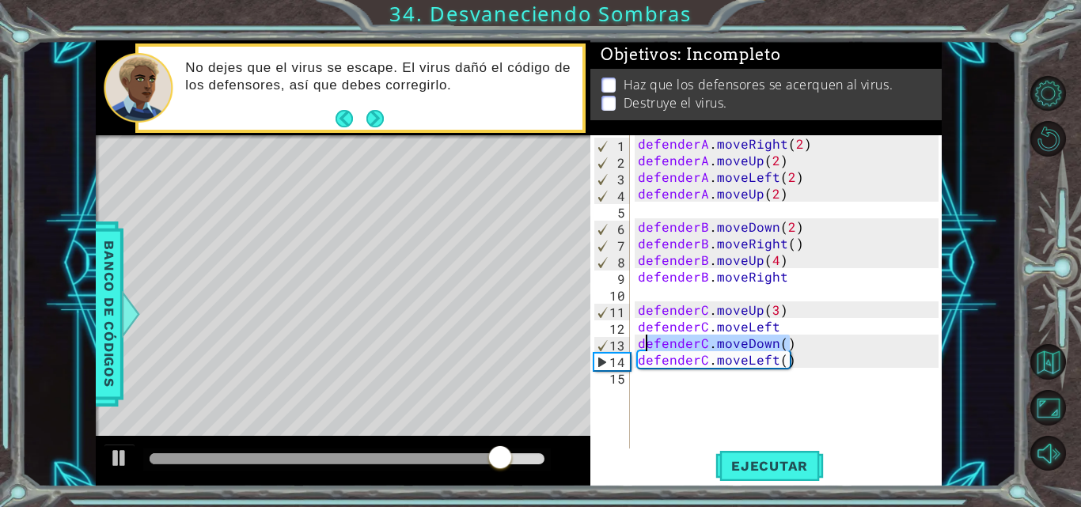
drag, startPoint x: 802, startPoint y: 344, endPoint x: 643, endPoint y: 348, distance: 159.2
click at [643, 348] on div "defenderA . moveRight ( 2 ) defenderA . moveUp ( 2 ) defenderA . moveLeft ( 2 )…" at bounding box center [791, 309] width 312 height 349
type textarea "d"
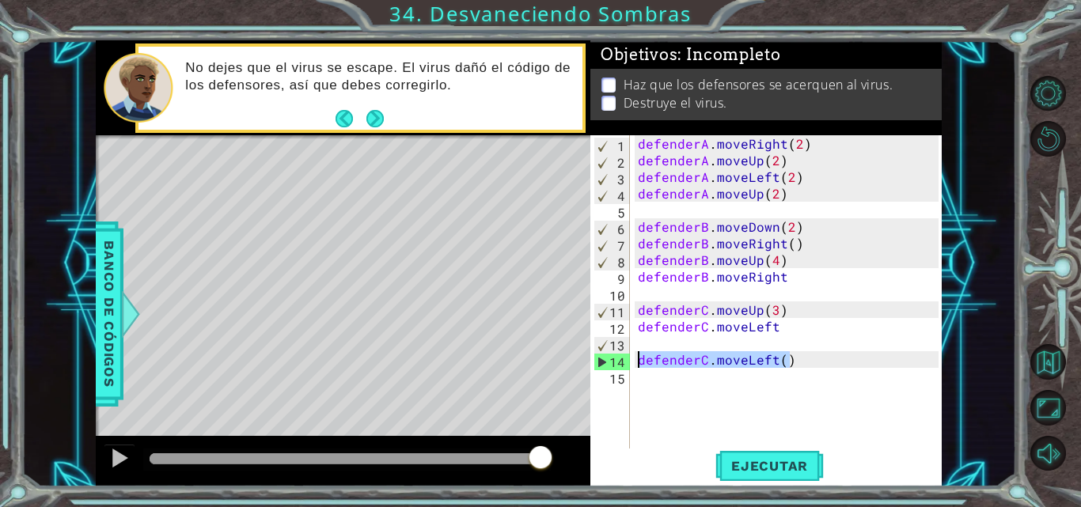
drag, startPoint x: 811, startPoint y: 362, endPoint x: 632, endPoint y: 362, distance: 178.9
click at [632, 362] on div "1 2 3 4 5 6 7 8 9 10 11 12 13 14 15 defenderA . moveRight ( 2 ) defenderA . mov…" at bounding box center [765, 293] width 348 height 316
type textarea "defenderC.moveLeft()"
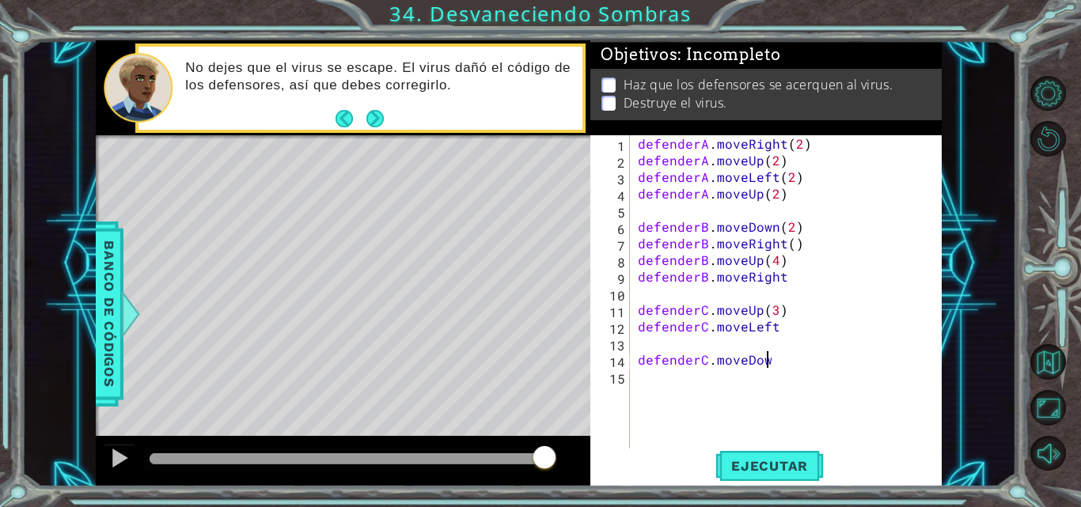
scroll to position [0, 8]
type textarea "defenderC.moveDown()"
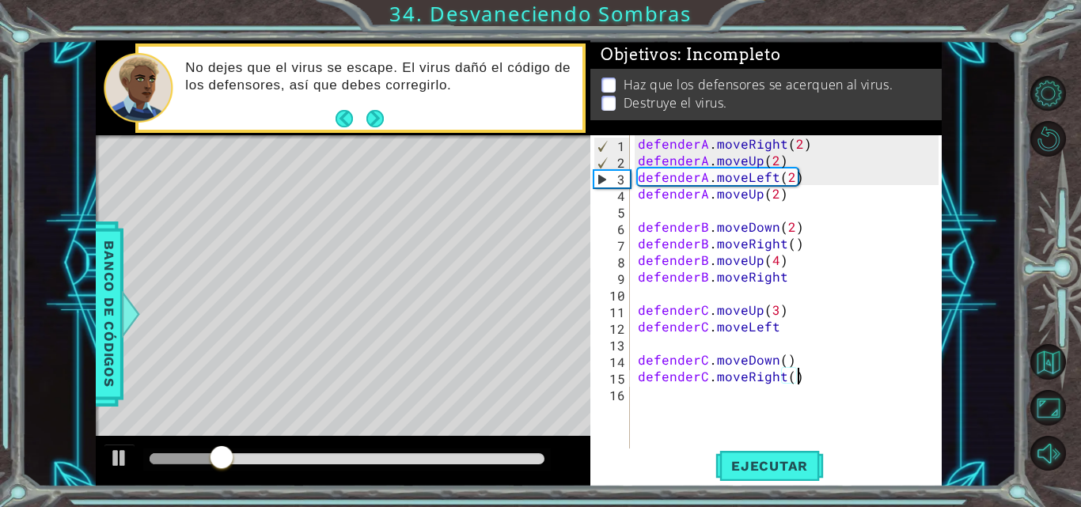
scroll to position [0, 9]
type textarea "defenderC.moveRight()"
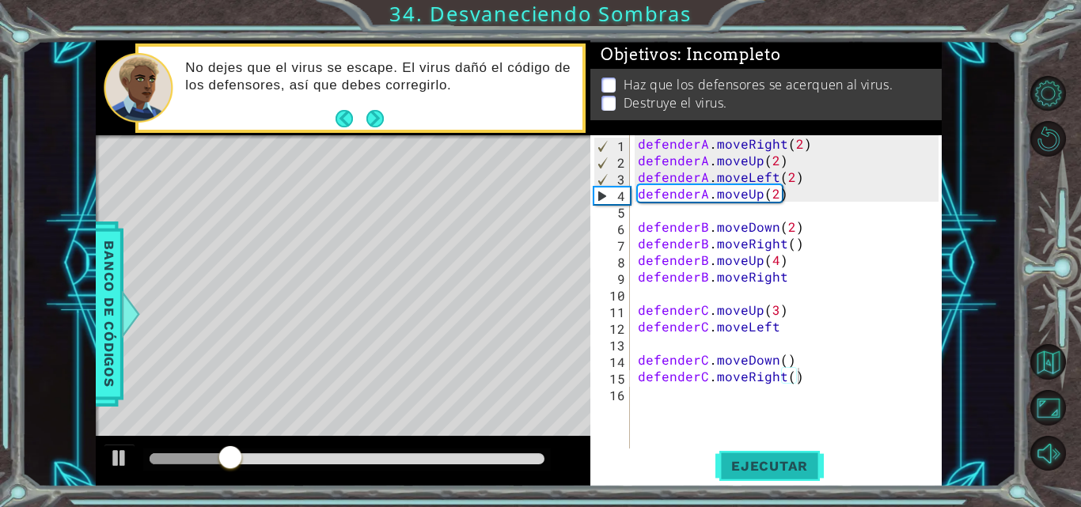
click at [765, 454] on button "Ejecutar" at bounding box center [770, 466] width 108 height 35
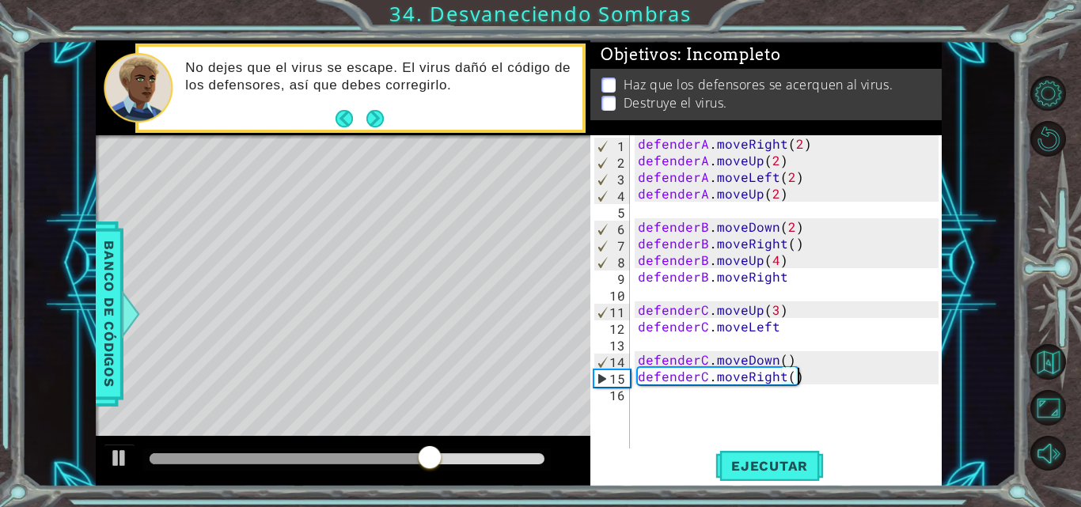
click at [727, 344] on div "defenderA . moveRight ( 2 ) defenderA . moveUp ( 2 ) defenderA . moveLeft ( 2 )…" at bounding box center [791, 309] width 312 height 349
type textarea "}"
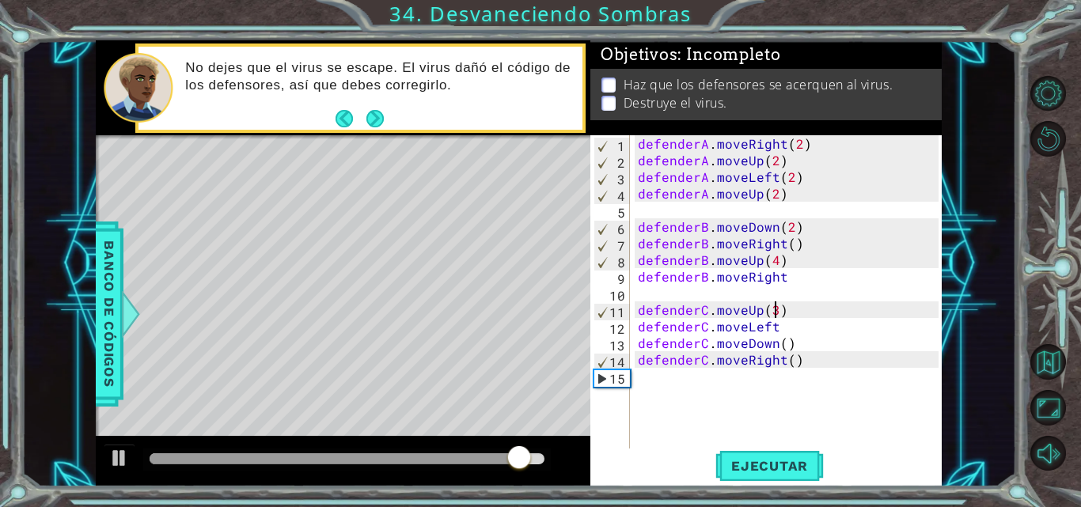
click at [775, 311] on div "defenderA . moveRight ( 2 ) defenderA . moveUp ( 2 ) defenderA . moveLeft ( 2 )…" at bounding box center [791, 309] width 312 height 349
click at [803, 468] on span "Ejecutar" at bounding box center [770, 466] width 108 height 16
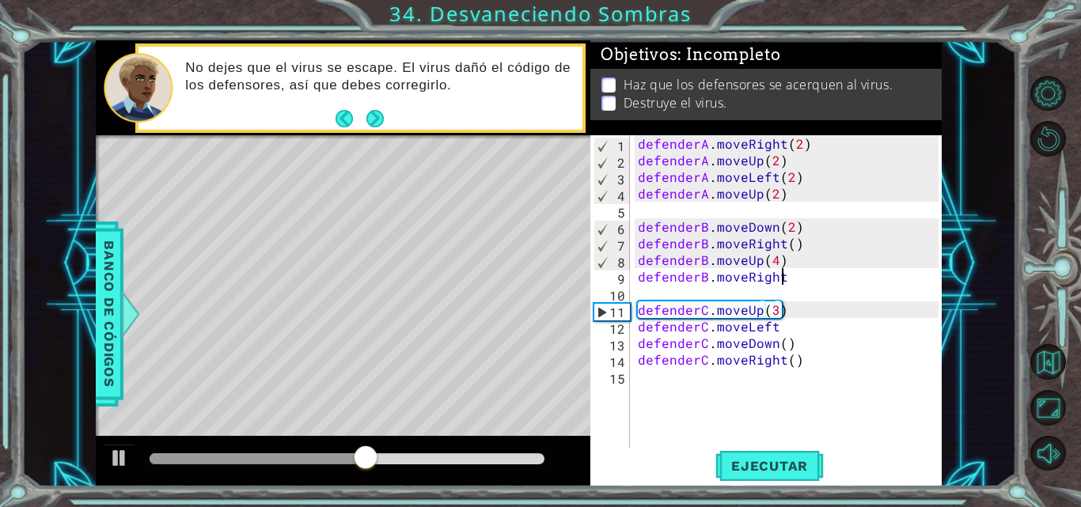
click at [810, 277] on div "defenderA . moveRight ( 2 ) defenderA . moveUp ( 2 ) defenderA . moveLeft ( 2 )…" at bounding box center [791, 309] width 312 height 349
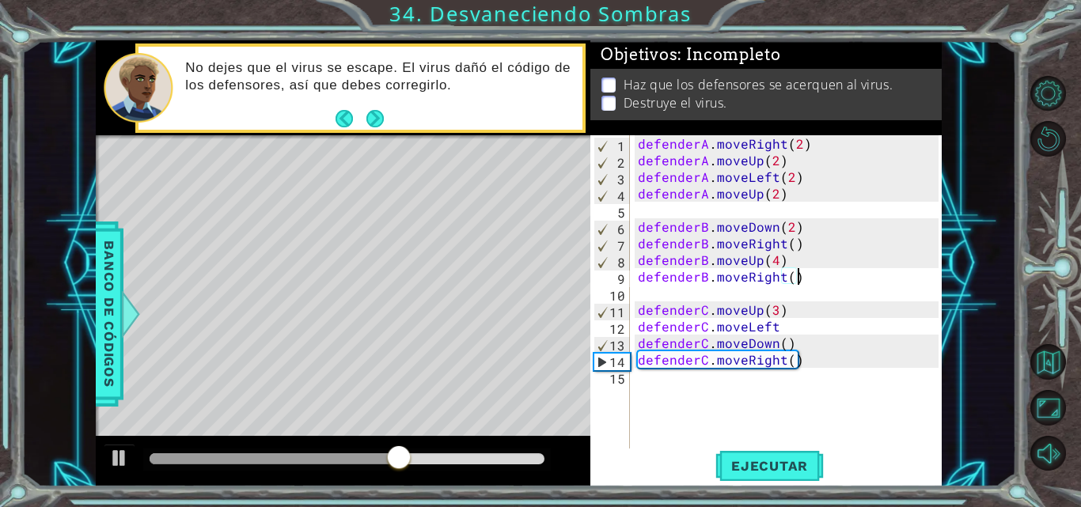
click at [796, 330] on div "defenderA . moveRight ( 2 ) defenderA . moveUp ( 2 ) defenderA . moveLeft ( 2 )…" at bounding box center [791, 309] width 312 height 349
type textarea "defenderC.moveLeft()"
click at [748, 446] on div "defenderA . moveRight ( 2 ) defenderA . moveUp ( 2 ) defenderA . moveLeft ( 2 )…" at bounding box center [791, 309] width 312 height 349
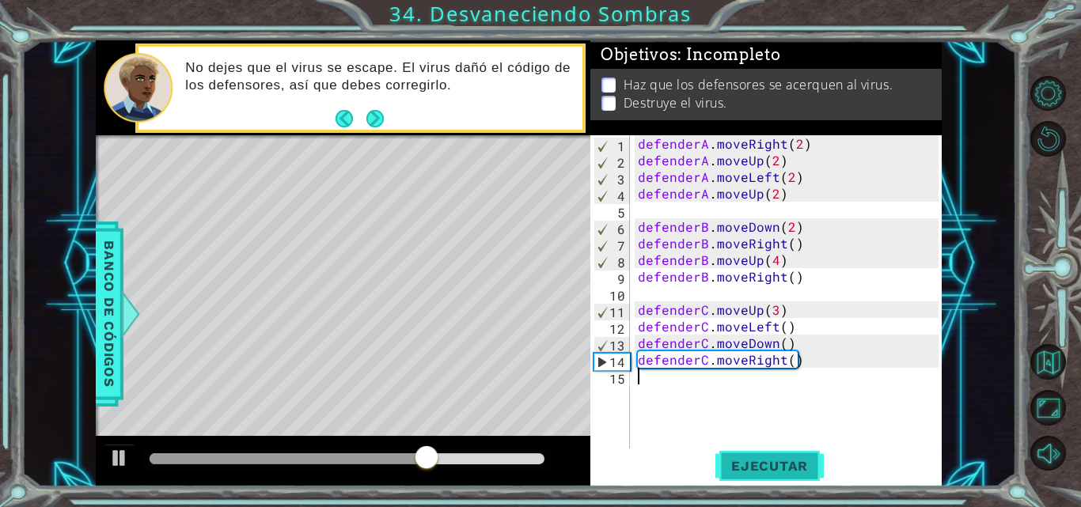
click at [756, 465] on span "Ejecutar" at bounding box center [770, 466] width 108 height 16
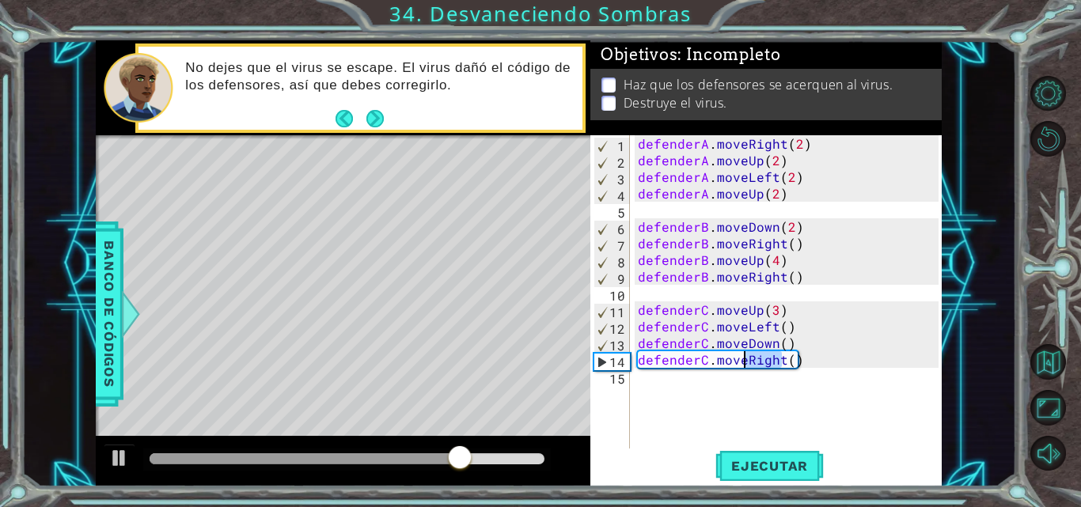
drag, startPoint x: 783, startPoint y: 362, endPoint x: 743, endPoint y: 358, distance: 40.6
click at [743, 358] on div "defenderA . moveRight ( 2 ) defenderA . moveUp ( 2 ) defenderA . moveLeft ( 2 )…" at bounding box center [791, 309] width 312 height 349
type textarea "defenderC.moveLeft()"
click at [771, 477] on button "Ejecutar" at bounding box center [770, 466] width 108 height 35
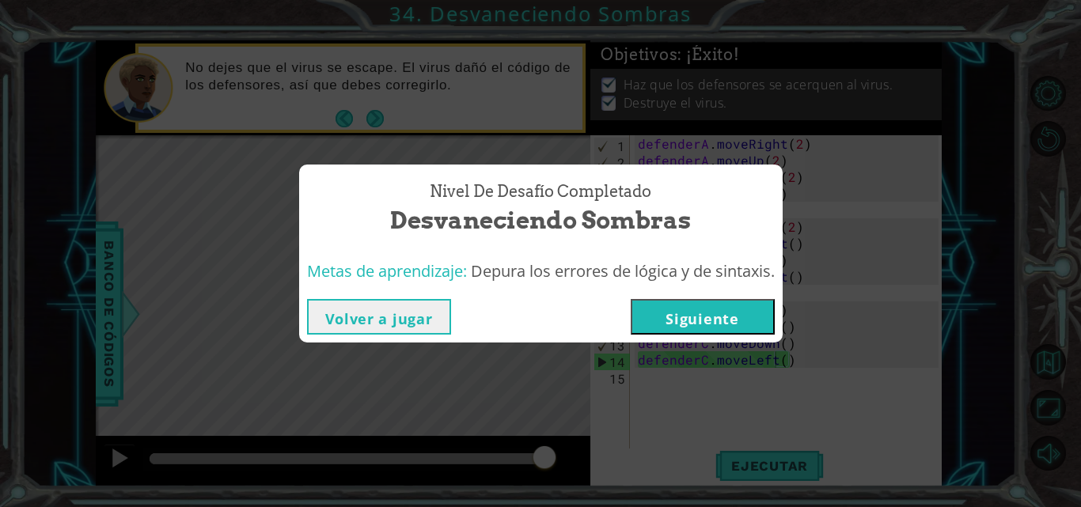
click at [701, 326] on button "Siguiente" at bounding box center [703, 317] width 144 height 36
